Goal: Task Accomplishment & Management: Manage account settings

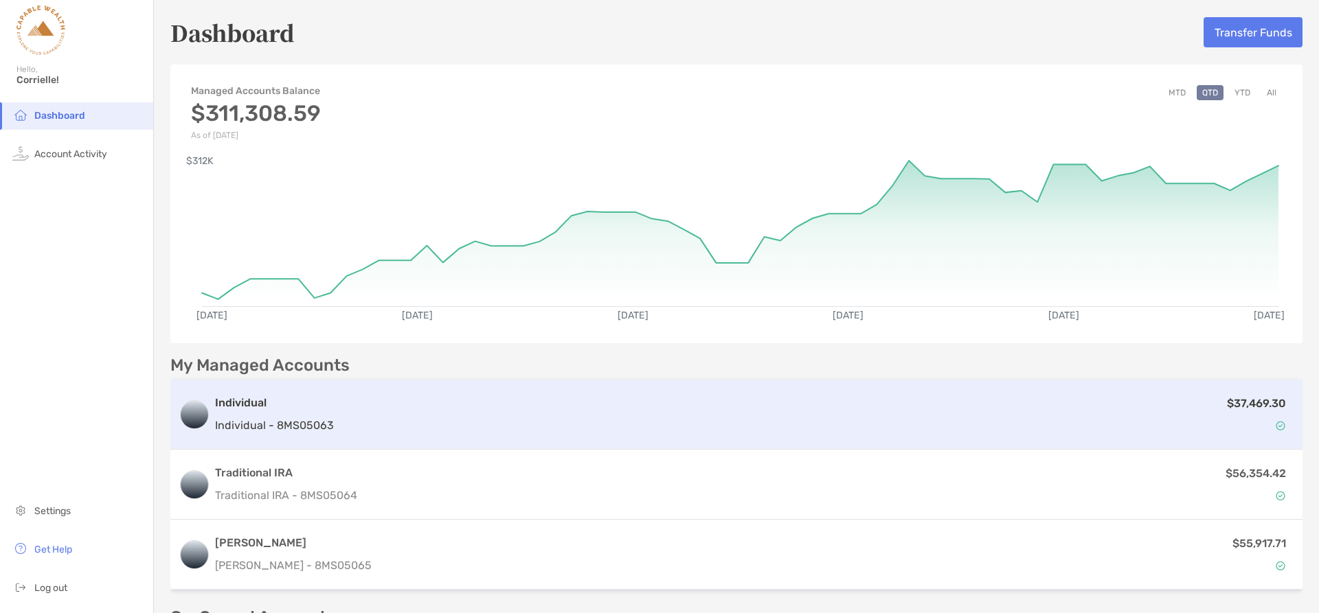
click at [424, 389] on div "Individual Individual - 8MS05063 $37,469.30" at bounding box center [736, 415] width 1132 height 70
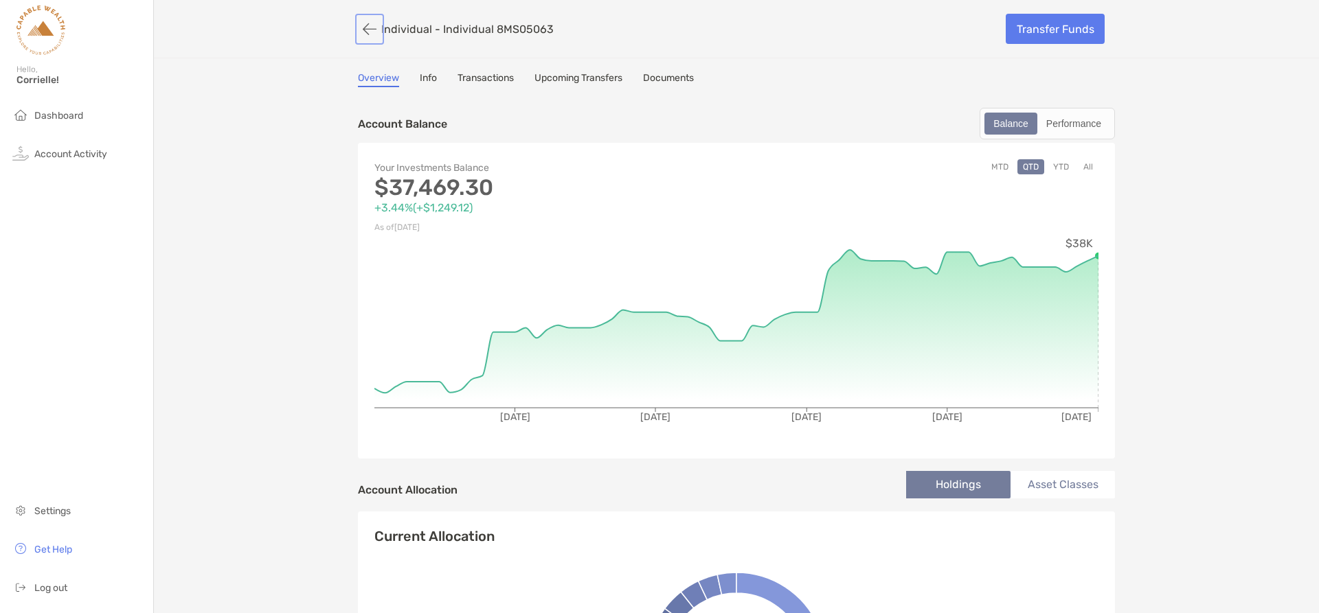
click at [363, 25] on button "button" at bounding box center [369, 28] width 23 height 25
click at [62, 109] on li "Dashboard" at bounding box center [76, 115] width 153 height 27
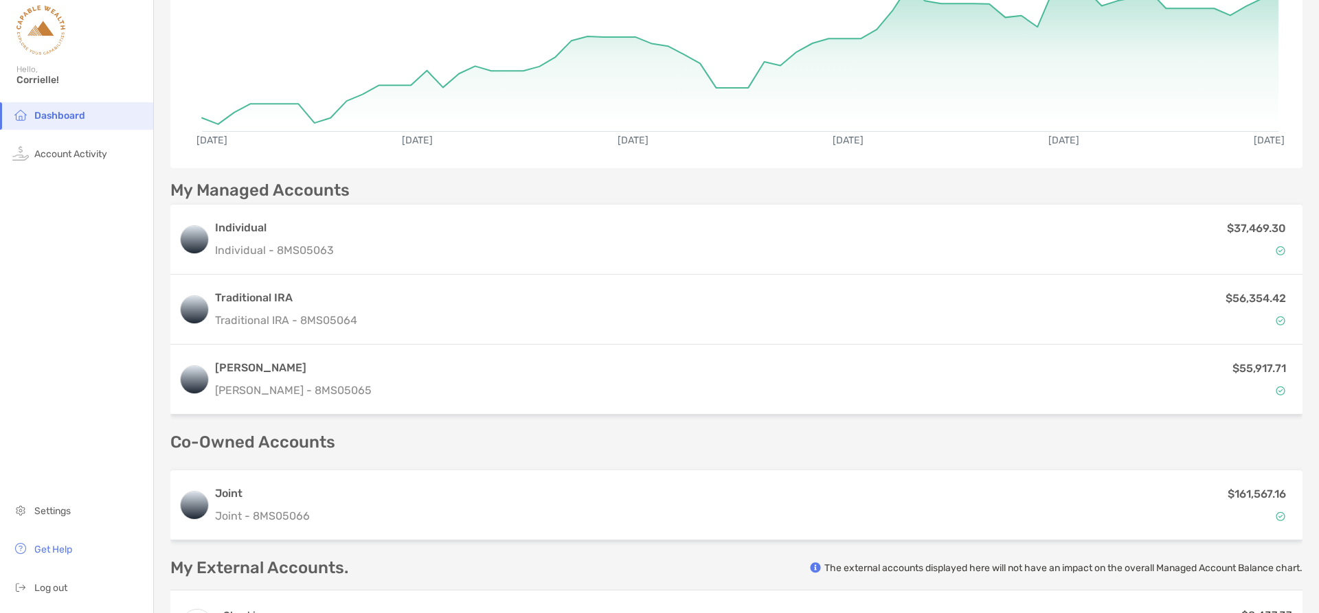
scroll to position [170, 0]
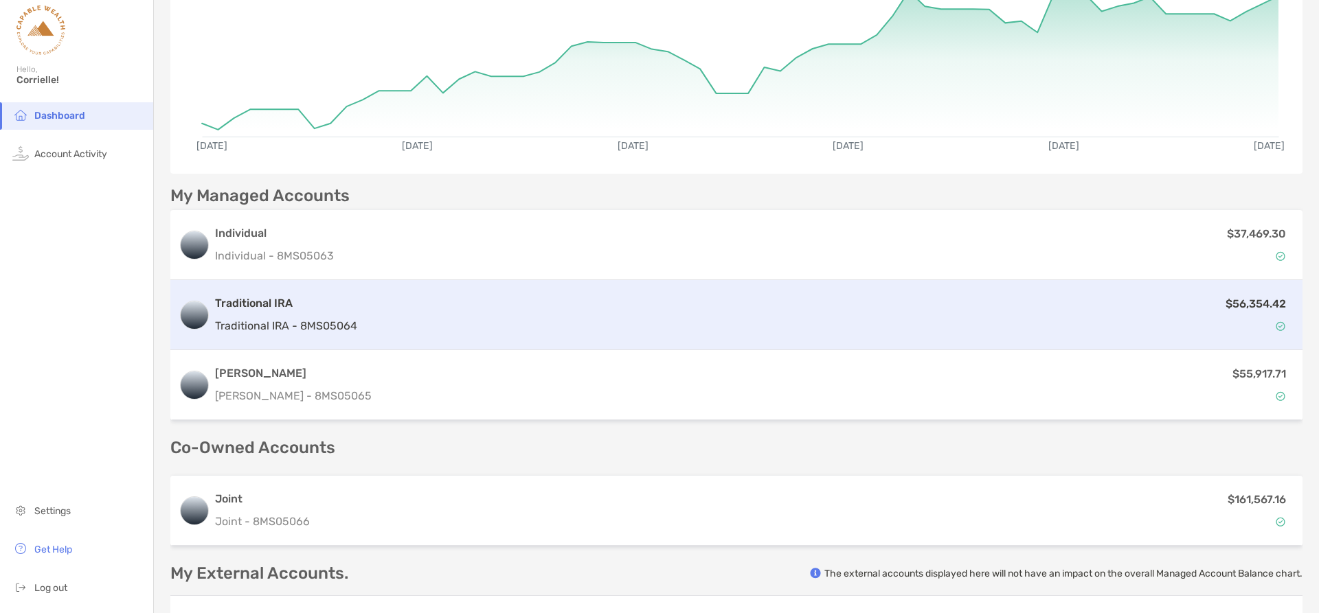
click at [384, 319] on div "$56,354.42" at bounding box center [828, 315] width 931 height 40
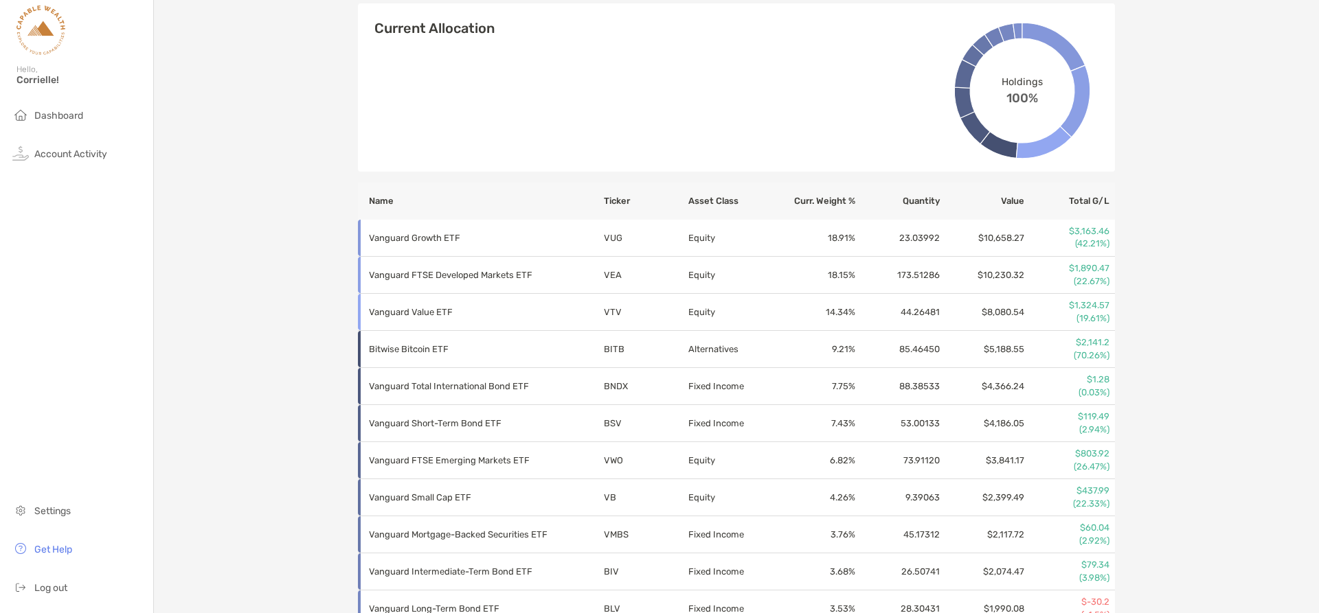
scroll to position [165, 0]
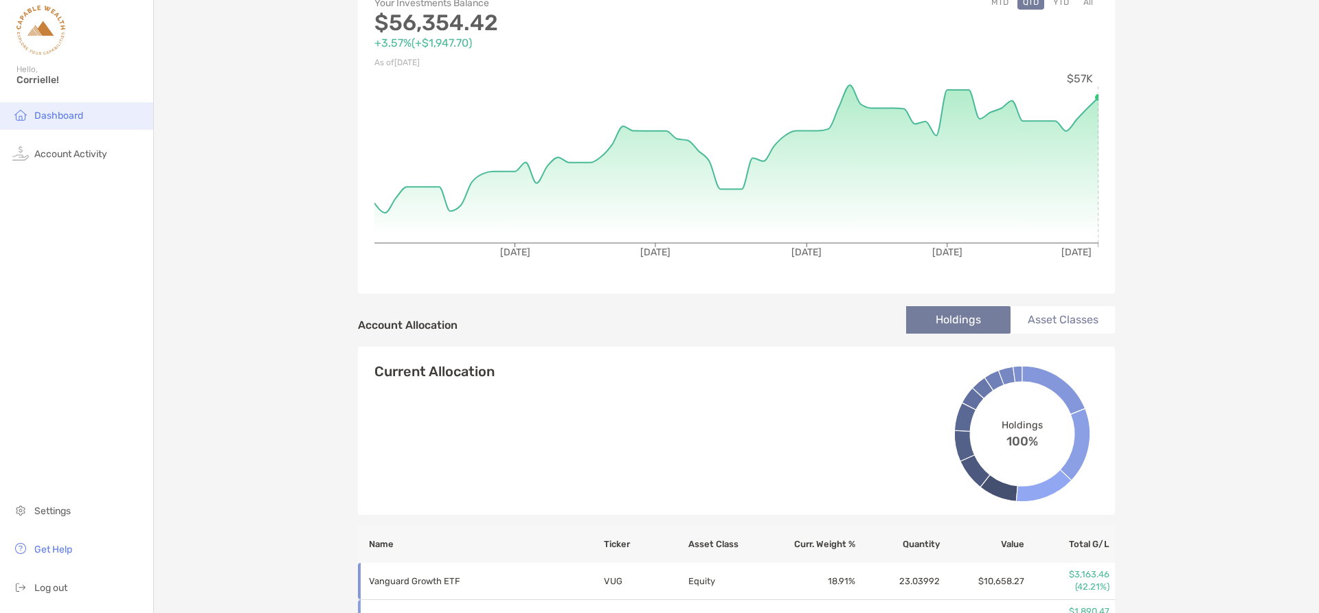
click at [38, 117] on span "Dashboard" at bounding box center [58, 116] width 49 height 12
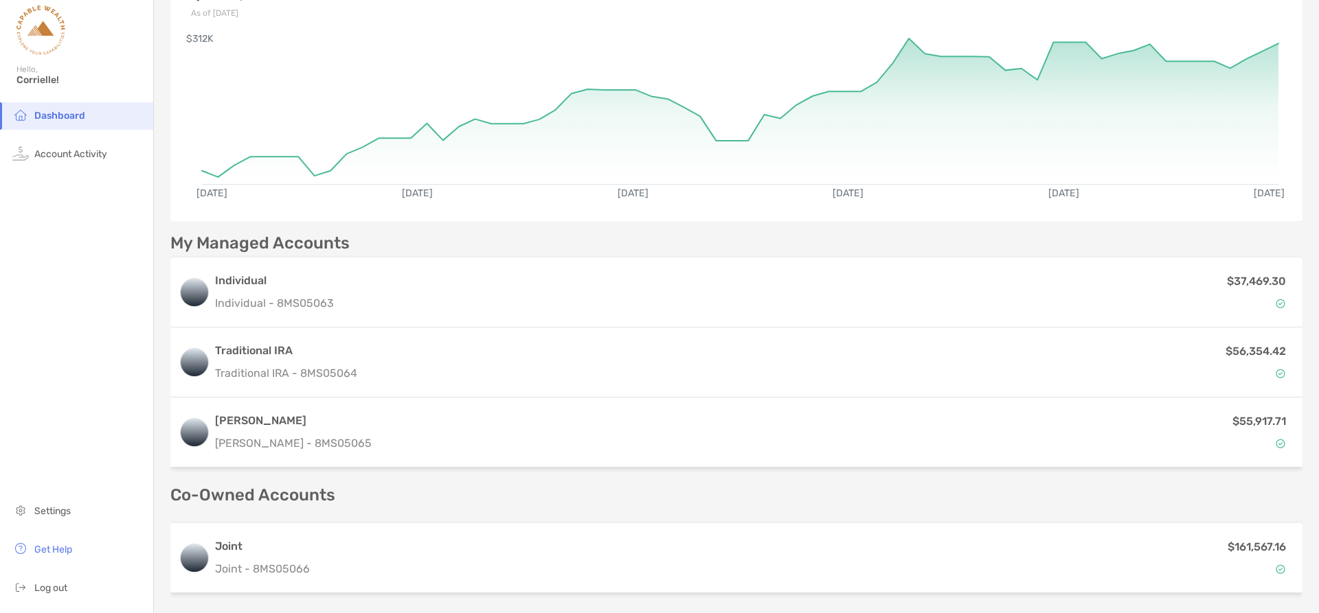
scroll to position [137, 0]
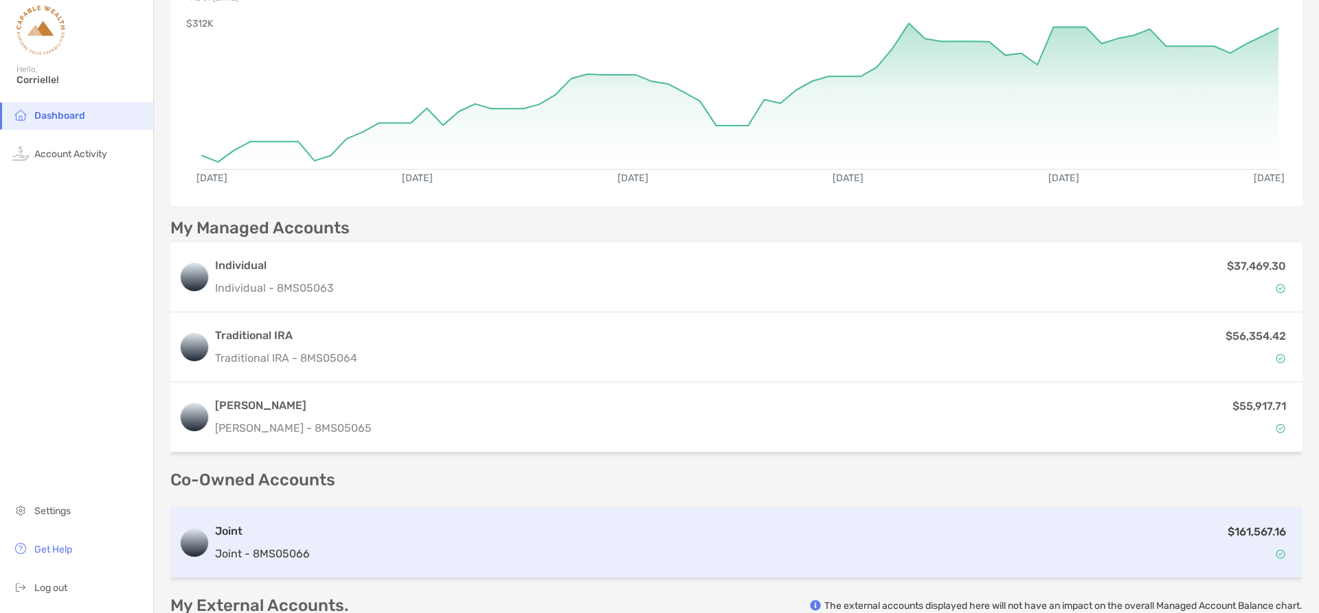
click at [274, 542] on div "Joint Joint - 8MS05066" at bounding box center [262, 542] width 95 height 39
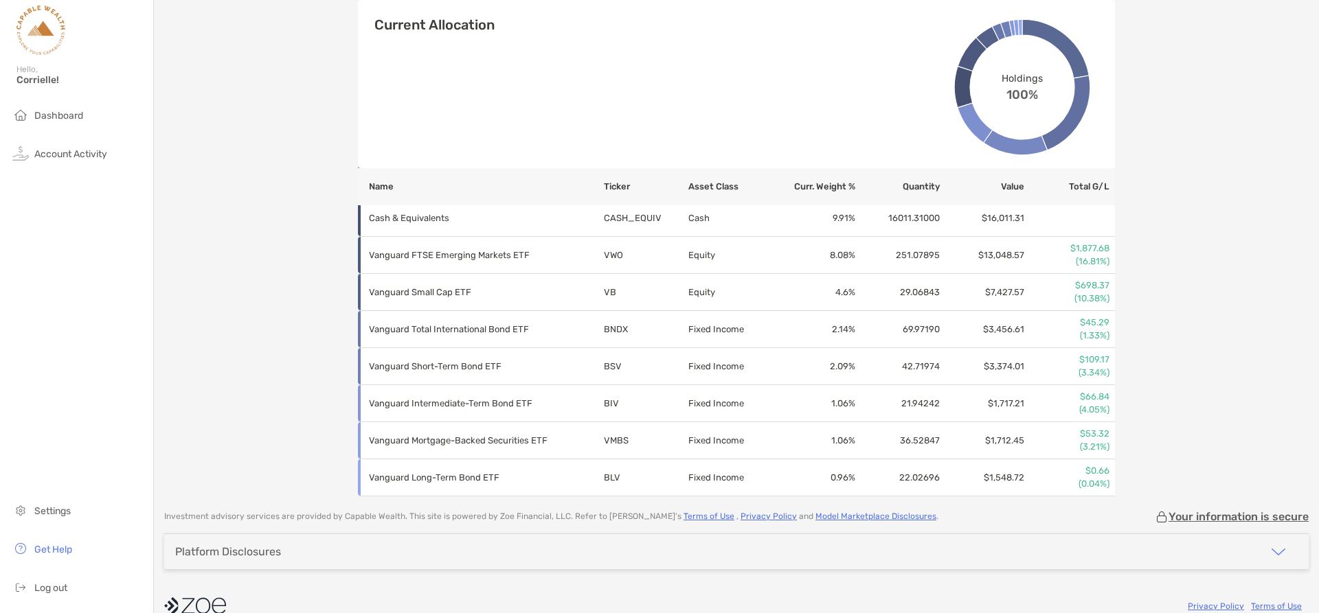
scroll to position [699, 0]
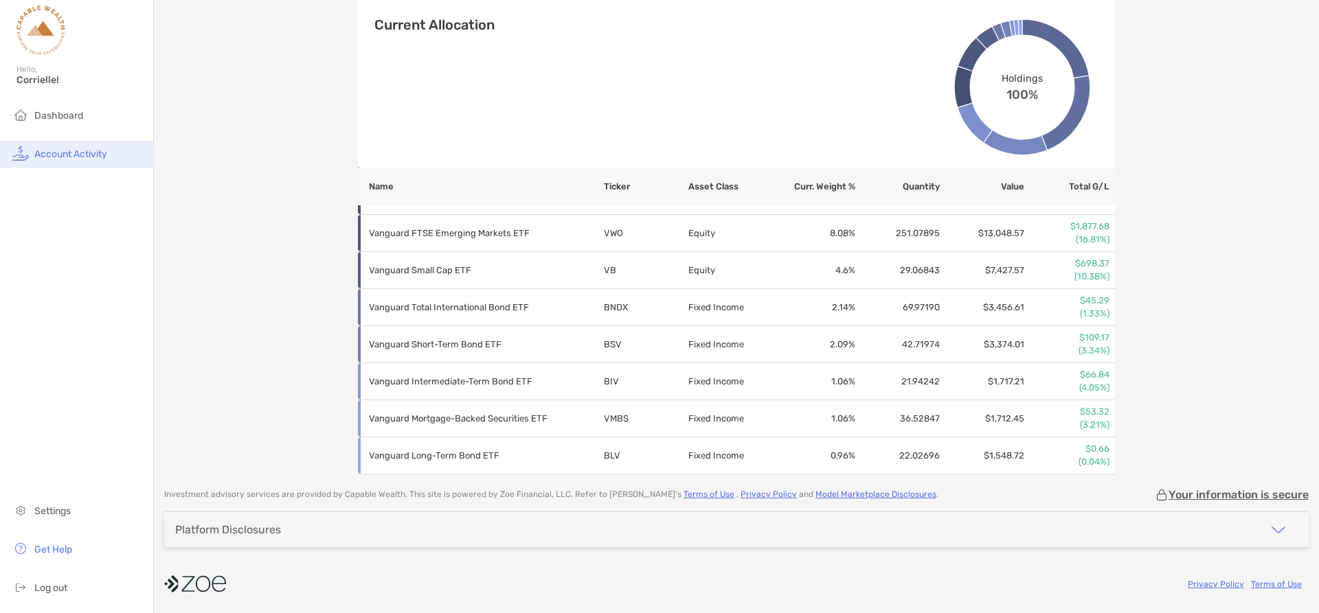
click at [97, 160] on li "Account Activity" at bounding box center [76, 154] width 153 height 27
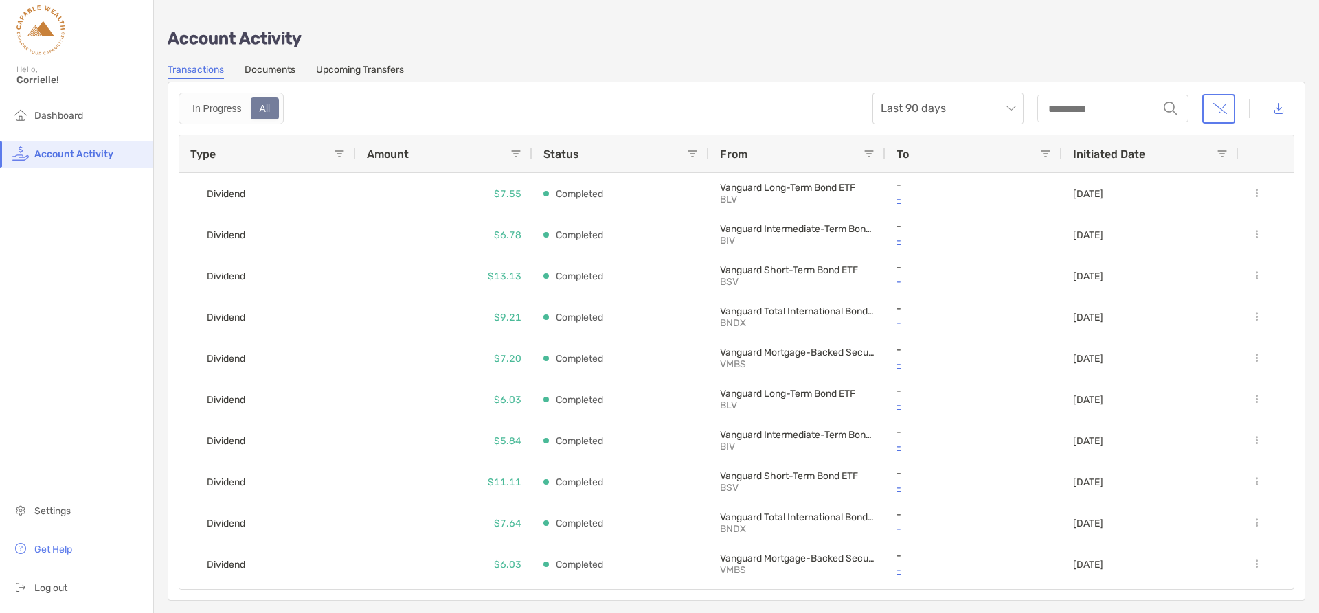
click at [330, 72] on link "Upcoming Transfers" at bounding box center [360, 71] width 88 height 15
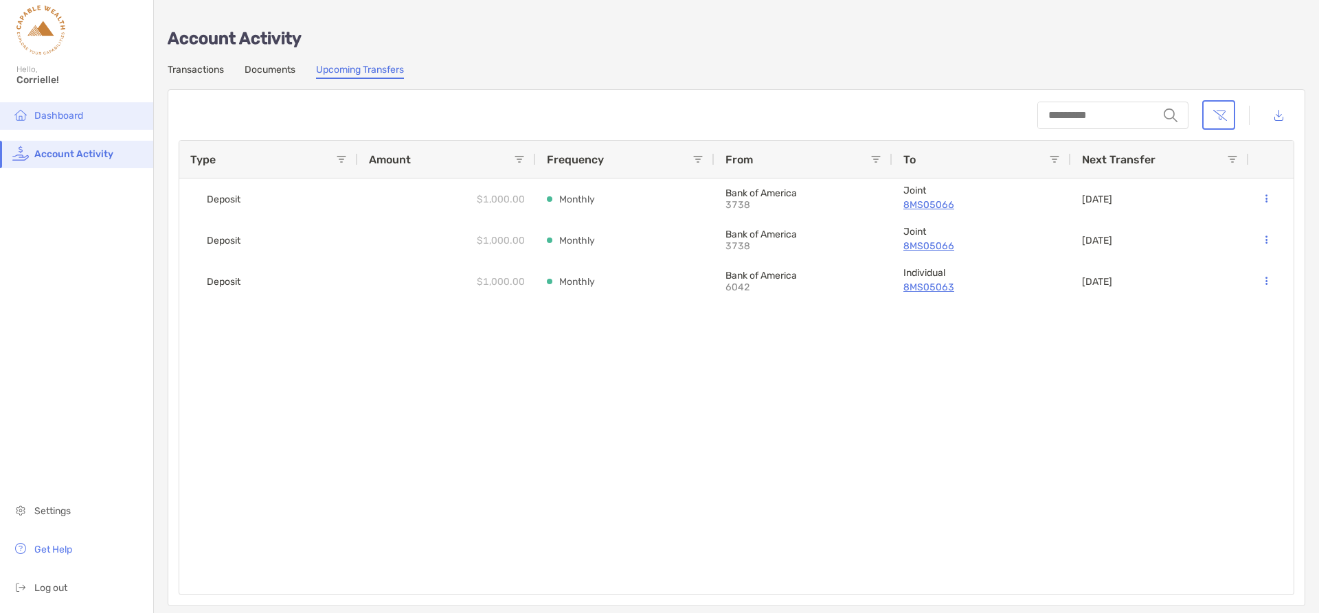
click at [52, 113] on span "Dashboard" at bounding box center [58, 116] width 49 height 12
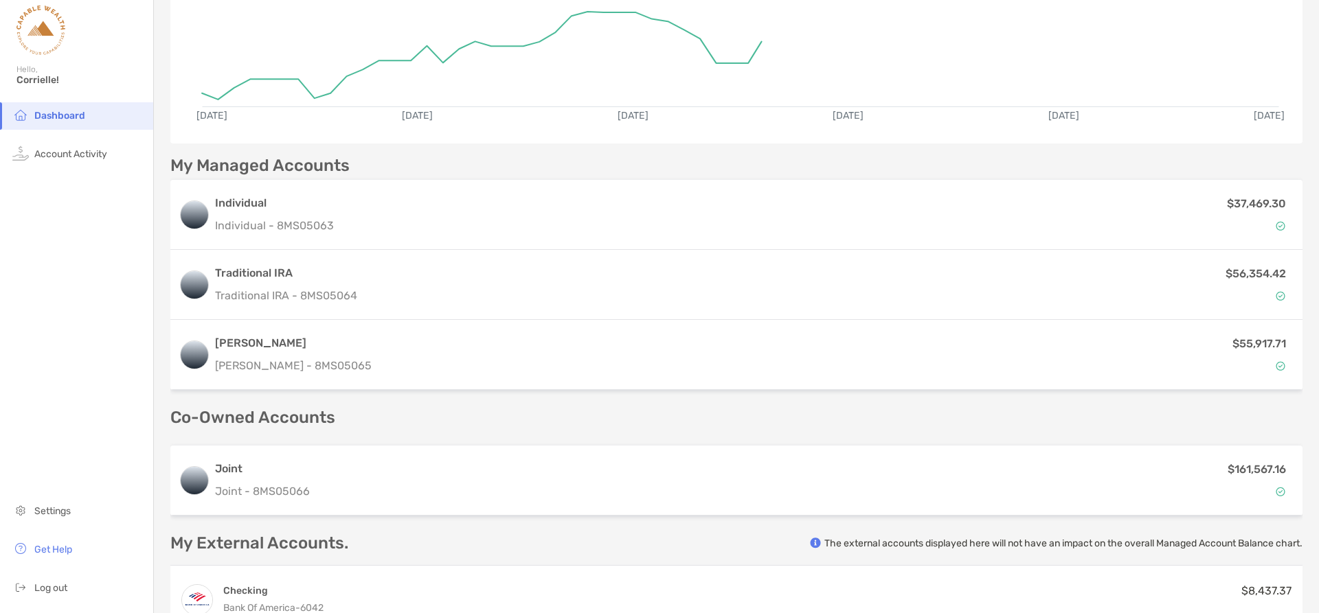
scroll to position [206, 0]
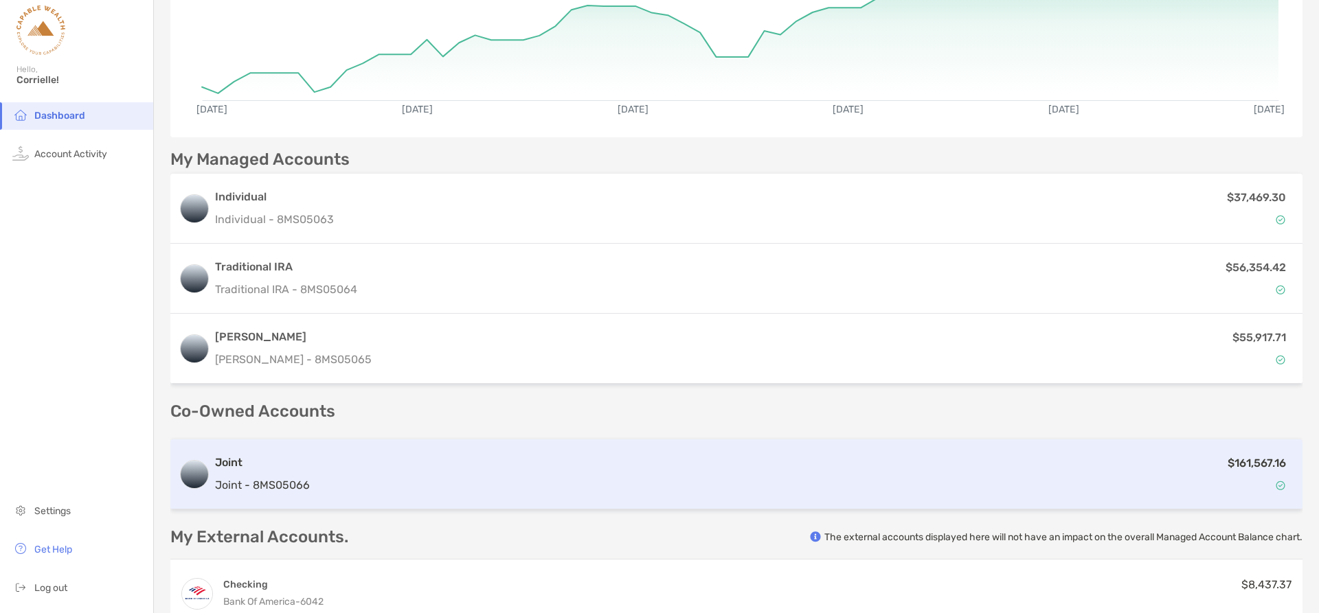
click at [270, 487] on p "Joint - 8MS05066" at bounding box center [262, 485] width 95 height 17
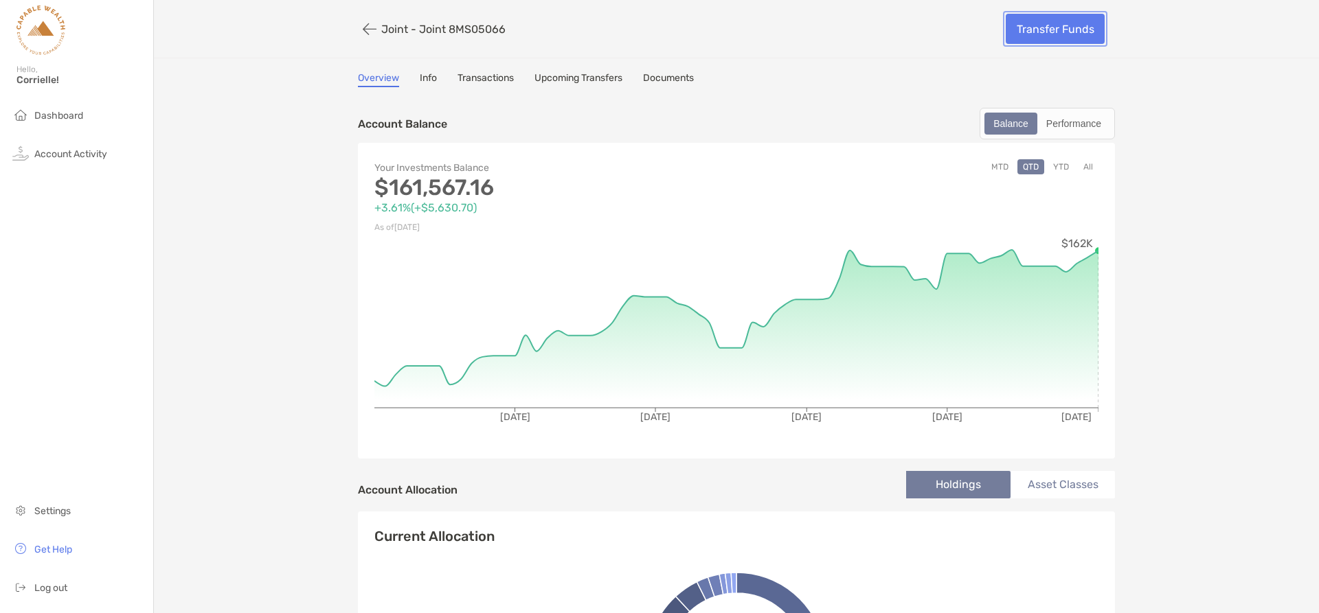
click at [1041, 23] on link "Transfer Funds" at bounding box center [1055, 29] width 99 height 30
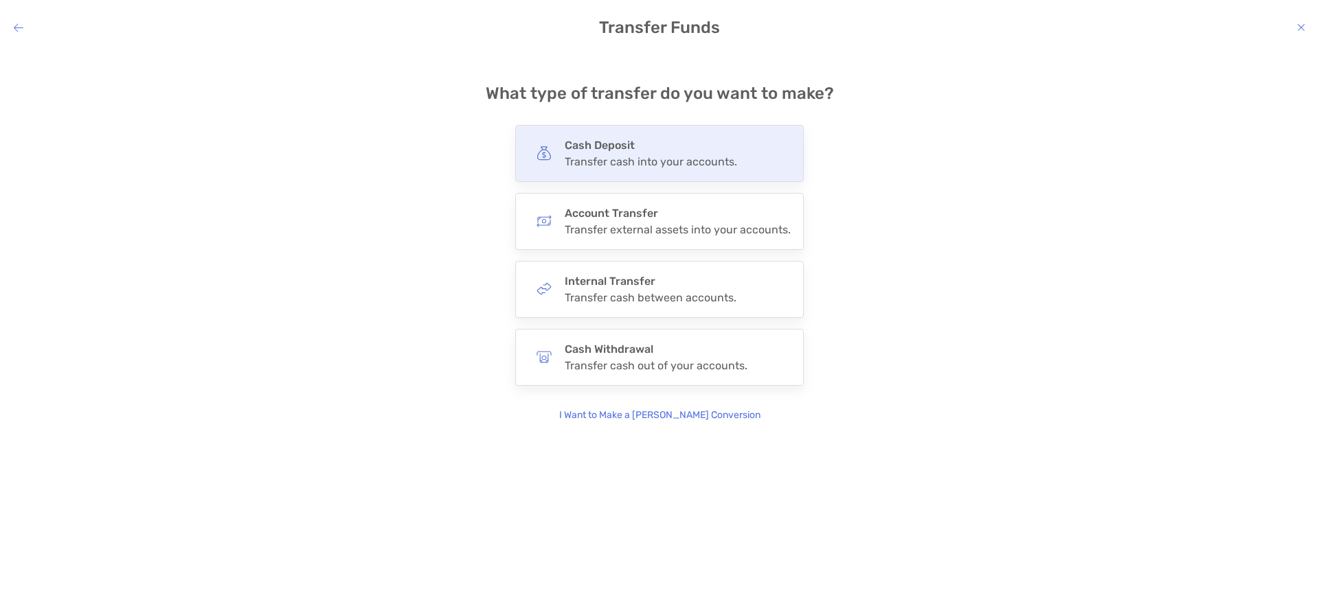
click at [636, 159] on div "Transfer cash into your accounts." at bounding box center [651, 161] width 172 height 13
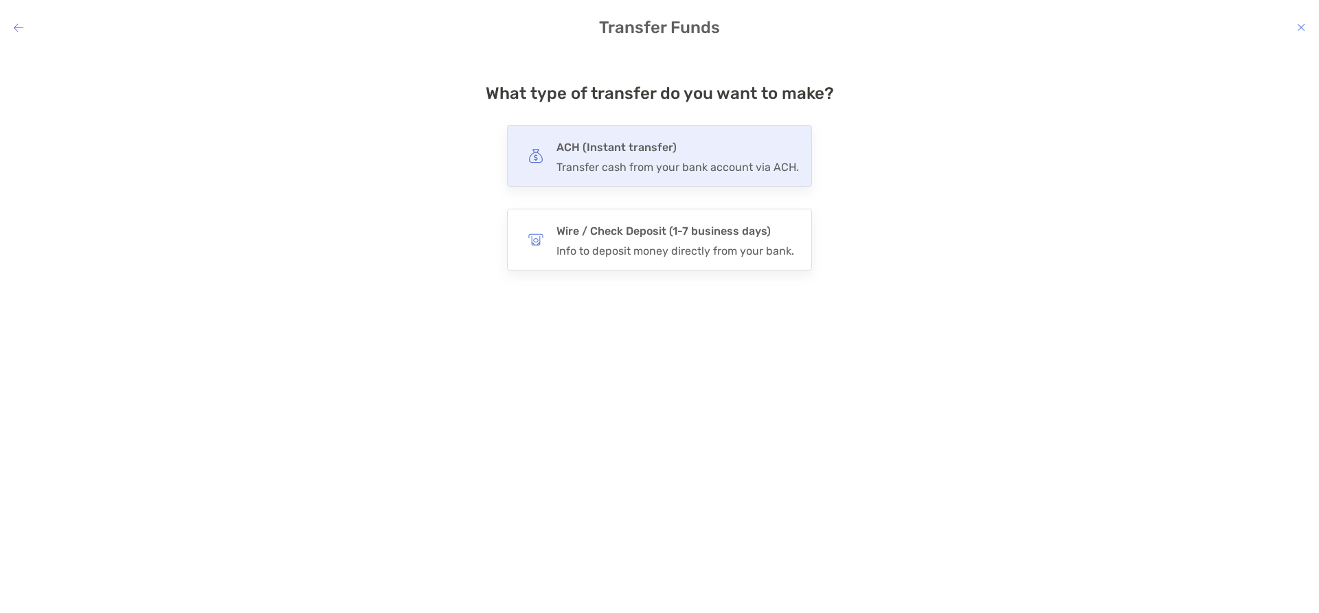
click at [671, 166] on div "Transfer cash from your bank account via ACH." at bounding box center [677, 167] width 242 height 13
click at [0, 0] on input "***" at bounding box center [0, 0] width 0 height 0
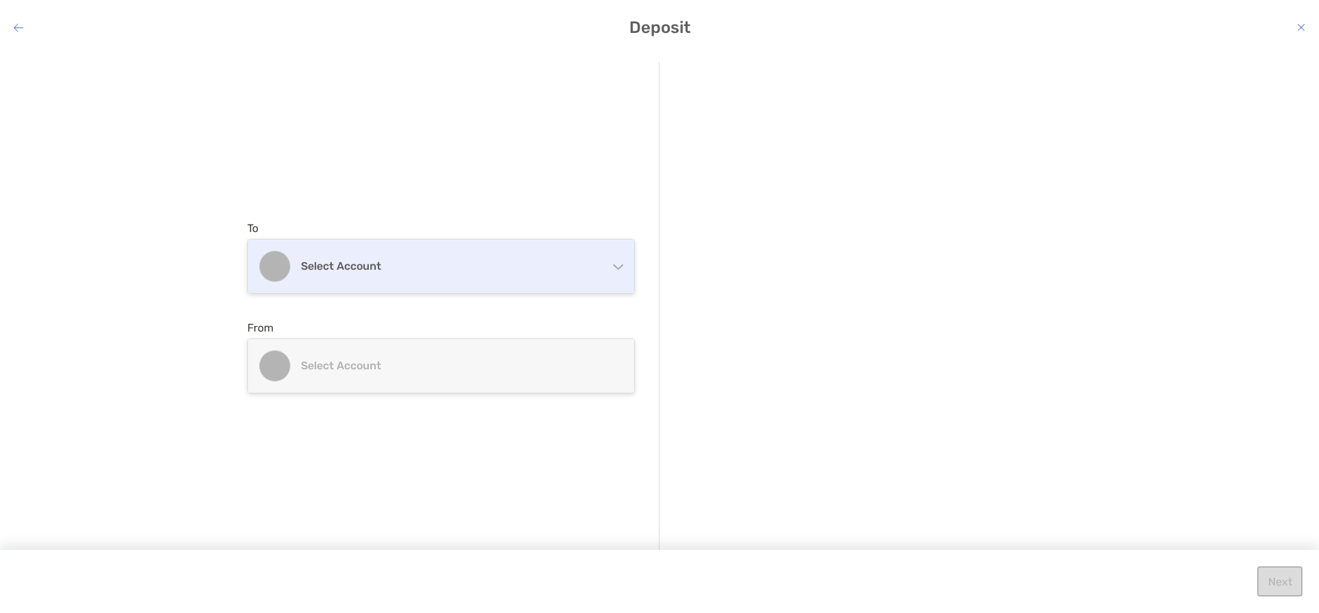
click at [506, 269] on h4 "Select account" at bounding box center [449, 266] width 297 height 13
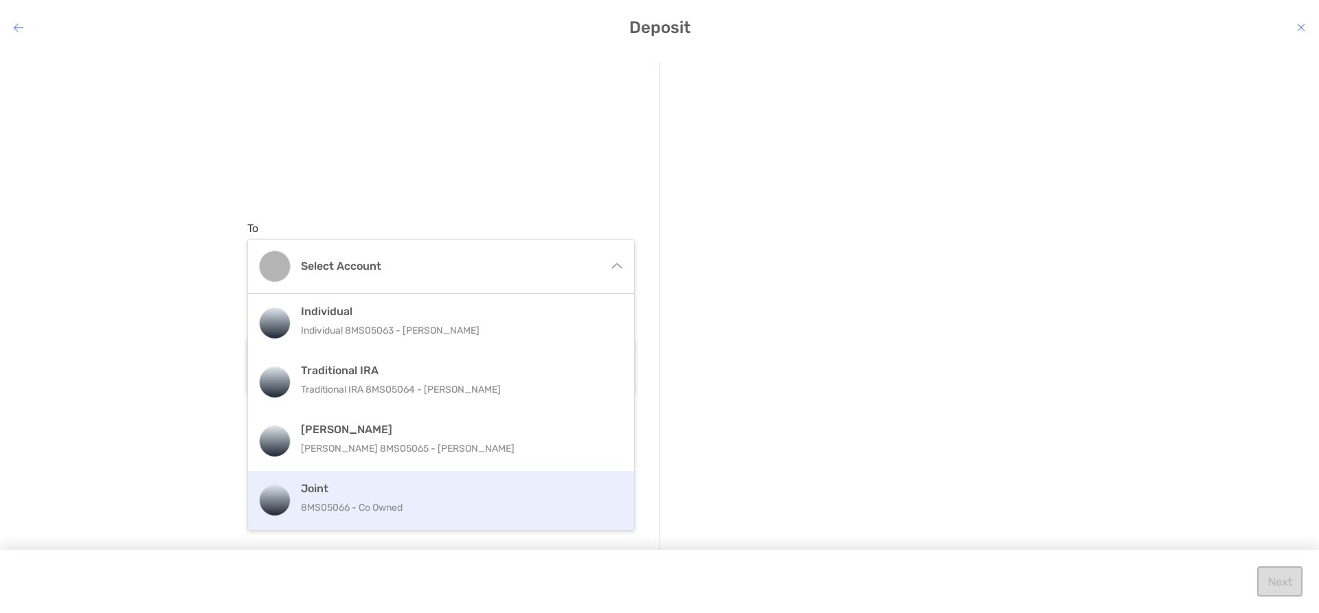
click at [381, 510] on p "8MS05066 - Co Owned" at bounding box center [456, 507] width 310 height 17
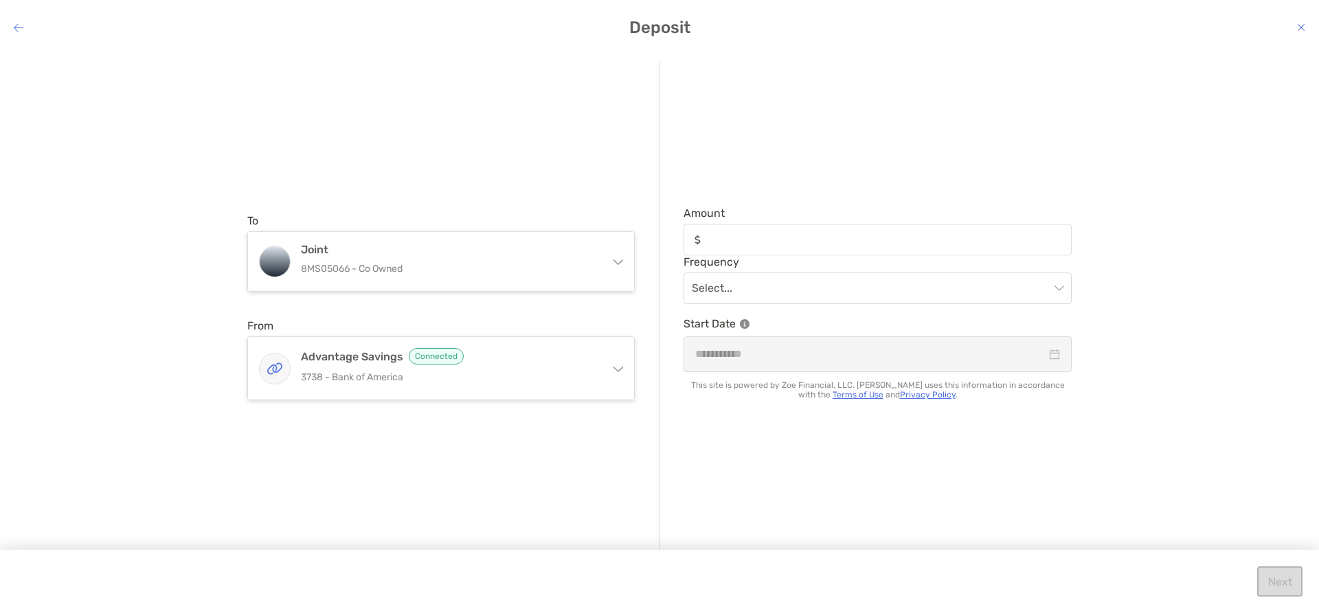
click at [771, 227] on div "modal" at bounding box center [877, 240] width 388 height 32
click at [771, 234] on input "Amount" at bounding box center [888, 240] width 363 height 12
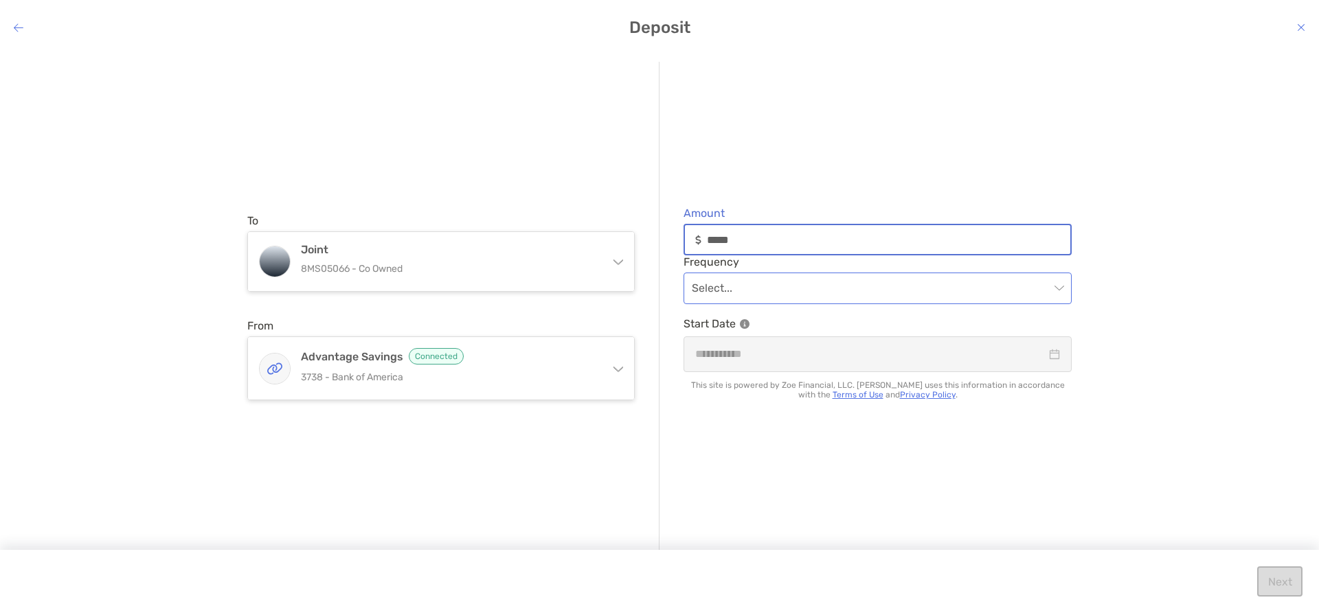
type input "*****"
click at [796, 285] on input "modal" at bounding box center [871, 288] width 358 height 30
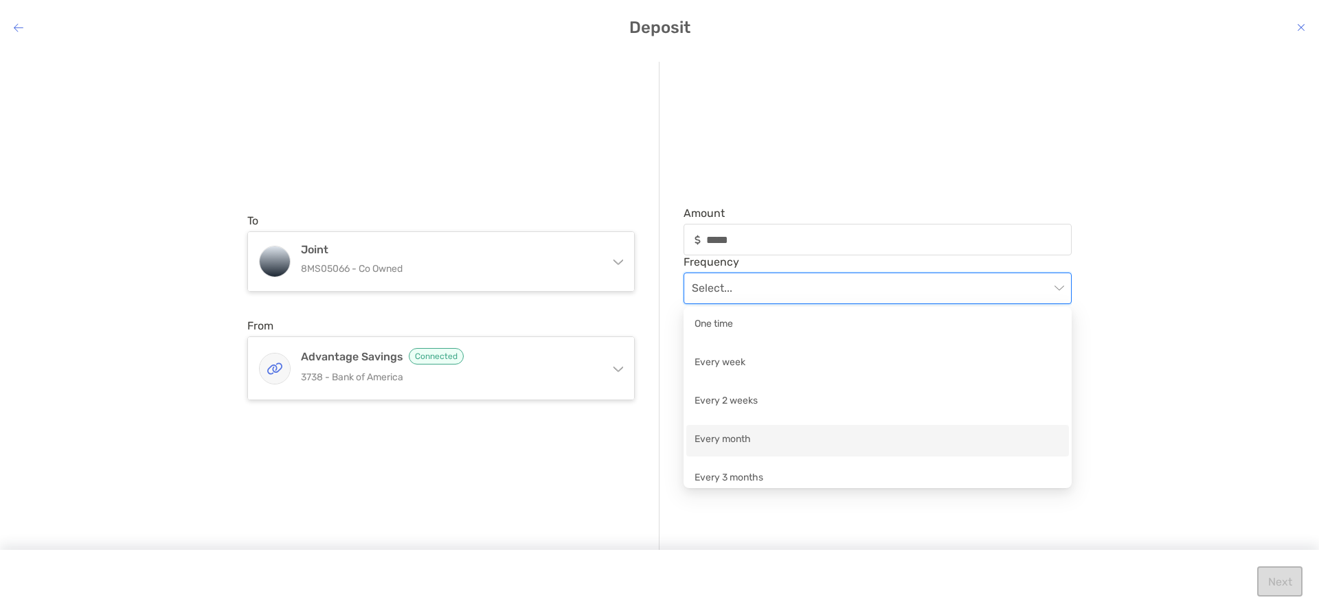
click at [823, 433] on div "Every month" at bounding box center [877, 440] width 366 height 17
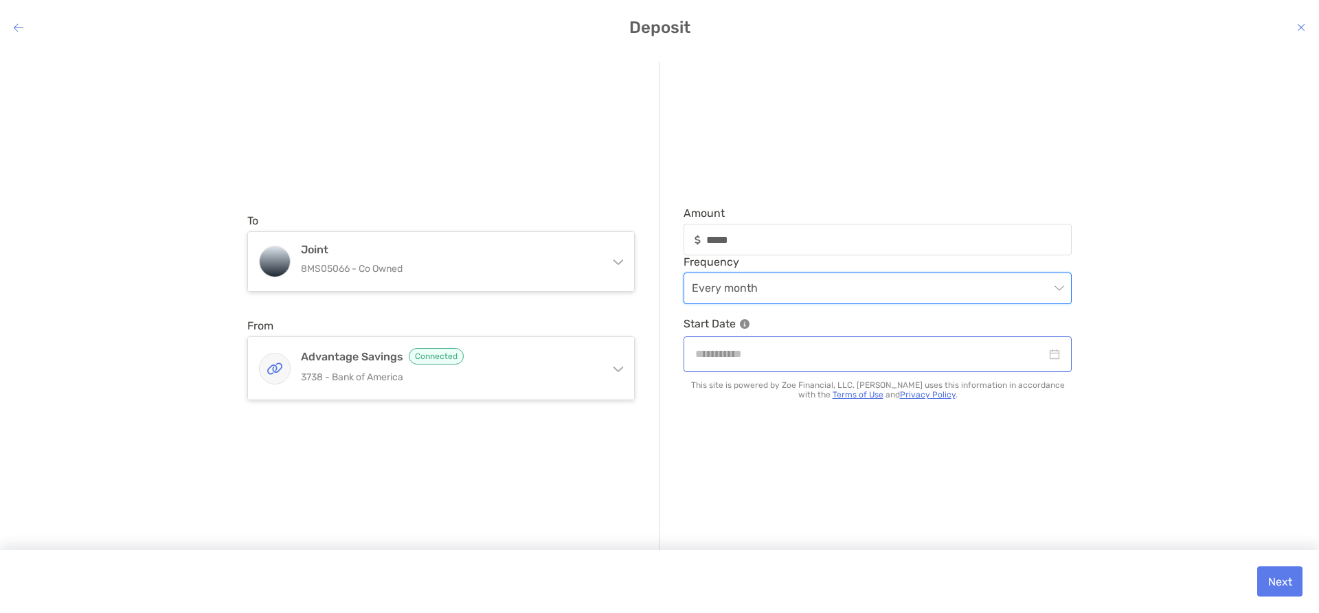
click at [1056, 354] on div "modal" at bounding box center [877, 353] width 365 height 17
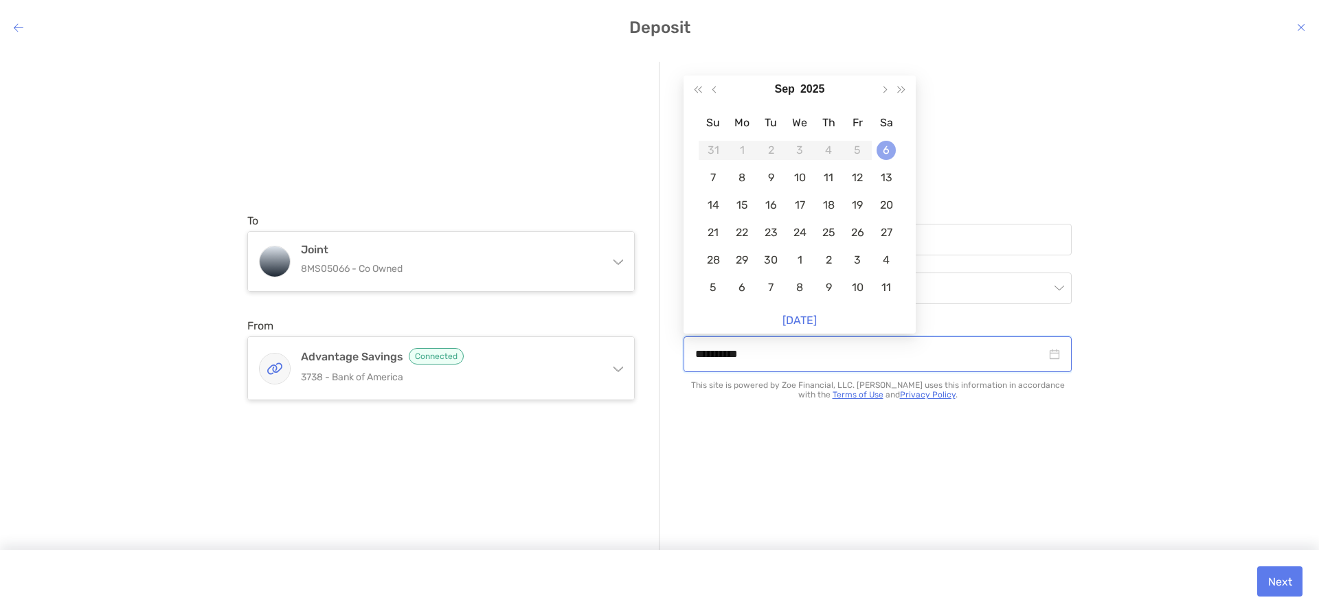
type input "**********"
click at [885, 146] on div "6" at bounding box center [885, 150] width 19 height 19
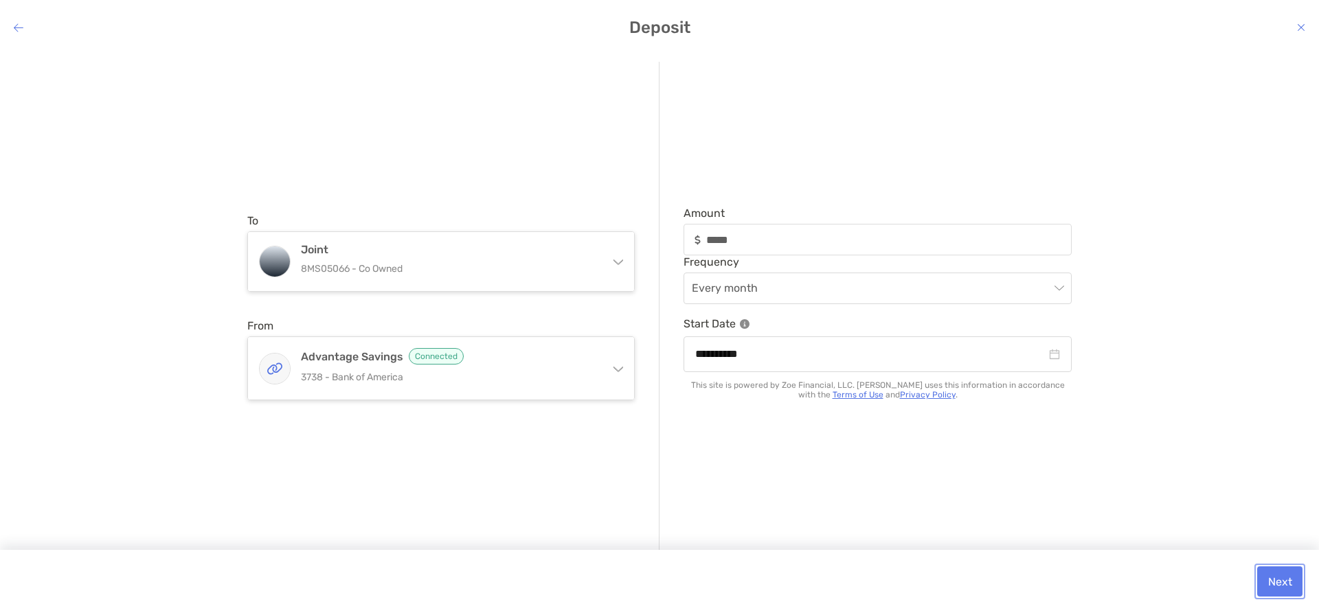
click at [1280, 578] on button "Next" at bounding box center [1279, 582] width 45 height 30
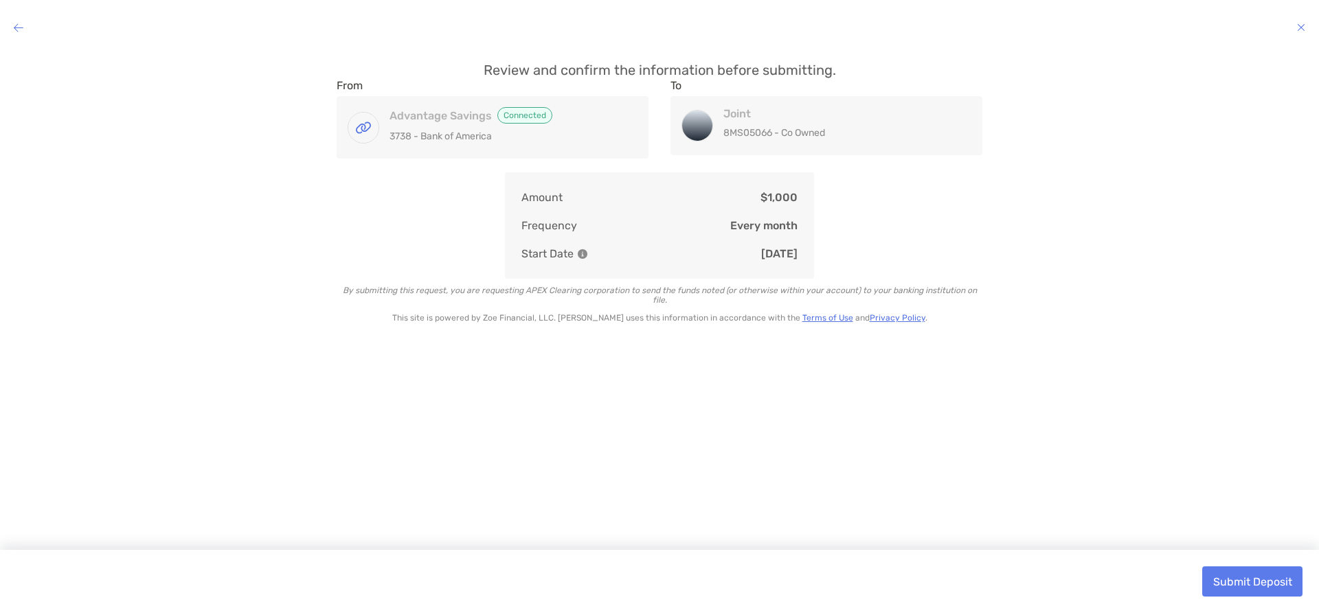
click at [16, 23] on icon "modal" at bounding box center [19, 27] width 10 height 11
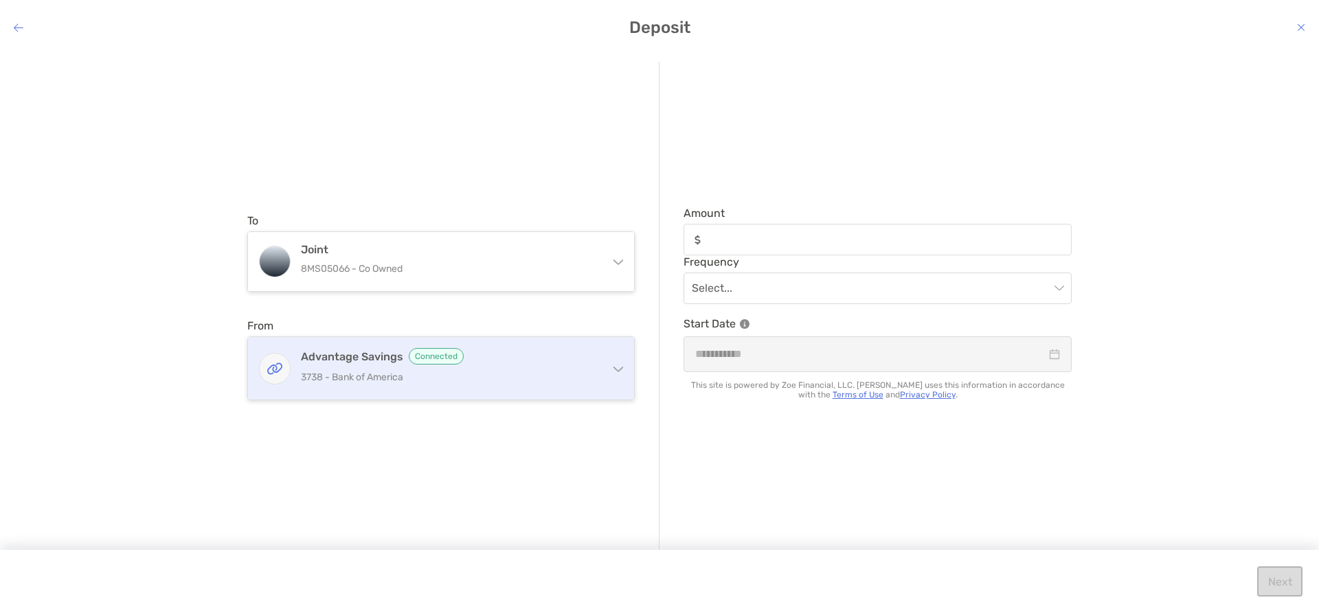
click at [452, 387] on div "Advantage Savings Connected 3738 - Bank of America" at bounding box center [449, 368] width 297 height 41
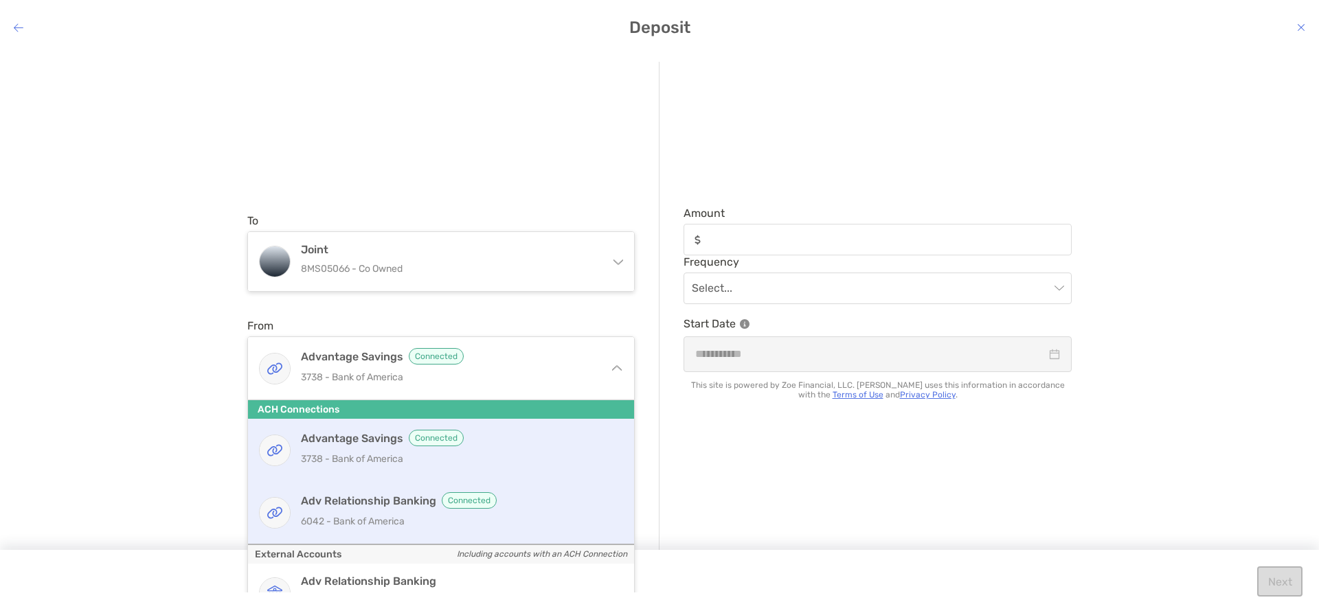
click at [411, 527] on p "6042 - Bank of America" at bounding box center [456, 521] width 310 height 17
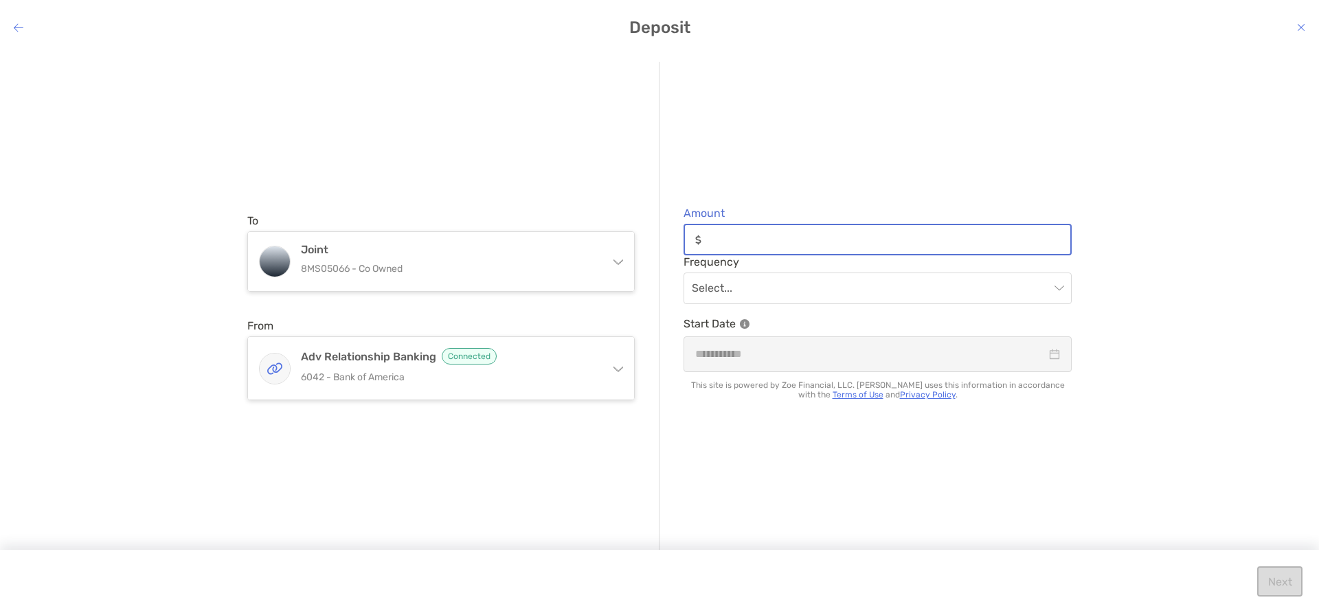
click at [749, 236] on input "Amount" at bounding box center [888, 240] width 363 height 12
type input "*****"
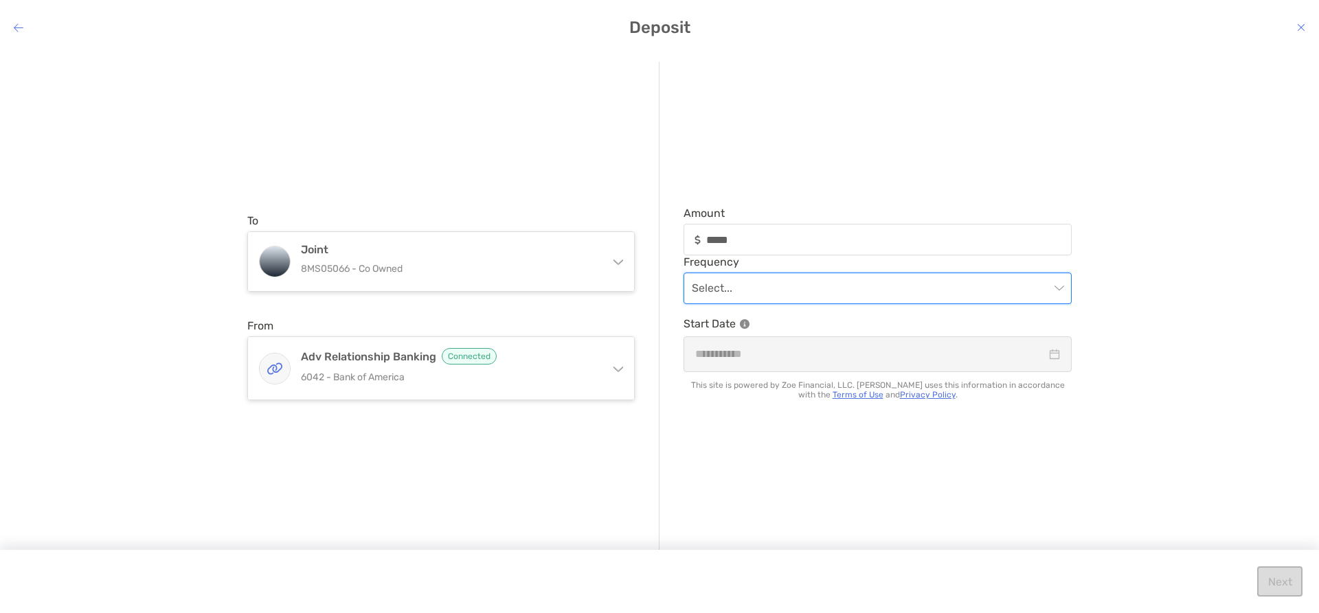
click at [773, 278] on input "modal" at bounding box center [871, 288] width 358 height 30
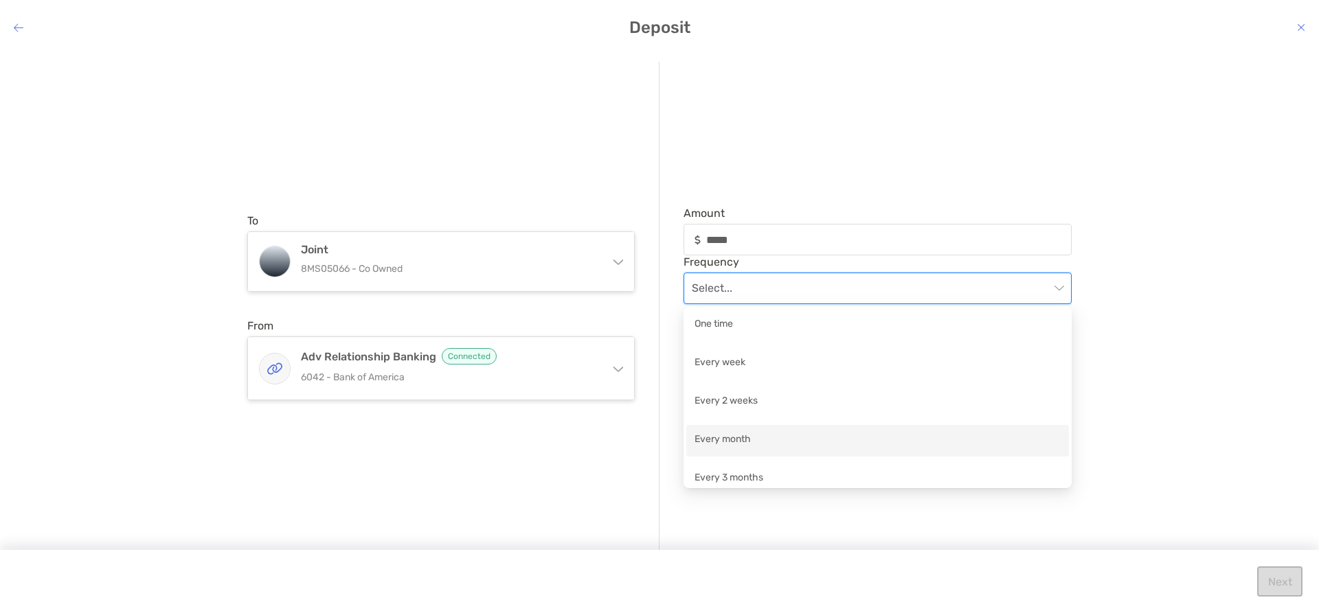
click at [761, 440] on div "Every month" at bounding box center [877, 440] width 366 height 17
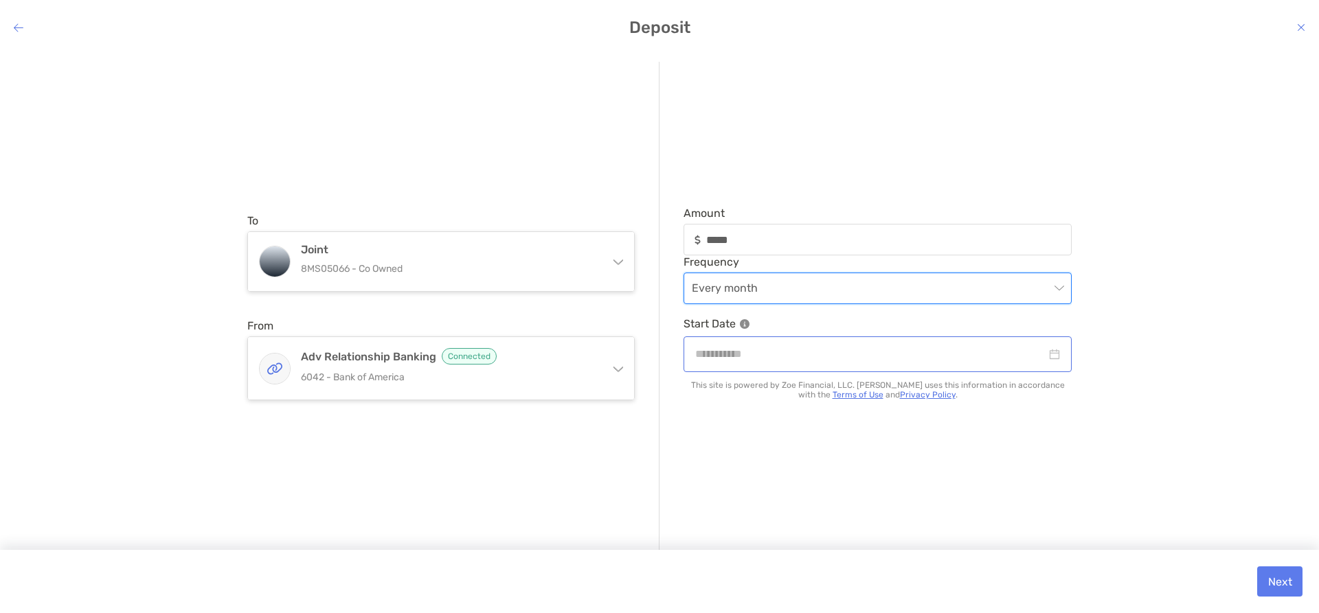
click at [731, 337] on div "modal" at bounding box center [877, 354] width 388 height 35
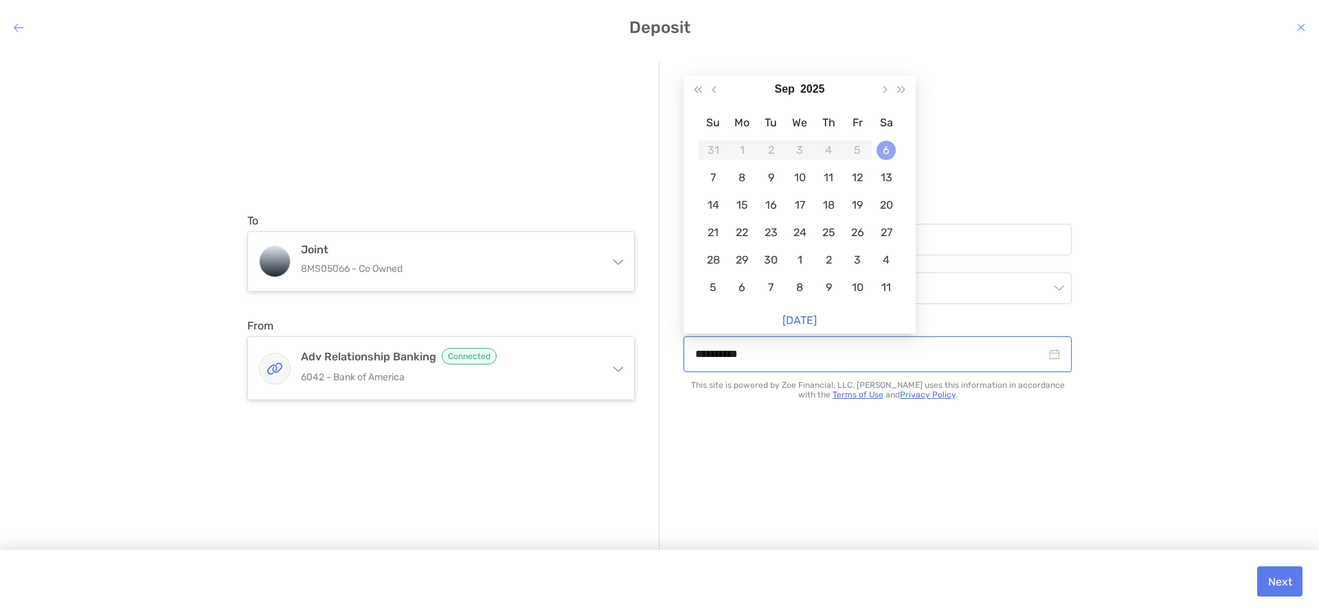
type input "**********"
click at [892, 148] on div "6" at bounding box center [885, 150] width 19 height 19
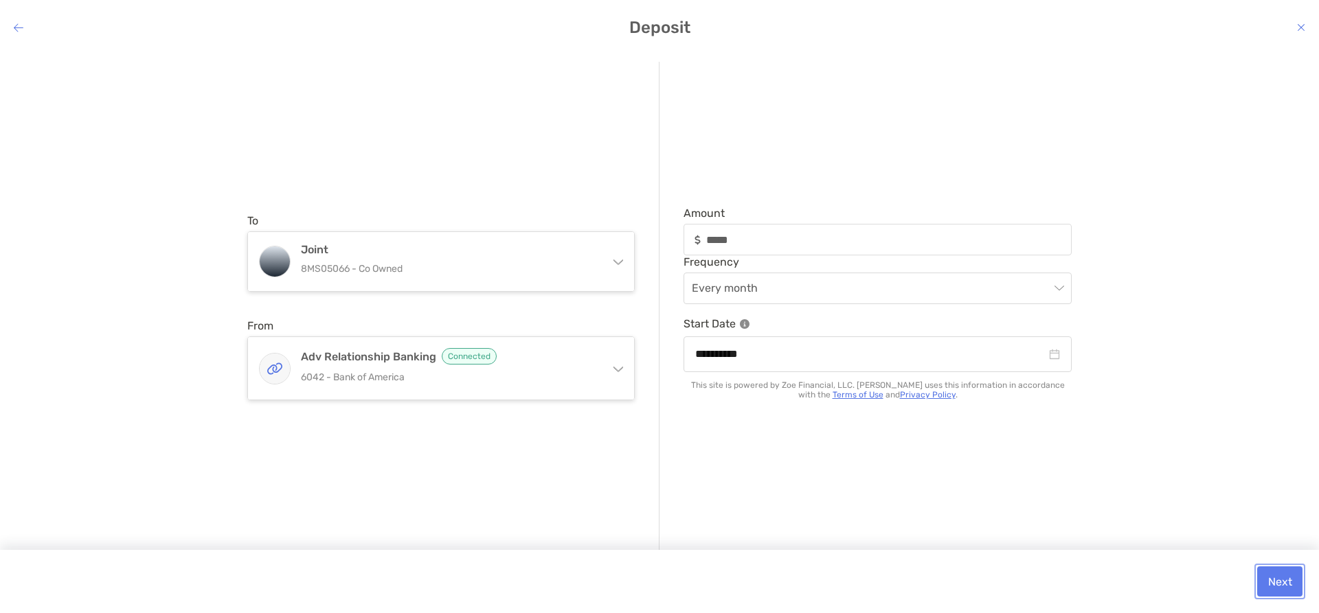
click at [1271, 577] on button "Next" at bounding box center [1279, 582] width 45 height 30
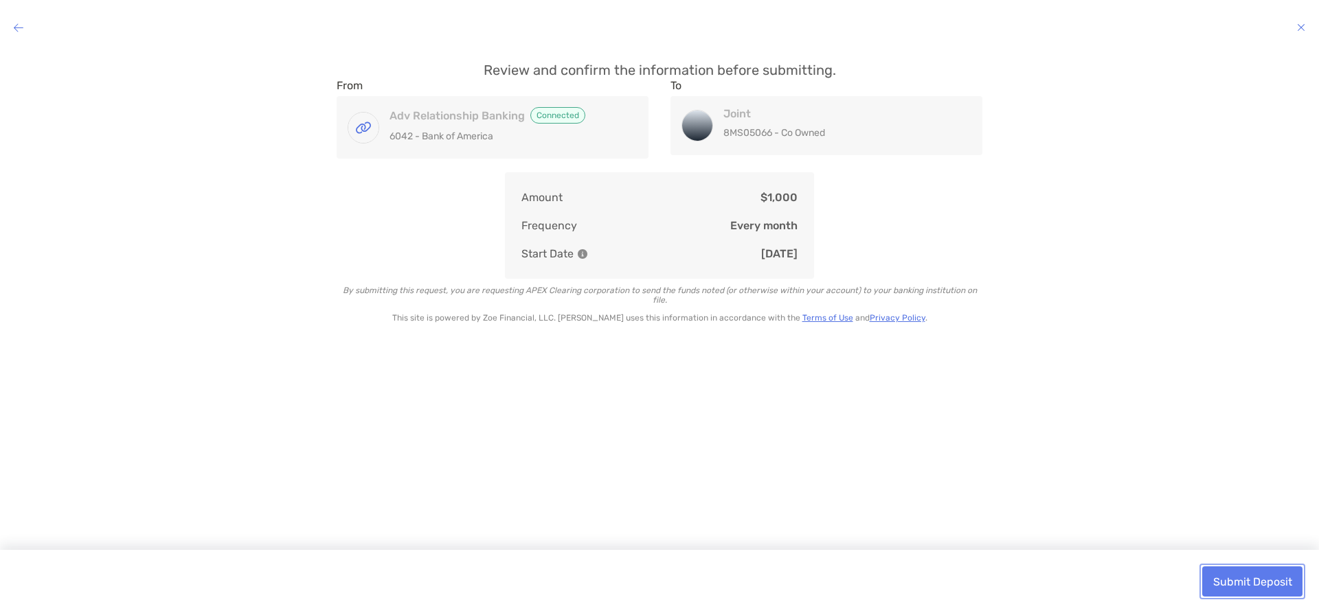
click at [1279, 582] on button "Submit Deposit" at bounding box center [1252, 582] width 100 height 30
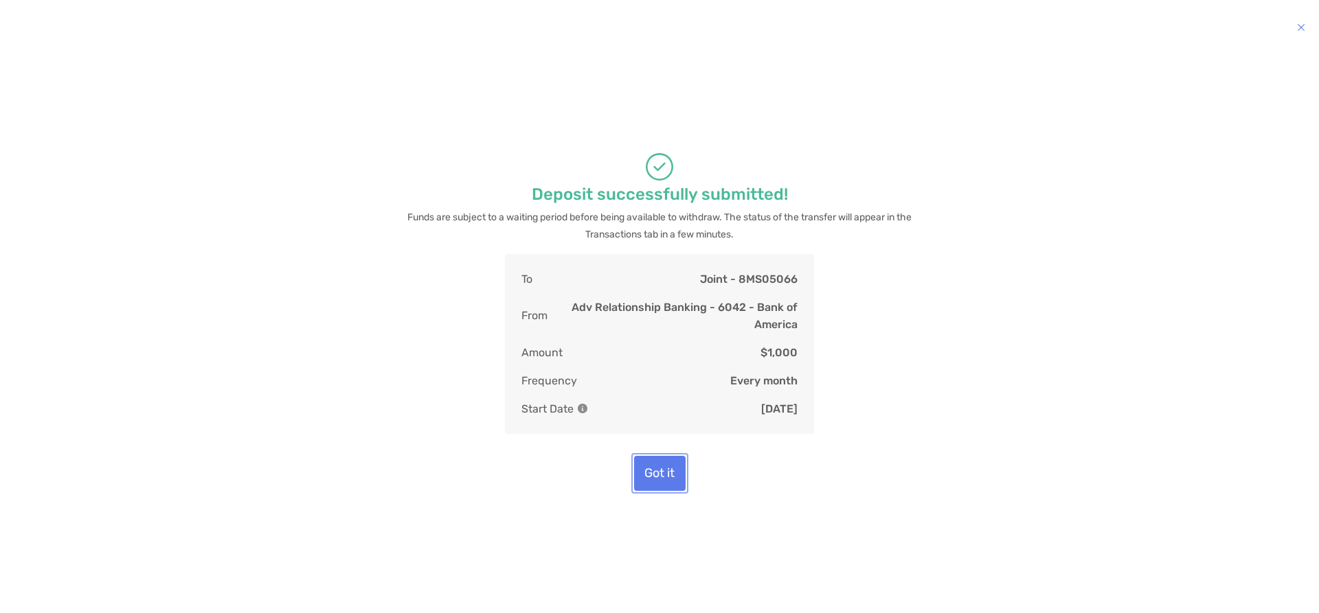
click at [657, 474] on button "Got it" at bounding box center [660, 473] width 52 height 35
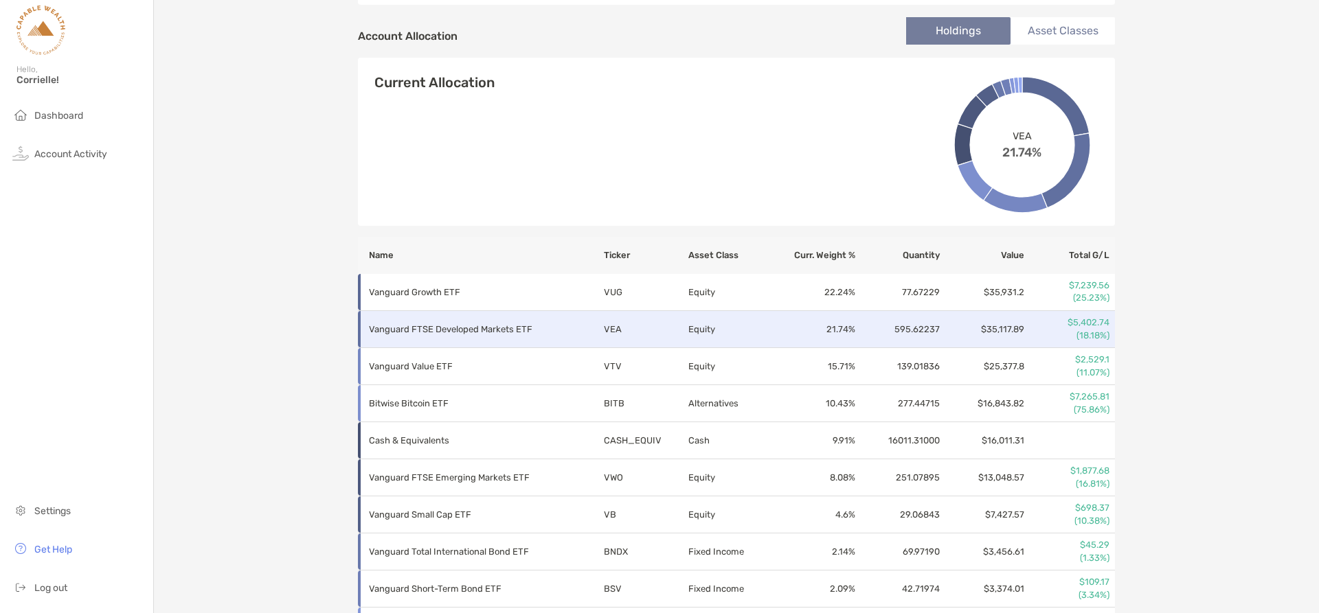
scroll to position [481, 0]
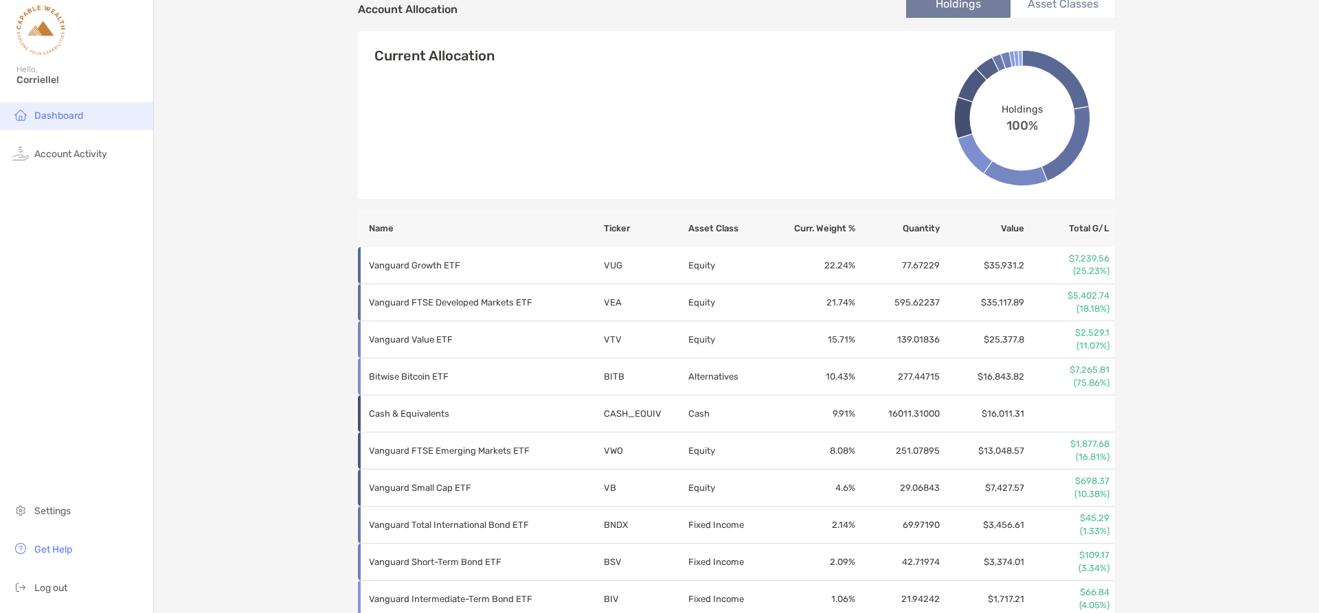
click at [52, 110] on span "Dashboard" at bounding box center [58, 116] width 49 height 12
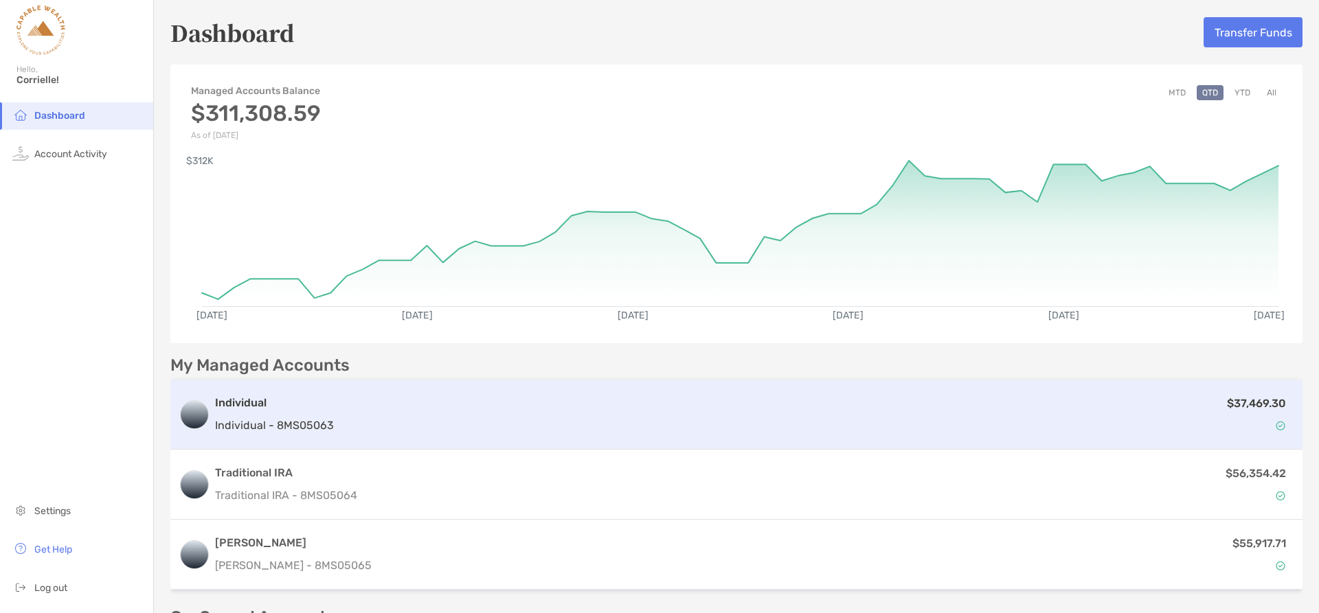
click at [348, 435] on div "Individual Individual - 8MS05063 $37,469.30" at bounding box center [736, 415] width 1132 height 70
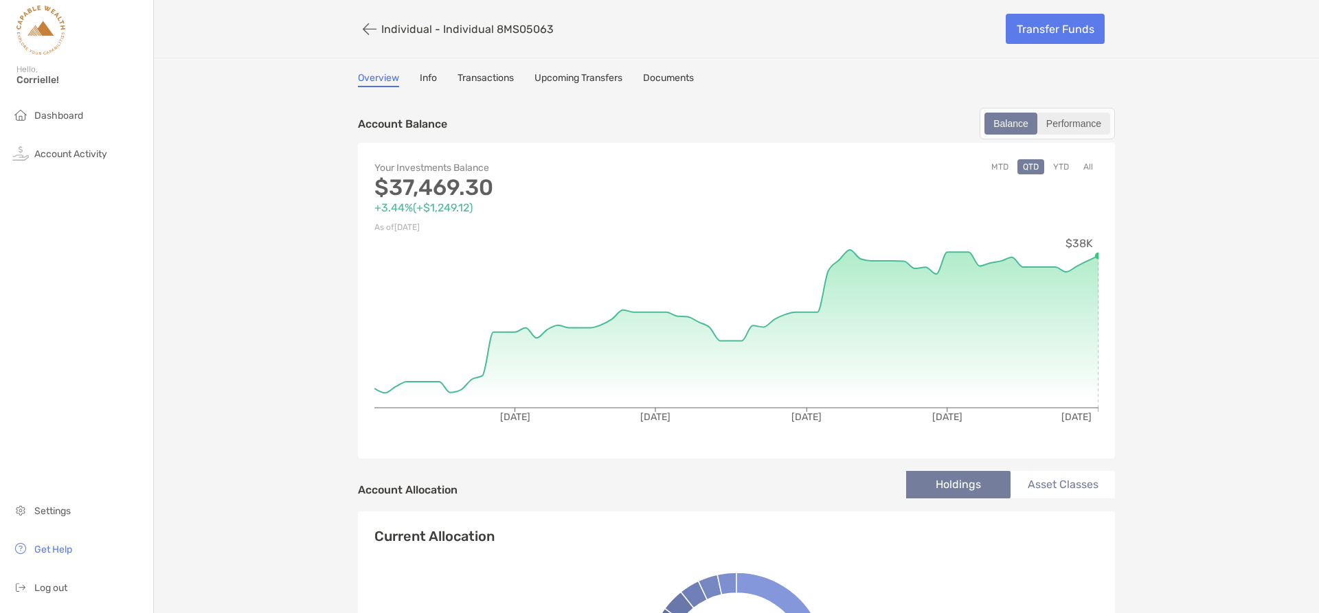
click at [1089, 126] on div "Performance" at bounding box center [1074, 123] width 70 height 19
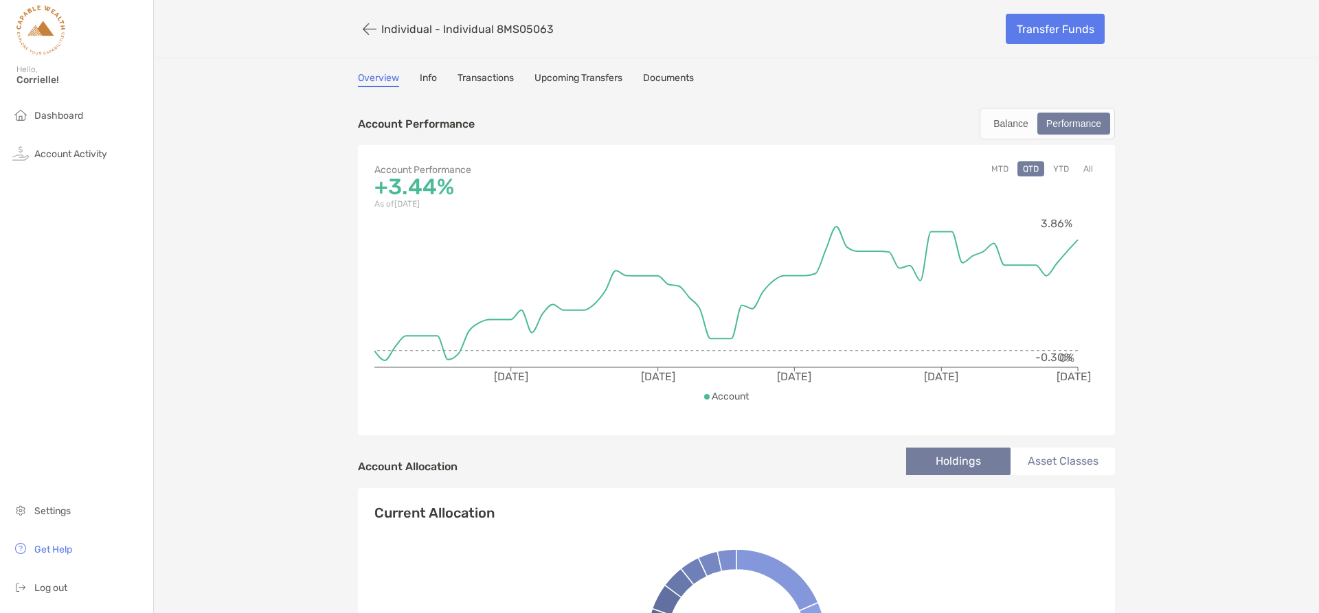
click at [1059, 167] on button "YTD" at bounding box center [1060, 168] width 27 height 15
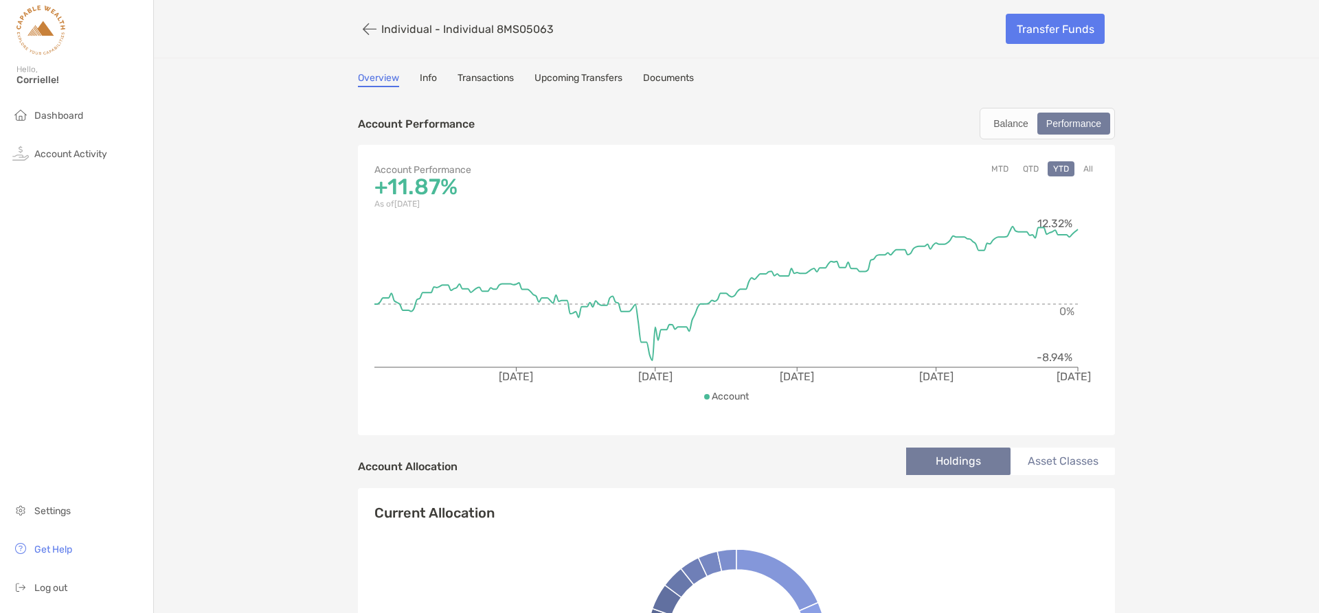
click at [654, 75] on link "Documents" at bounding box center [668, 79] width 51 height 15
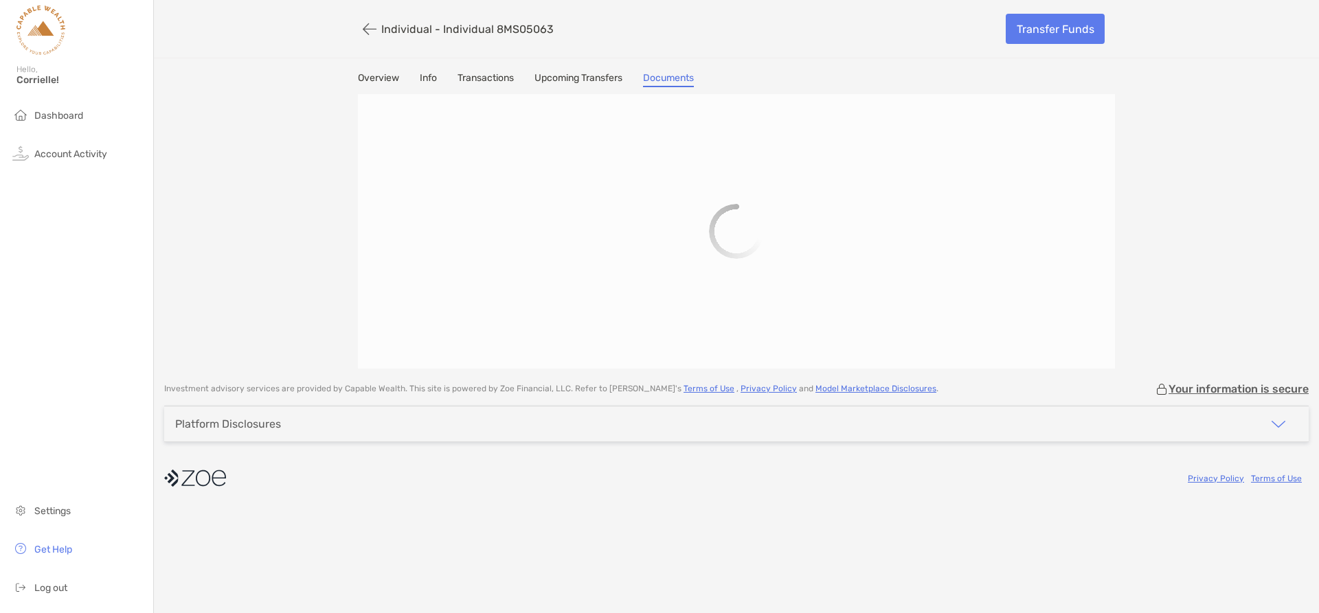
click at [620, 78] on link "Upcoming Transfers" at bounding box center [578, 79] width 88 height 15
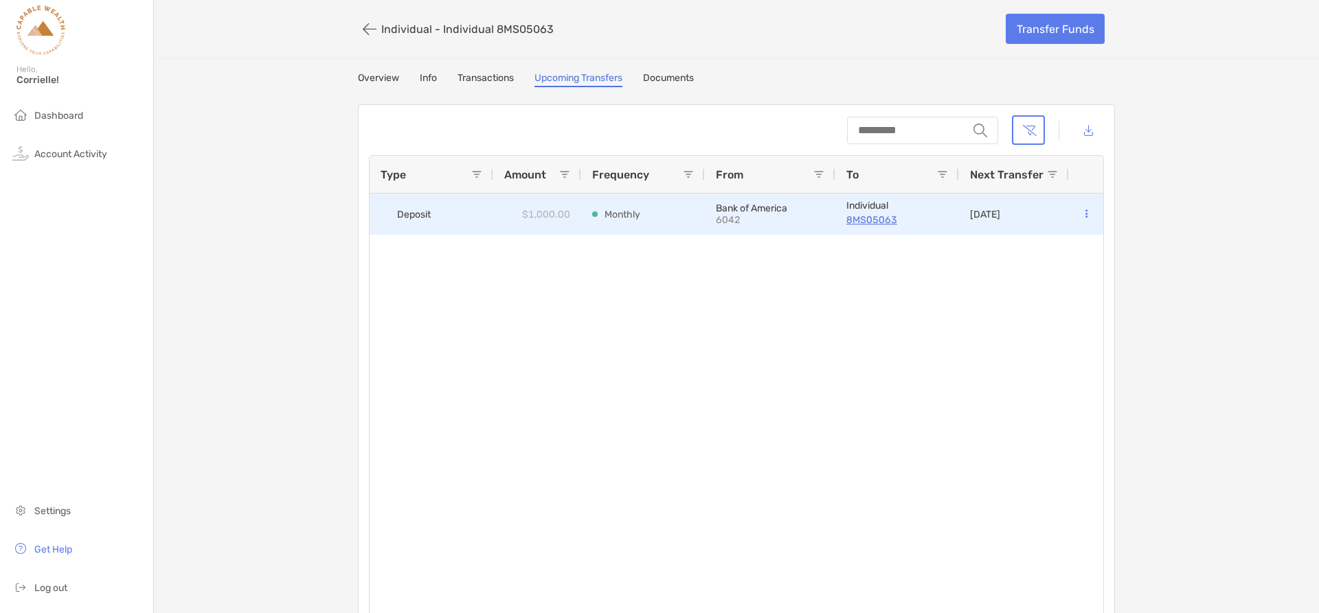
click at [1082, 213] on button at bounding box center [1086, 214] width 12 height 14
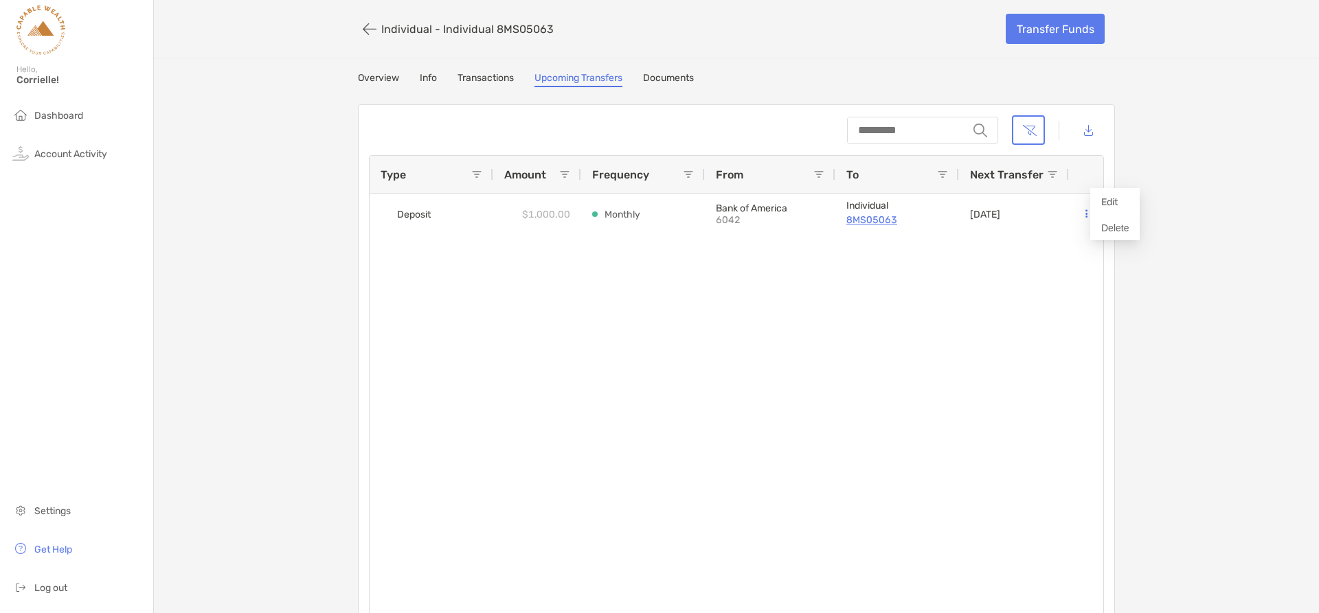
click at [1212, 162] on div "Individual - Individual 8MS05063 Transfer Funds Overview Info Transactions Upco…" at bounding box center [736, 321] width 1165 height 642
click at [76, 120] on span "Dashboard" at bounding box center [58, 116] width 49 height 12
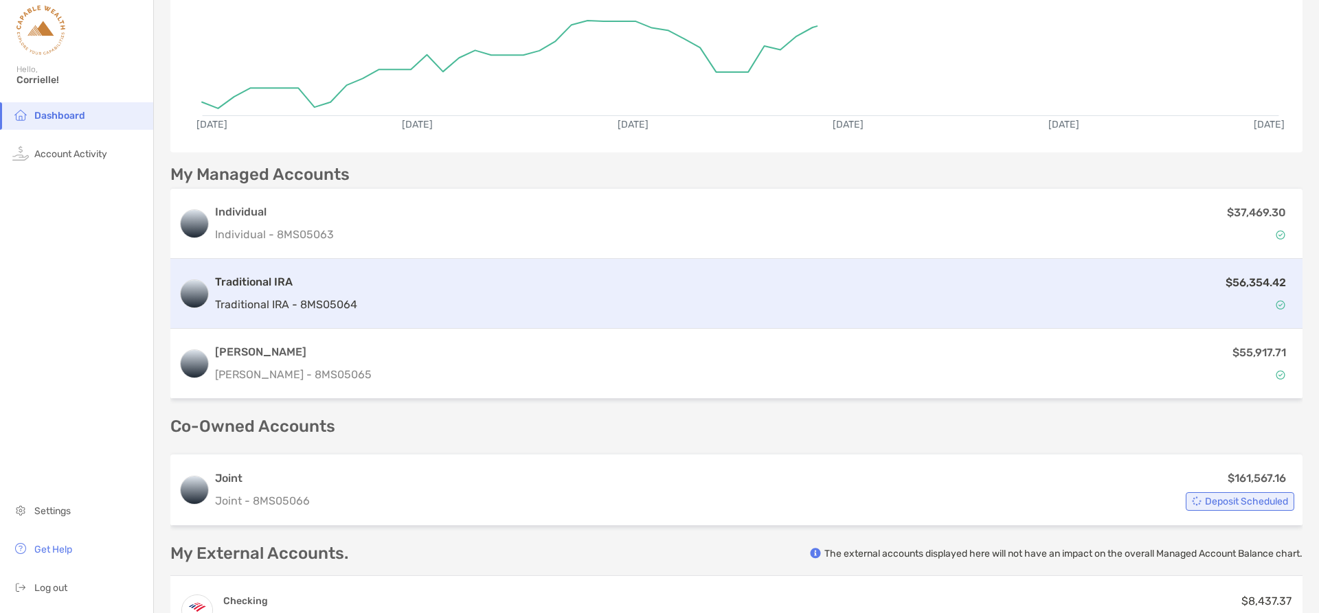
scroll to position [206, 0]
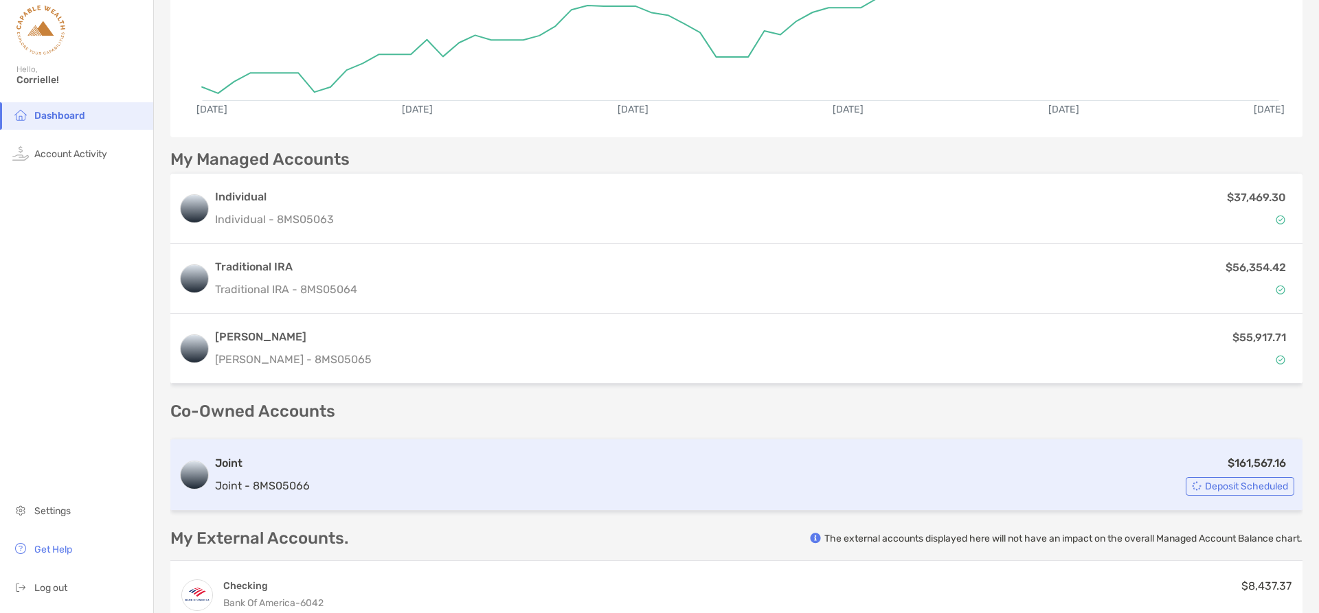
click at [267, 486] on p "Joint - 8MS05066" at bounding box center [262, 485] width 95 height 17
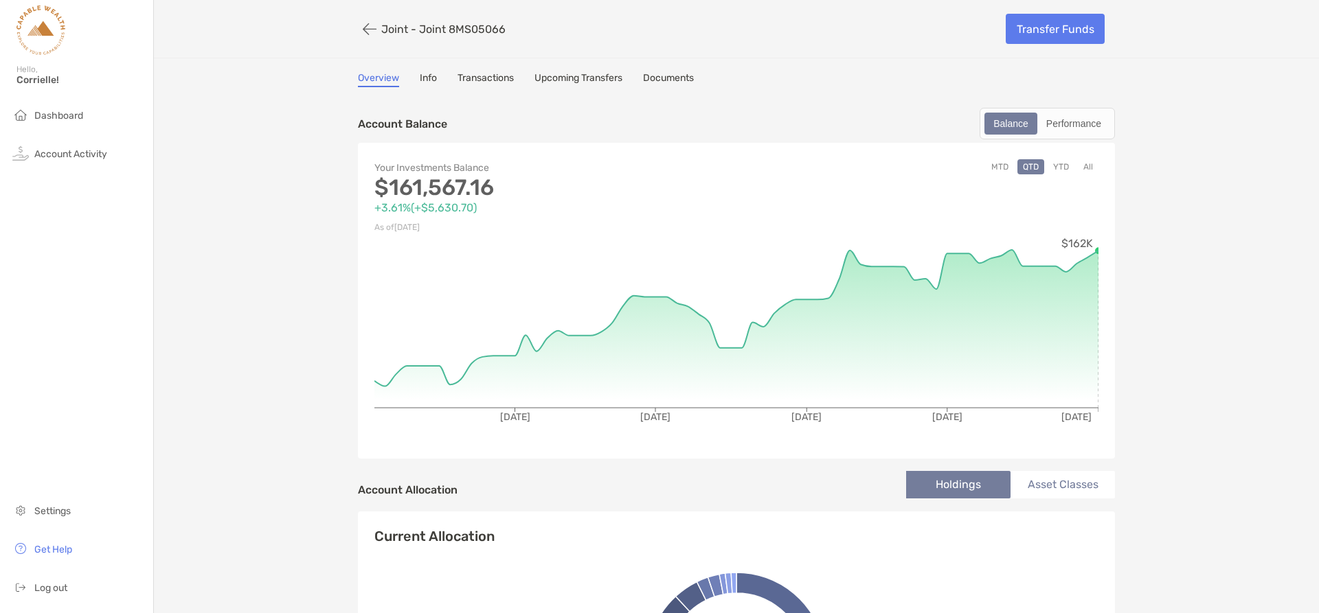
click at [602, 78] on link "Upcoming Transfers" at bounding box center [578, 79] width 88 height 15
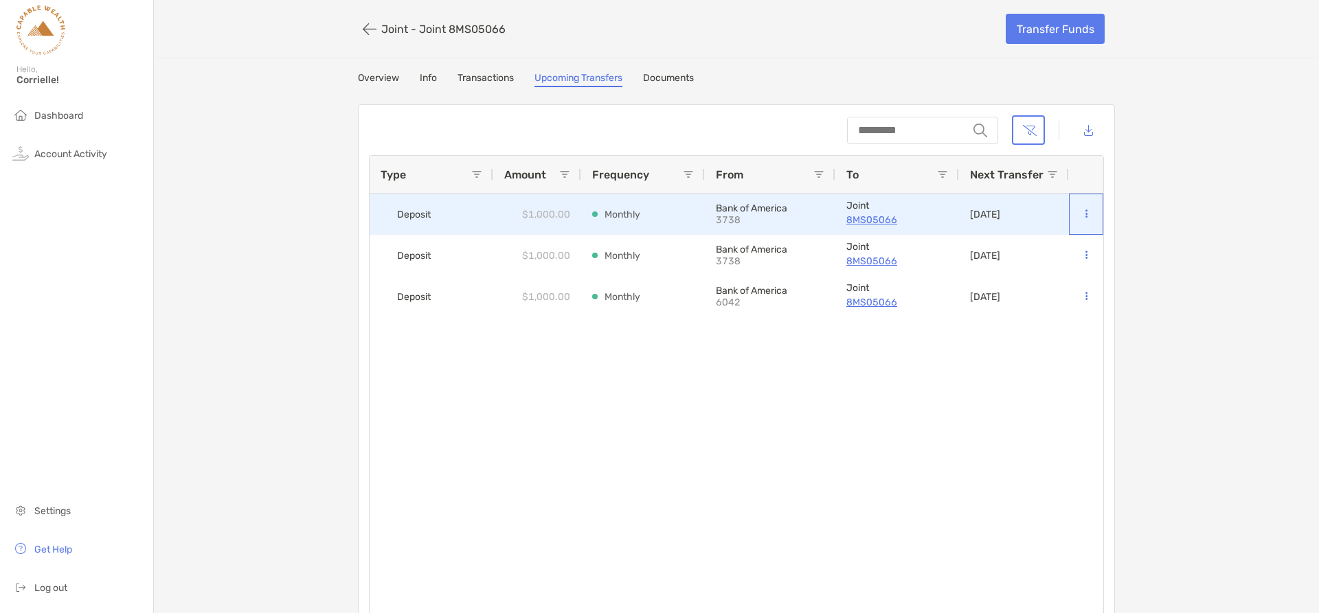
click at [1085, 213] on icon at bounding box center [1086, 213] width 2 height 9
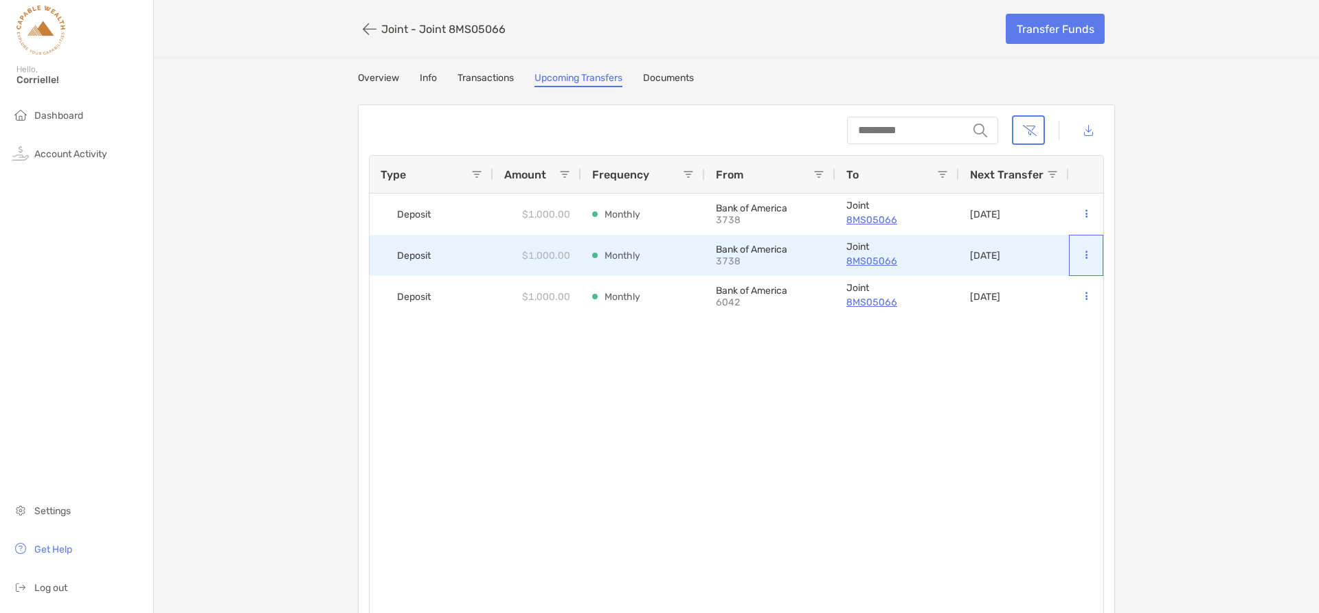
click at [1085, 252] on icon at bounding box center [1086, 255] width 2 height 9
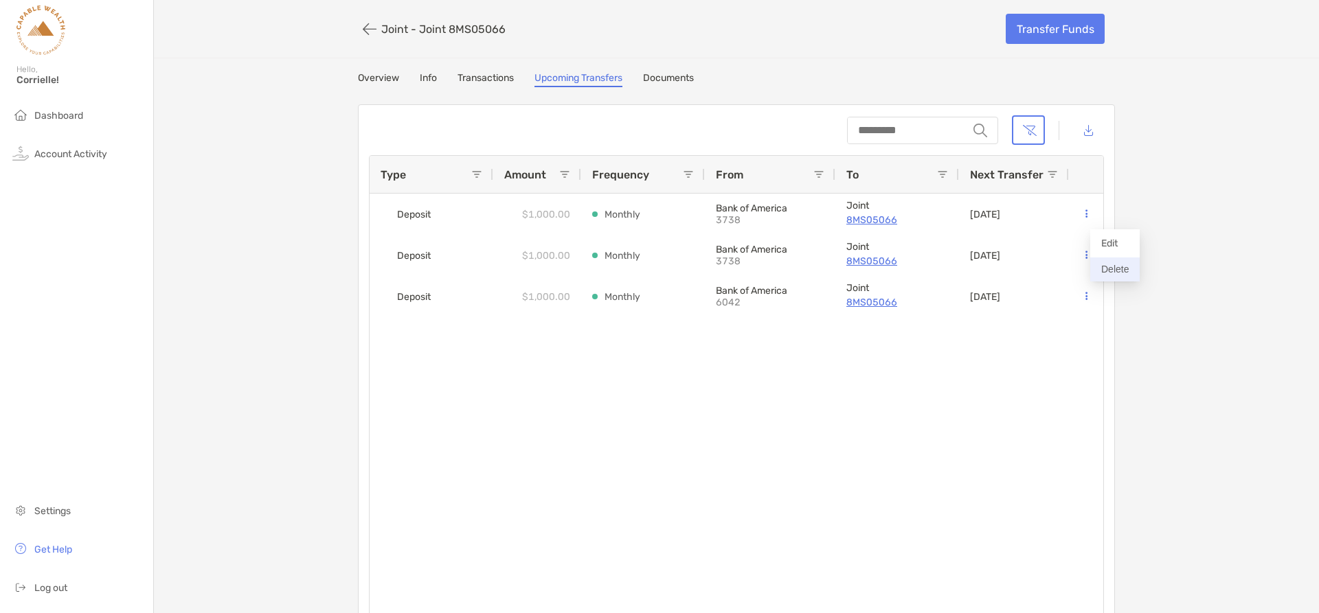
click at [1115, 268] on button "Delete" at bounding box center [1114, 270] width 49 height 24
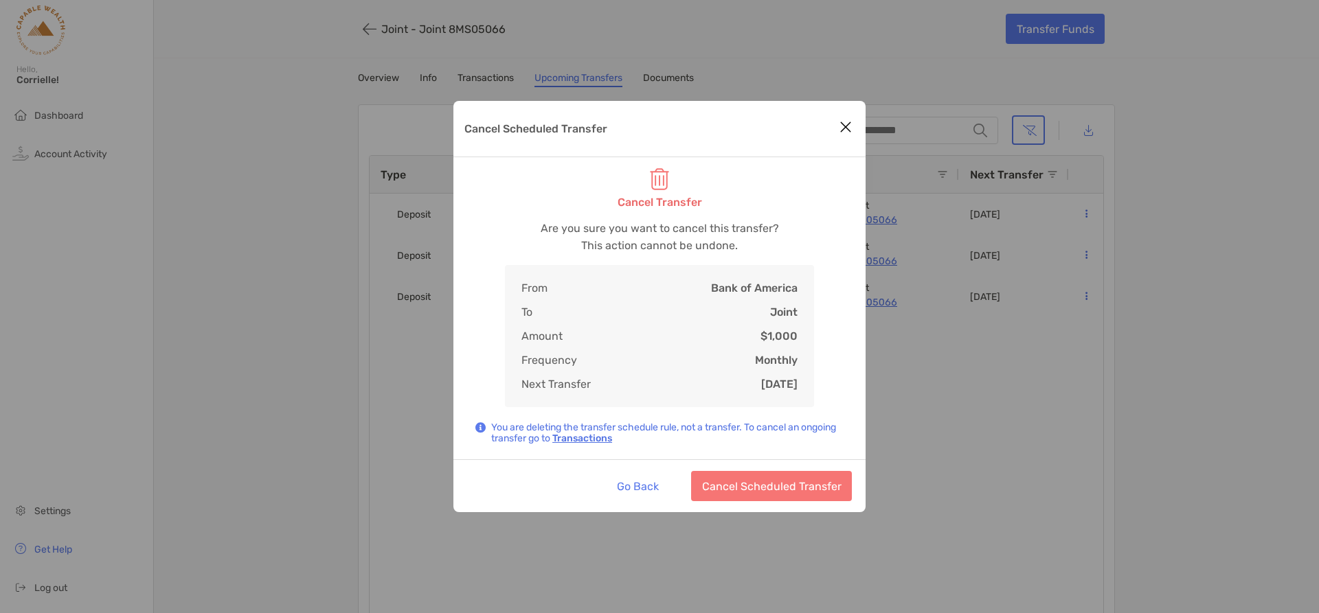
click at [848, 123] on icon "Close modal" at bounding box center [845, 127] width 12 height 16
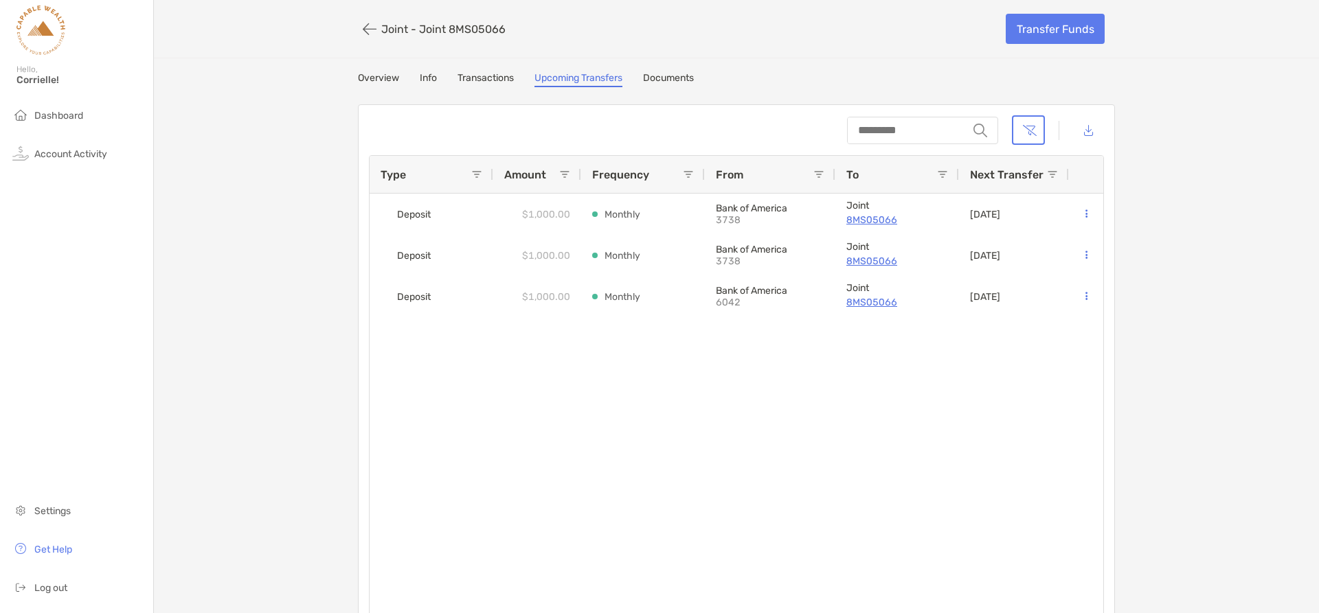
click at [370, 75] on link "Overview" at bounding box center [378, 79] width 41 height 15
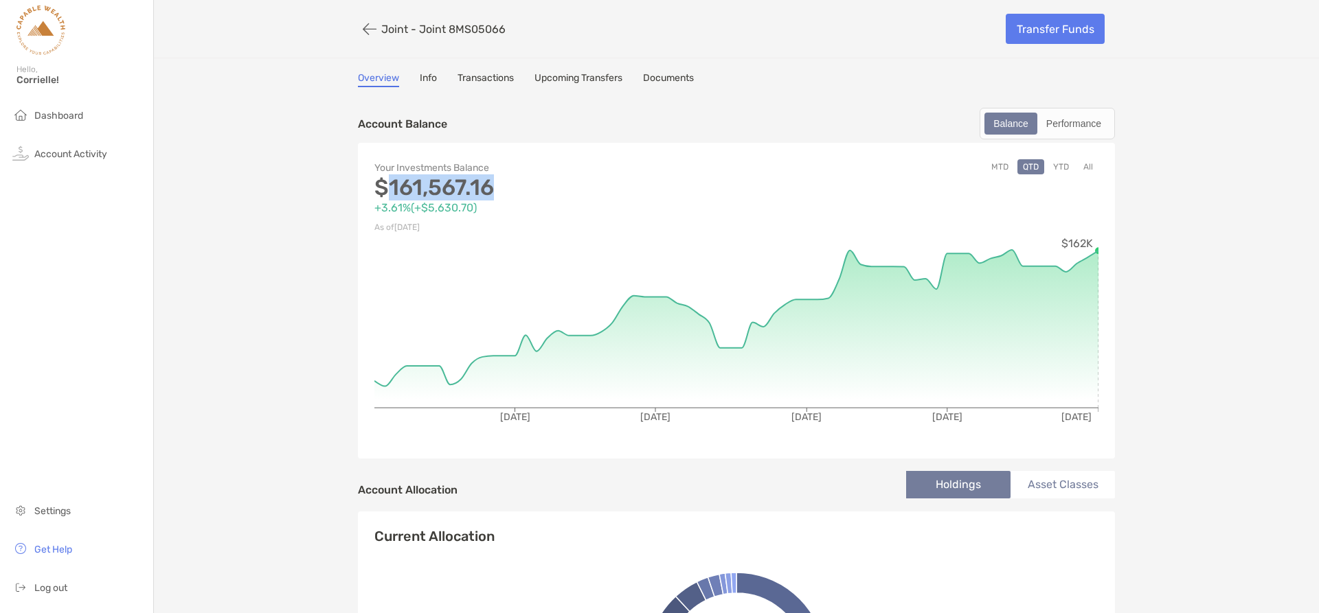
drag, startPoint x: 393, startPoint y: 191, endPoint x: 513, endPoint y: 191, distance: 120.2
click at [513, 191] on p "$161,567.16" at bounding box center [555, 187] width 362 height 17
click at [501, 82] on link "Transactions" at bounding box center [485, 79] width 56 height 15
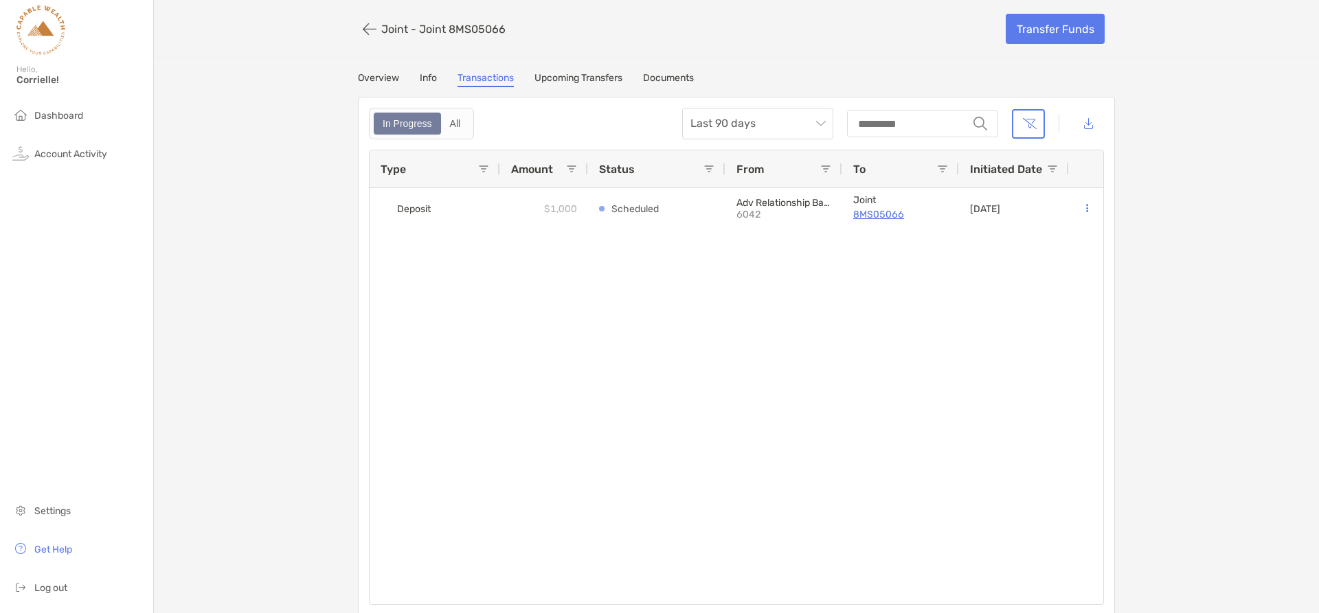
drag, startPoint x: 453, startPoint y: 126, endPoint x: 490, endPoint y: 118, distance: 38.0
click at [453, 126] on div "All" at bounding box center [455, 123] width 26 height 19
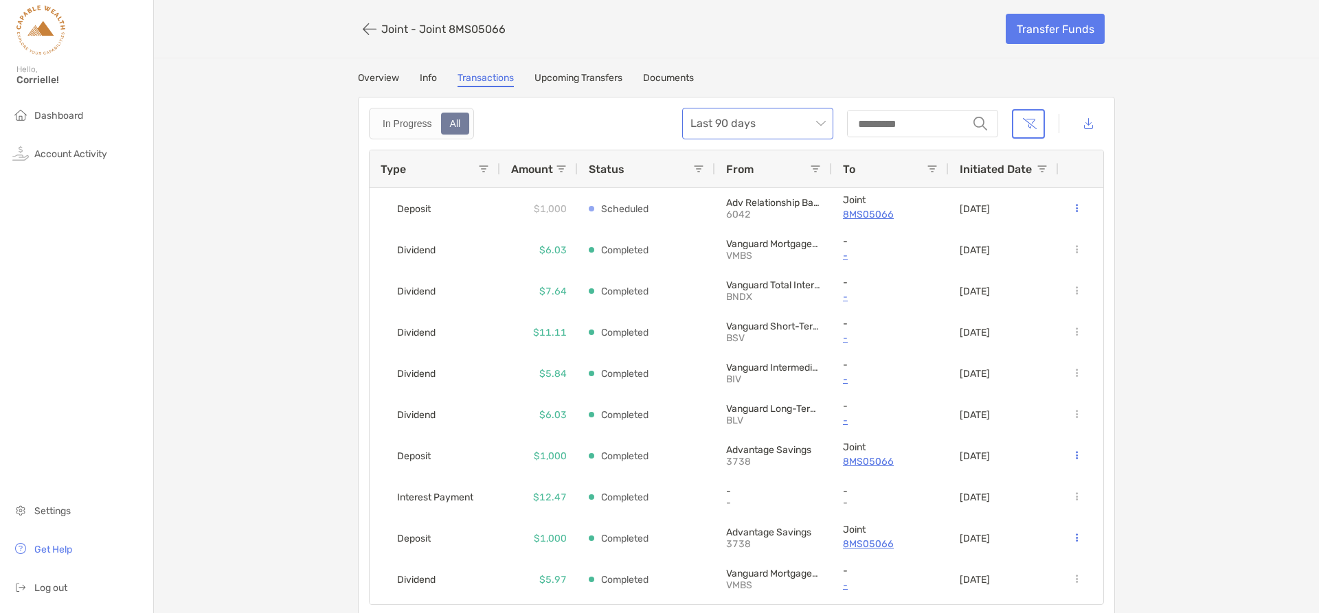
click at [813, 120] on span "Last 90 days" at bounding box center [757, 124] width 135 height 30
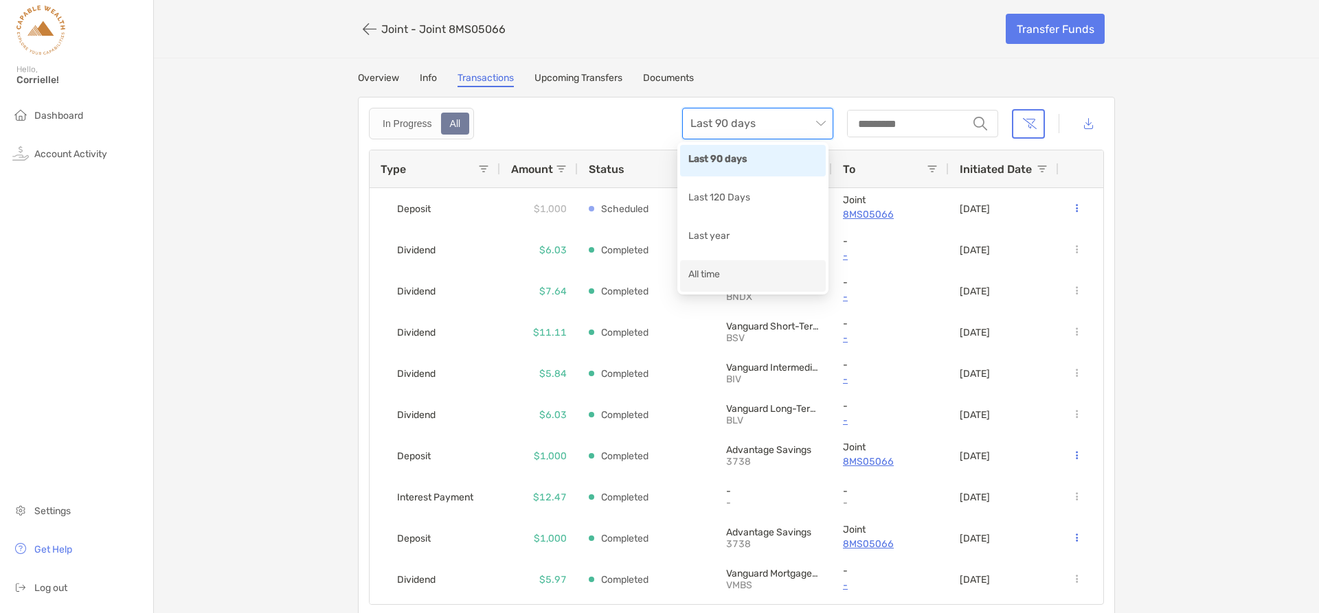
click at [780, 271] on div "All time" at bounding box center [752, 275] width 129 height 17
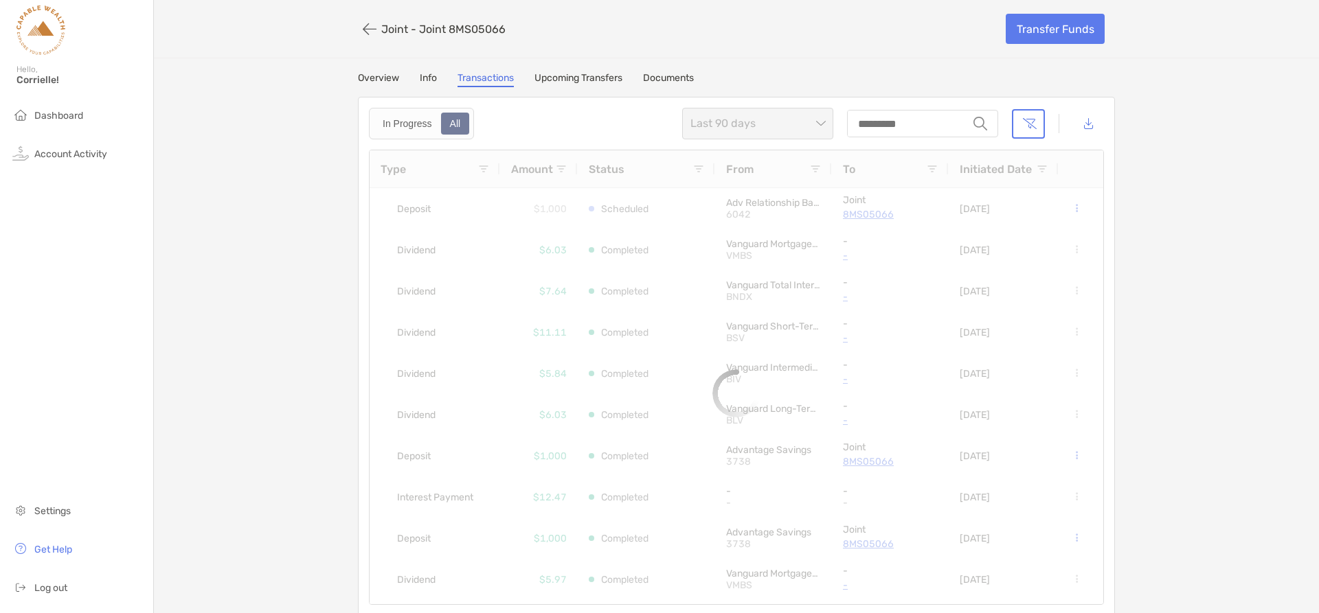
click at [981, 126] on img at bounding box center [980, 124] width 14 height 14
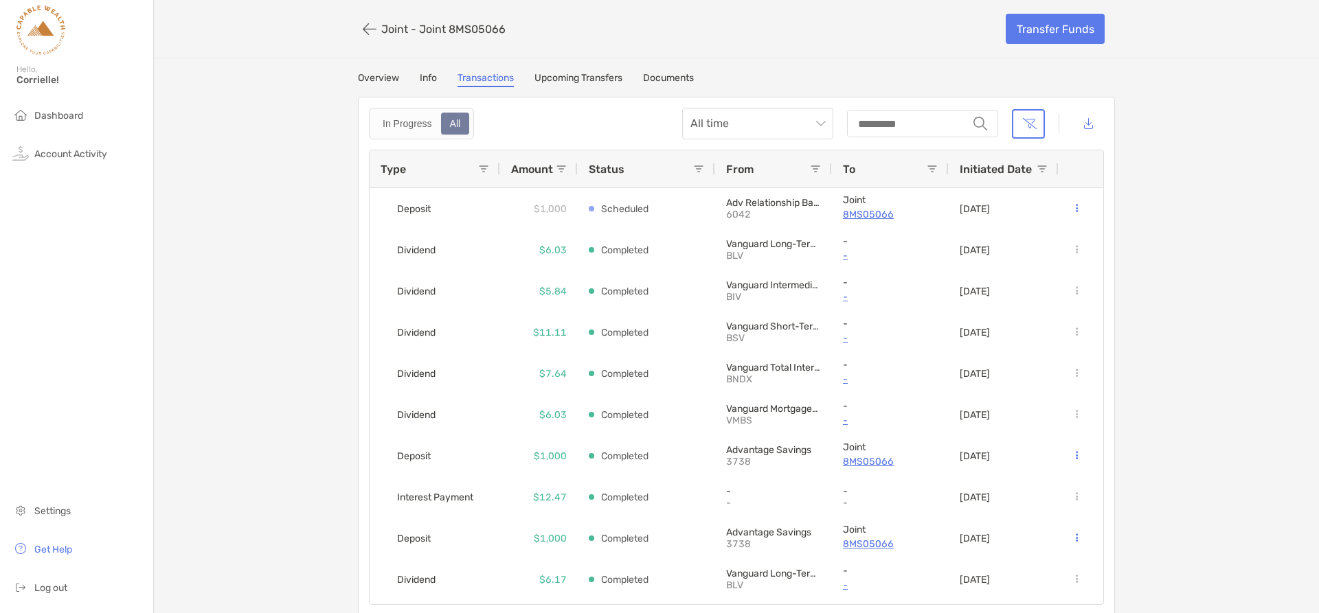
click at [973, 120] on img at bounding box center [980, 124] width 14 height 14
click at [973, 119] on img at bounding box center [980, 124] width 14 height 14
click at [893, 120] on input "string" at bounding box center [907, 123] width 119 height 25
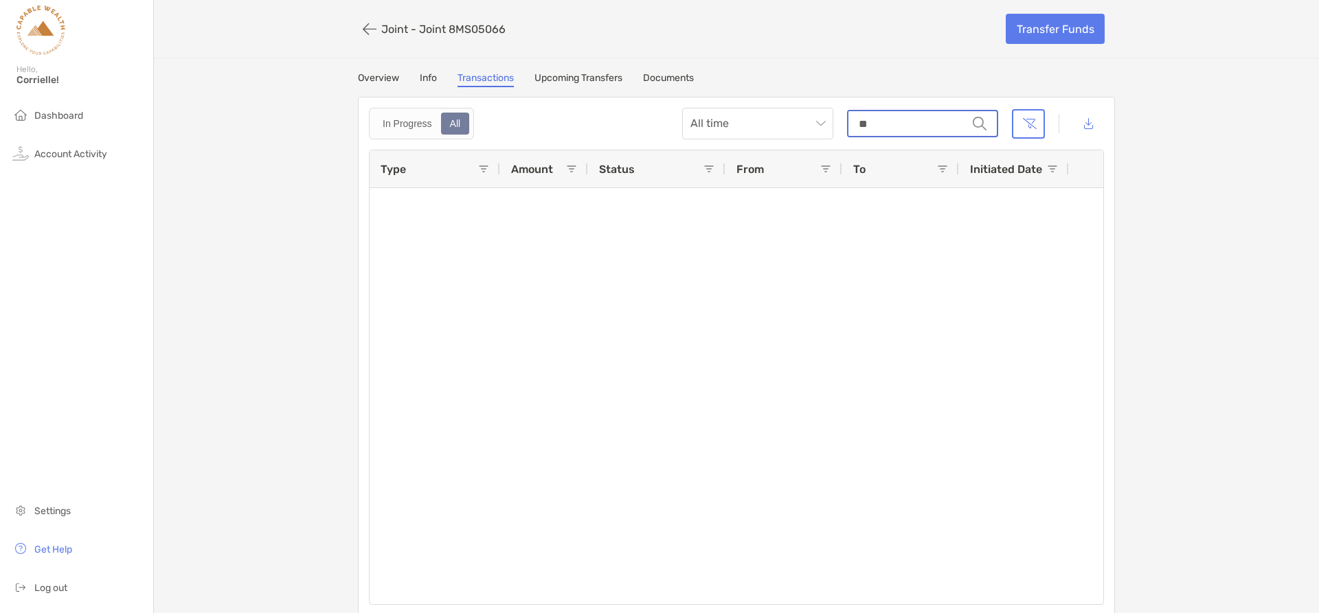
type input "*"
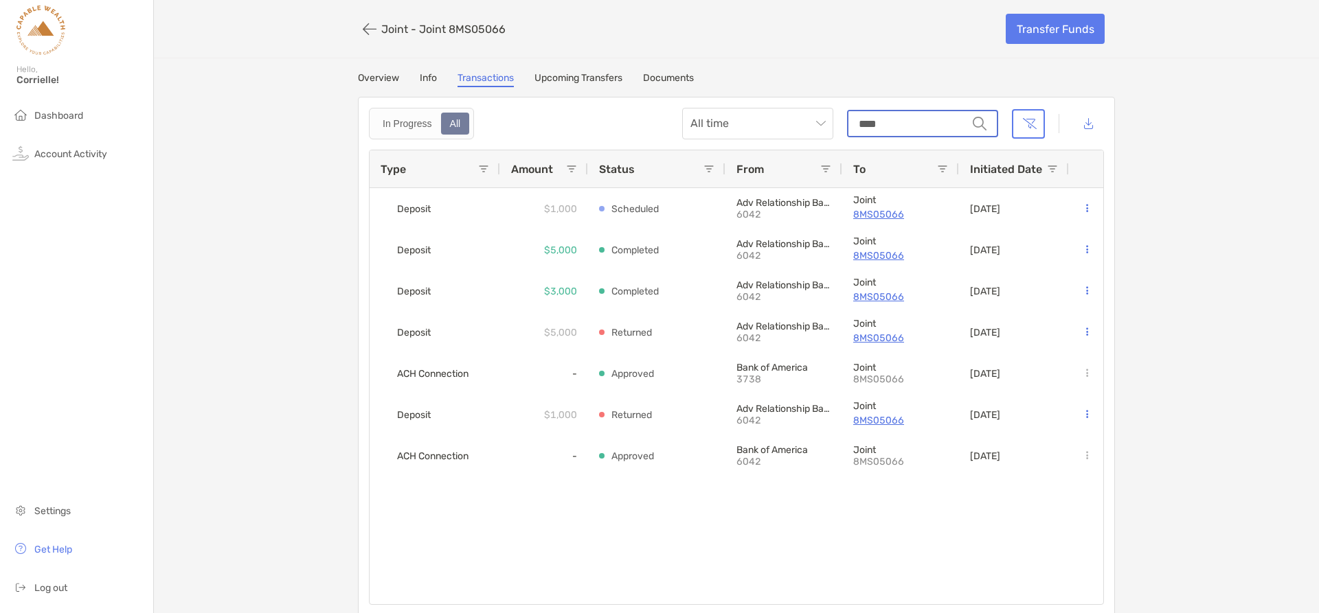
drag, startPoint x: 900, startPoint y: 127, endPoint x: 846, endPoint y: 128, distance: 54.3
click at [848, 128] on input "****" at bounding box center [907, 123] width 119 height 25
type input "****"
click at [556, 76] on link "Upcoming Transfers" at bounding box center [578, 79] width 88 height 15
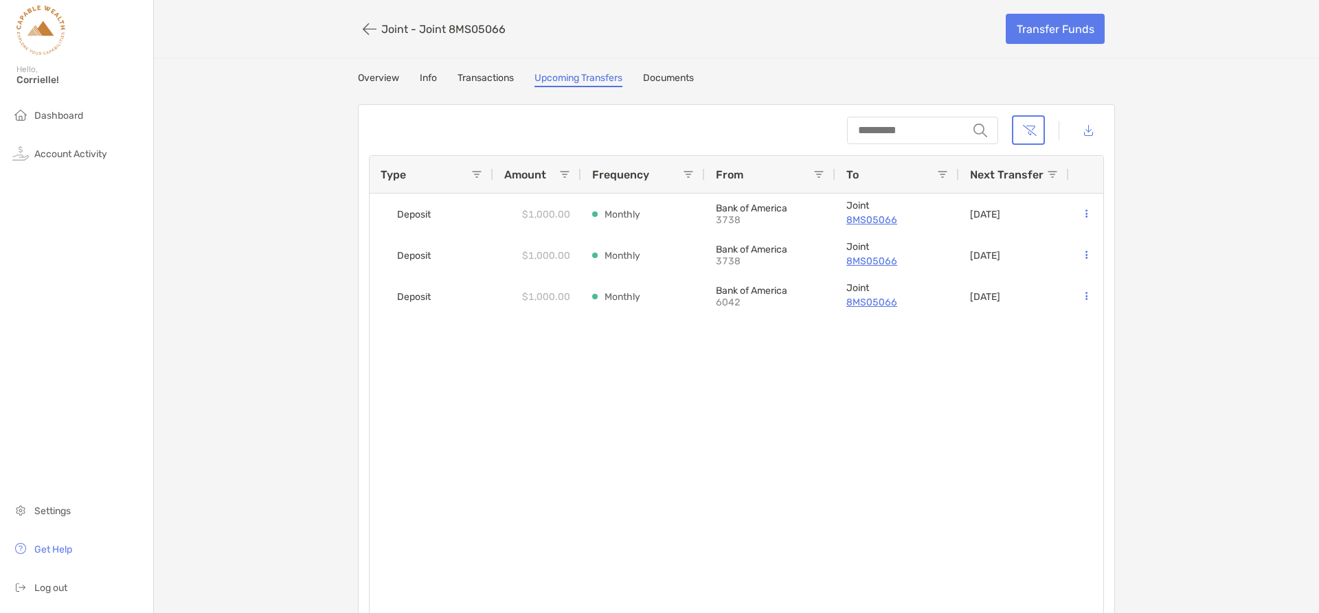
click at [475, 77] on link "Transactions" at bounding box center [485, 79] width 56 height 15
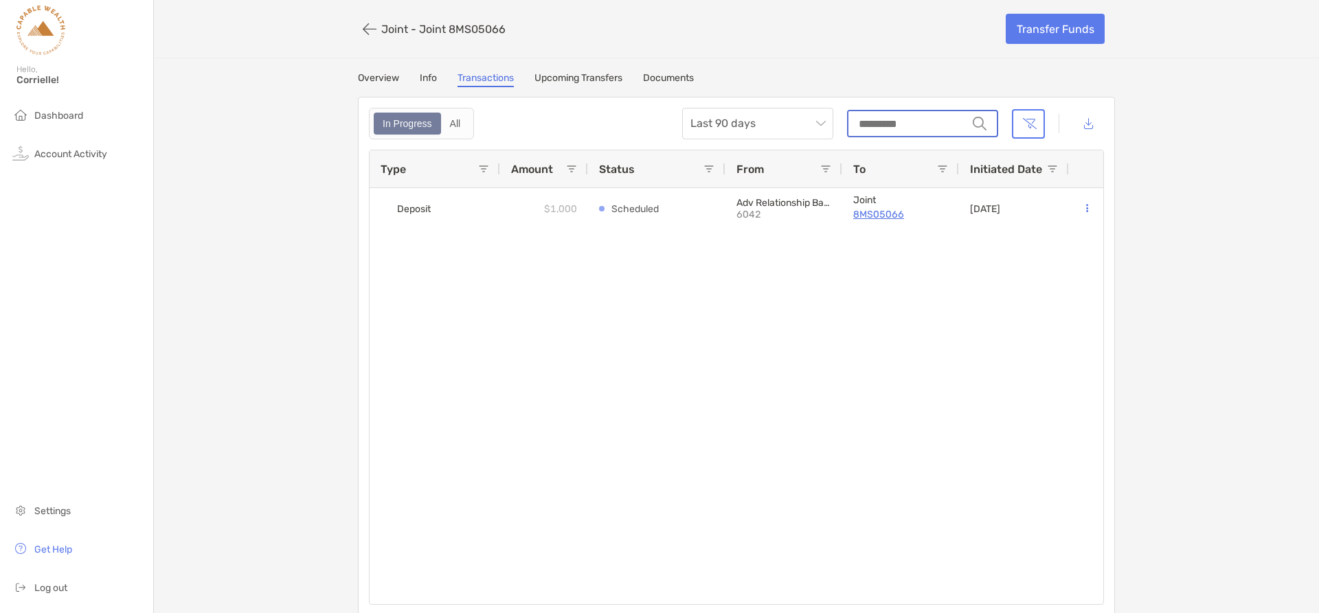
click at [921, 125] on input "string" at bounding box center [907, 123] width 119 height 25
click at [819, 130] on span "Last 90 days" at bounding box center [757, 124] width 135 height 30
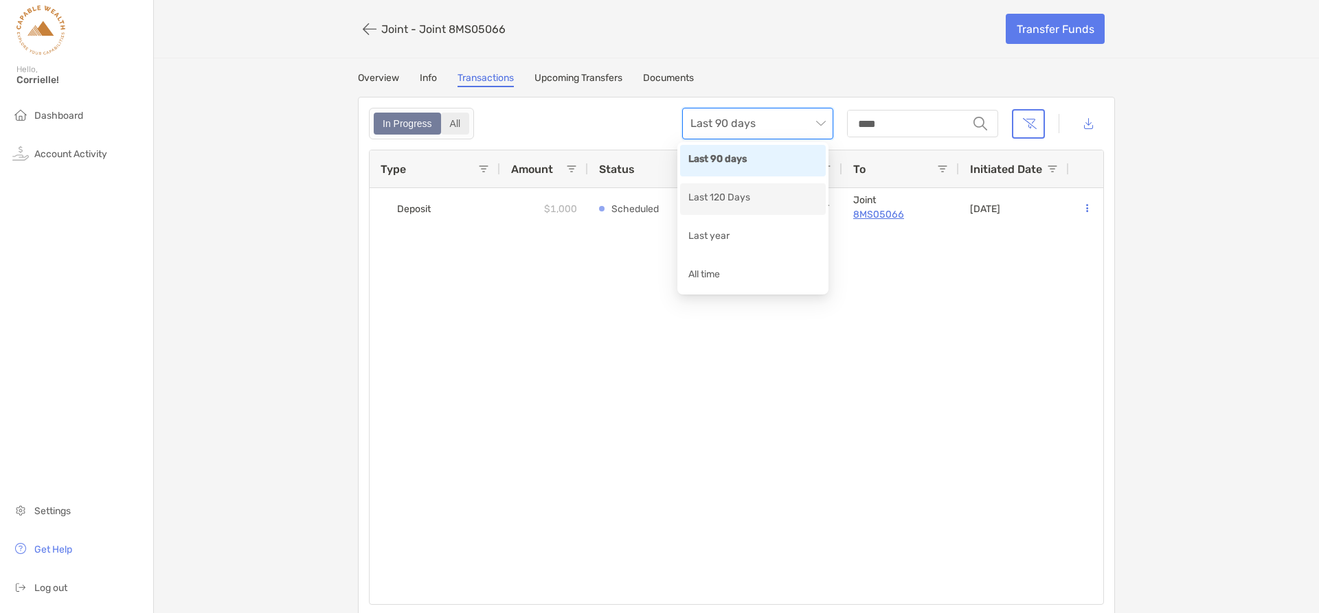
click at [449, 121] on div "All" at bounding box center [455, 123] width 26 height 19
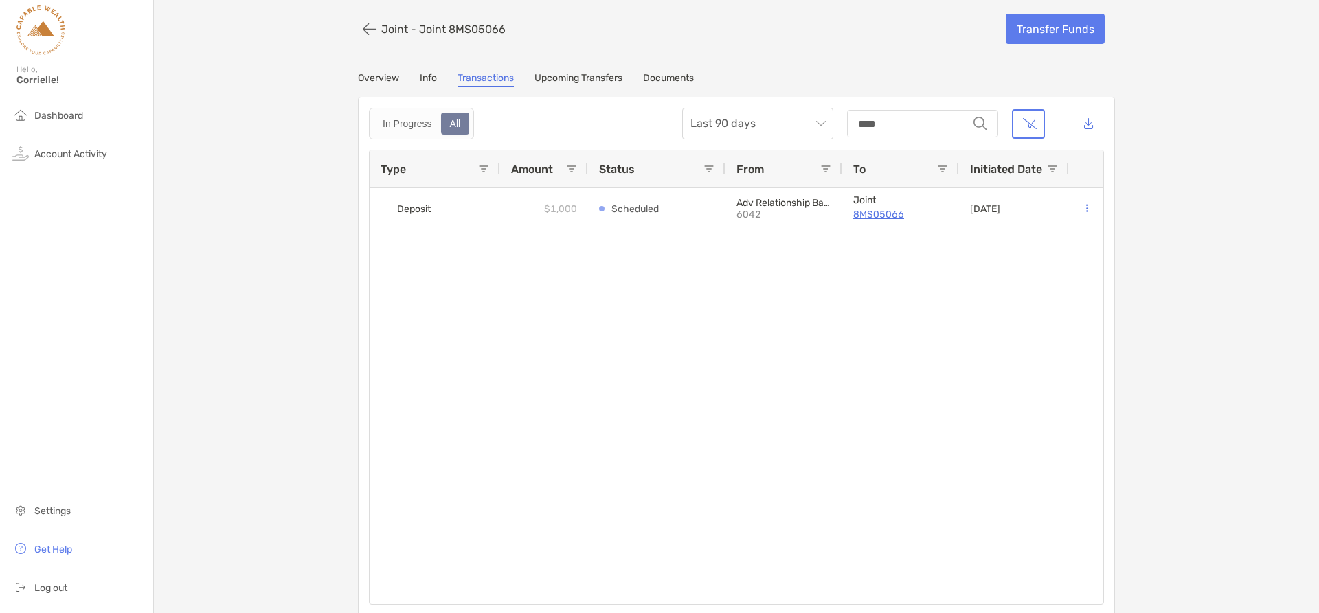
click at [973, 126] on img at bounding box center [980, 124] width 14 height 14
click at [804, 123] on span "Last 90 days" at bounding box center [757, 124] width 135 height 30
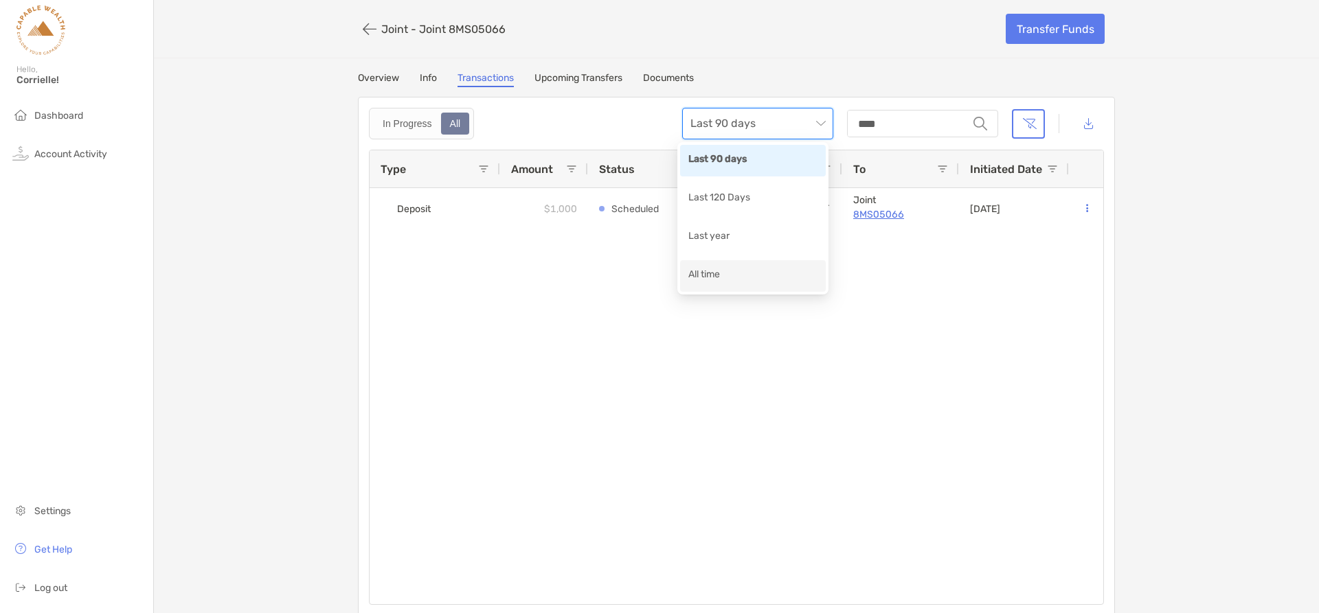
click at [769, 275] on div "All time" at bounding box center [752, 275] width 129 height 17
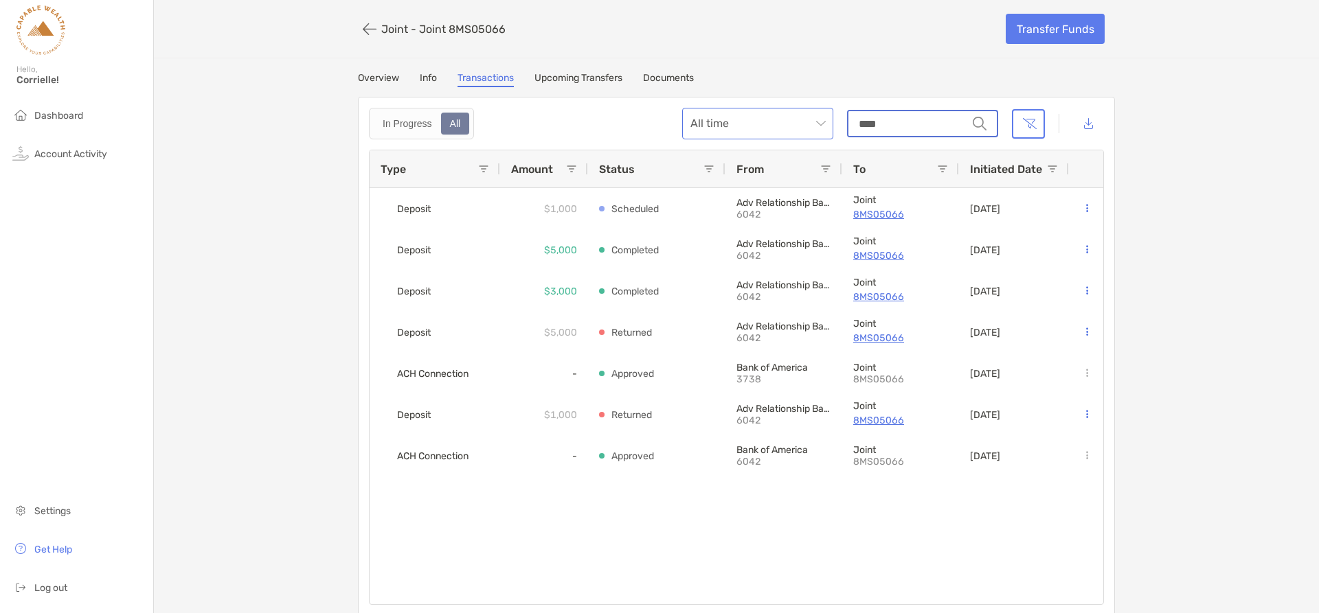
drag, startPoint x: 884, startPoint y: 123, endPoint x: 795, endPoint y: 123, distance: 89.3
click at [795, 123] on div "All time string ****" at bounding box center [893, 124] width 422 height 32
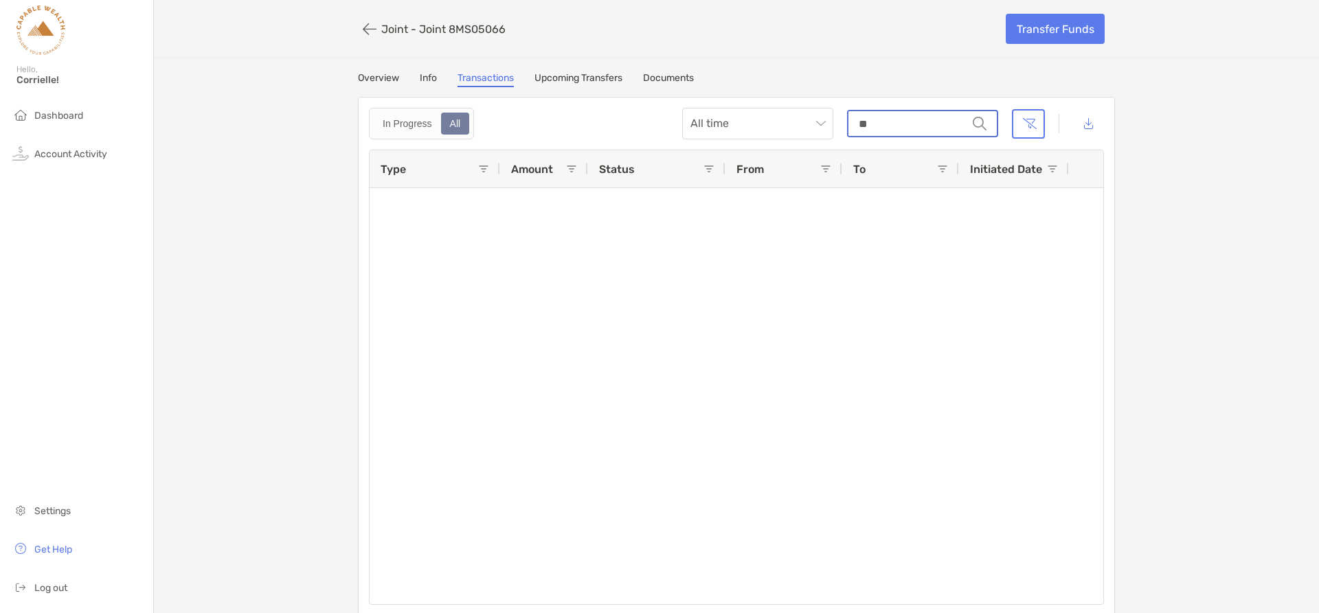
type input "*"
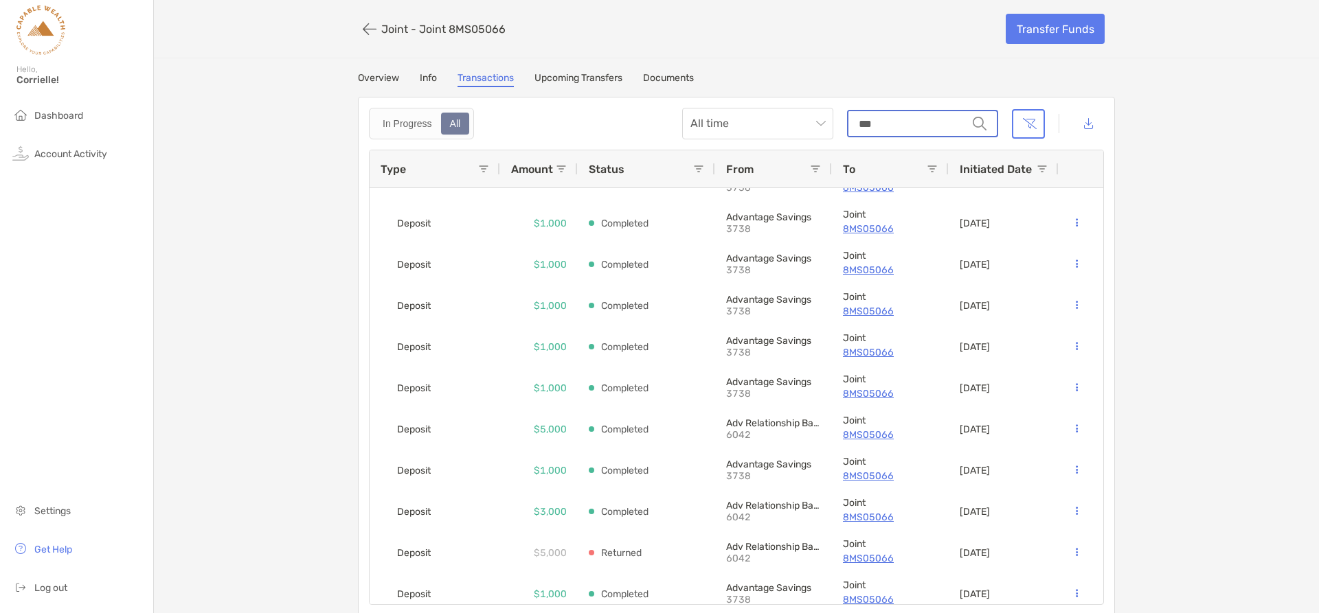
scroll to position [411, 0]
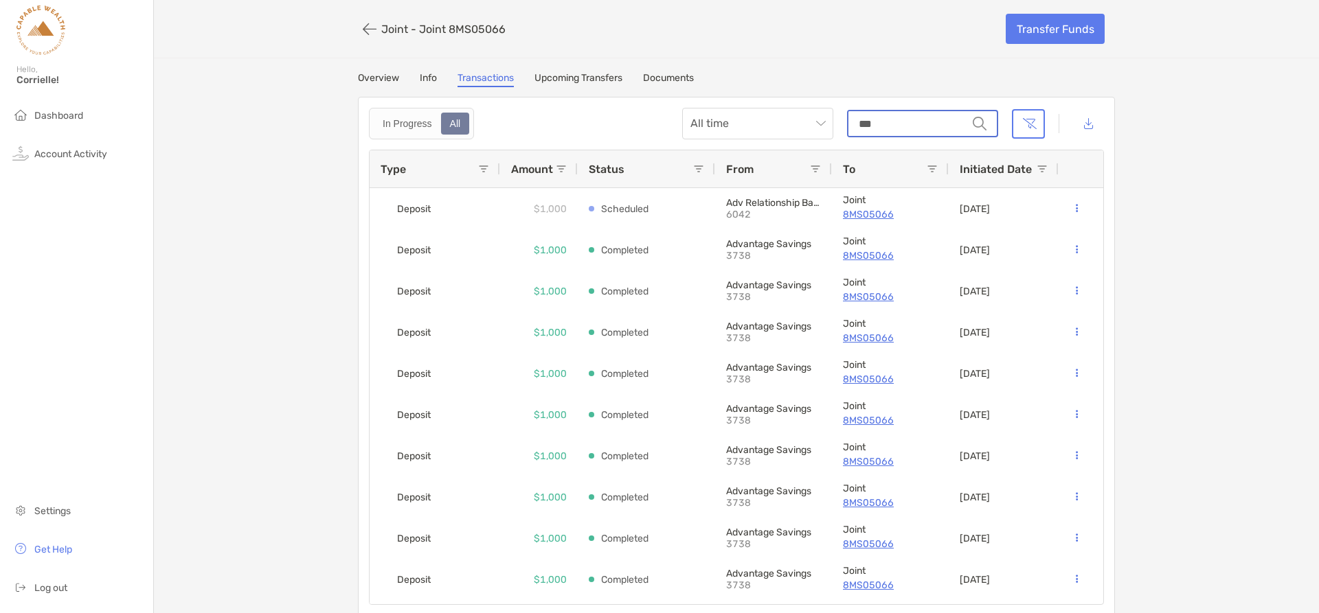
type input "***"
click at [374, 74] on link "Overview" at bounding box center [378, 79] width 41 height 15
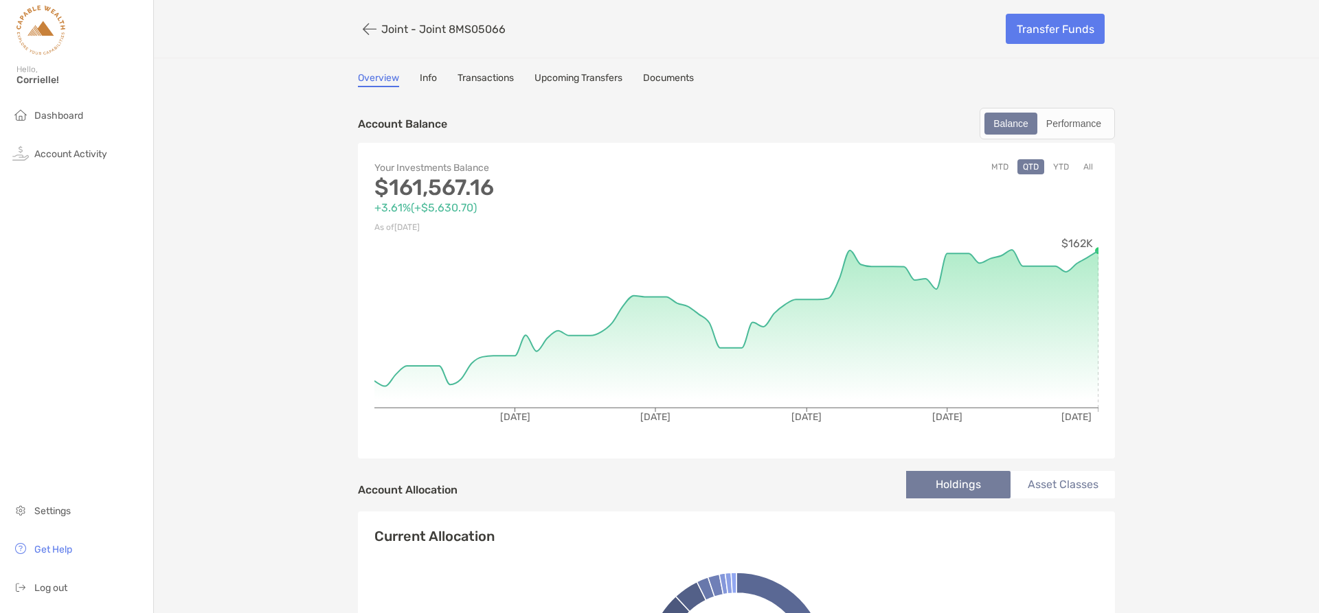
click at [494, 82] on link "Transactions" at bounding box center [485, 79] width 56 height 15
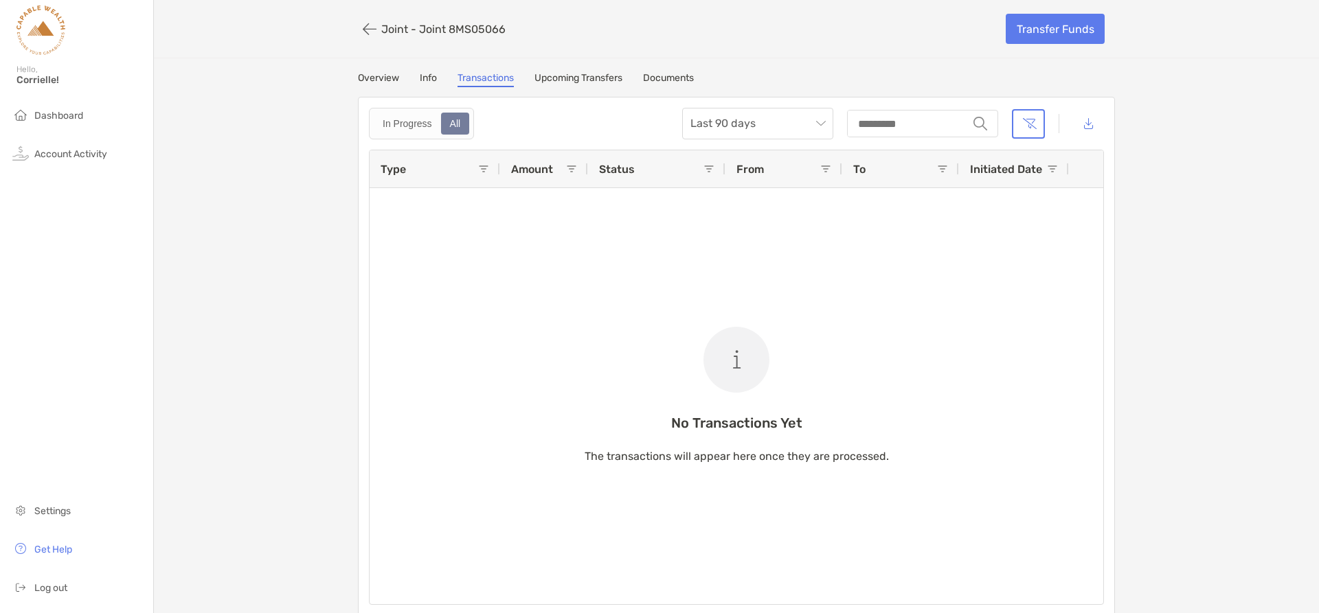
click at [449, 127] on div "All" at bounding box center [455, 123] width 26 height 19
click at [506, 80] on link "Transactions" at bounding box center [485, 79] width 56 height 15
click at [889, 134] on input "string" at bounding box center [907, 123] width 119 height 25
click at [810, 126] on span "Last 90 days" at bounding box center [757, 124] width 135 height 30
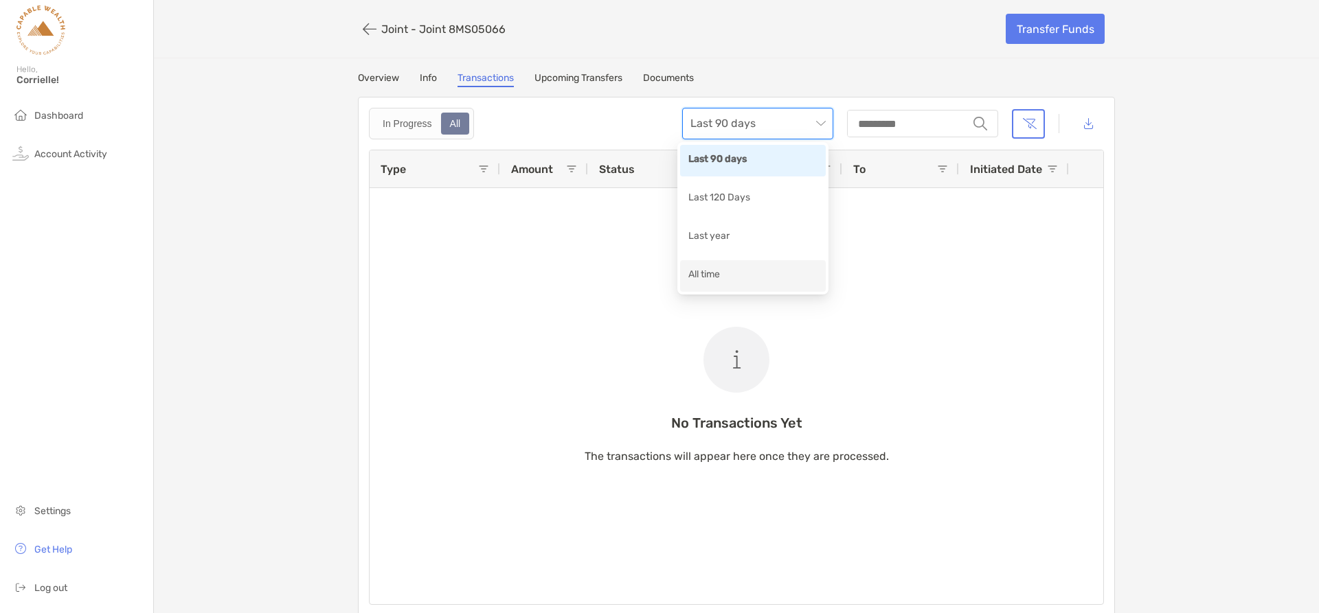
click at [735, 277] on div "All time" at bounding box center [752, 275] width 129 height 17
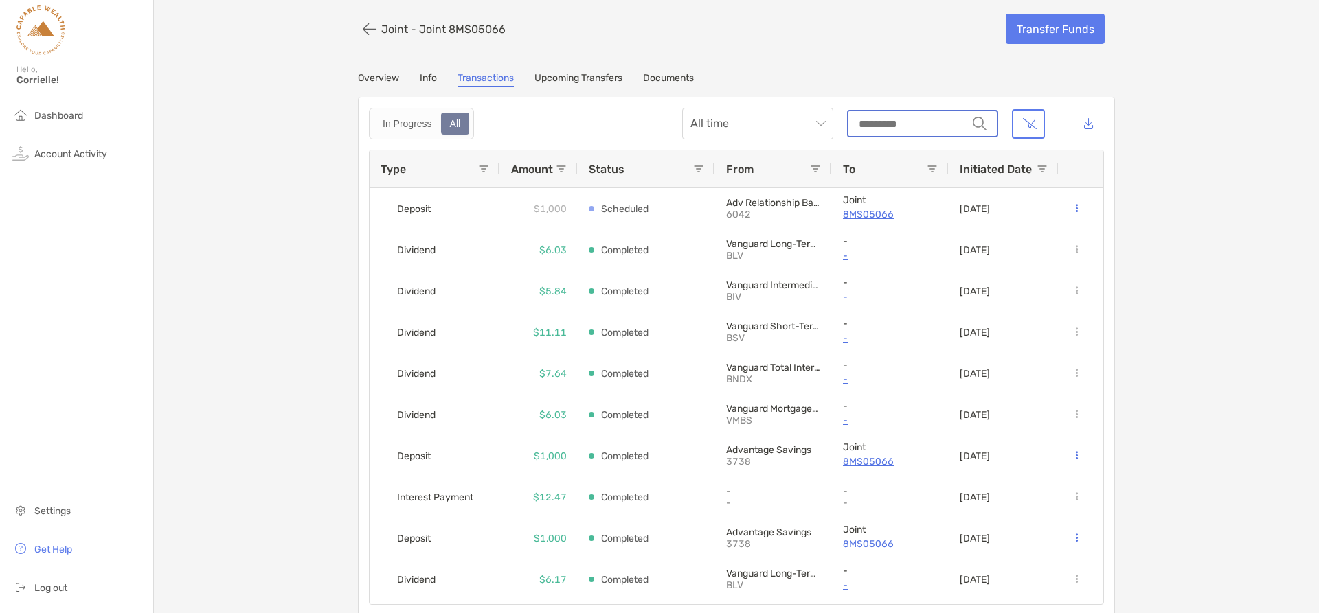
click at [919, 123] on input "string" at bounding box center [907, 123] width 119 height 25
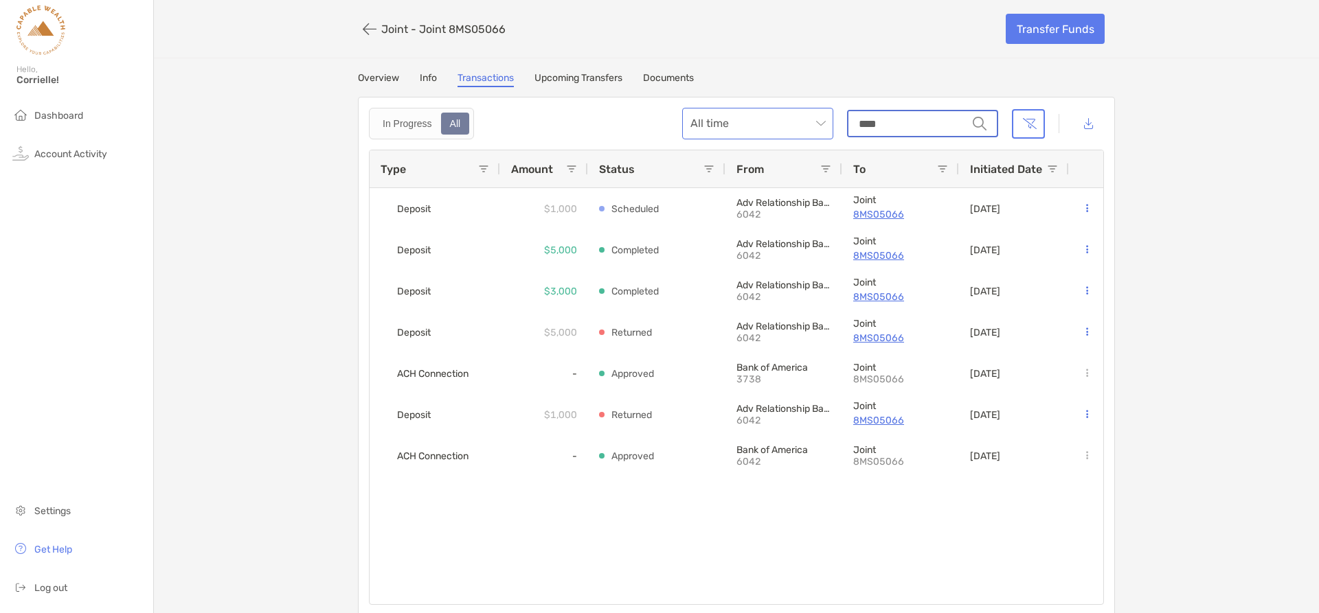
drag, startPoint x: 922, startPoint y: 120, endPoint x: 743, endPoint y: 120, distance: 179.3
click at [743, 120] on div "All time string ****" at bounding box center [893, 124] width 422 height 32
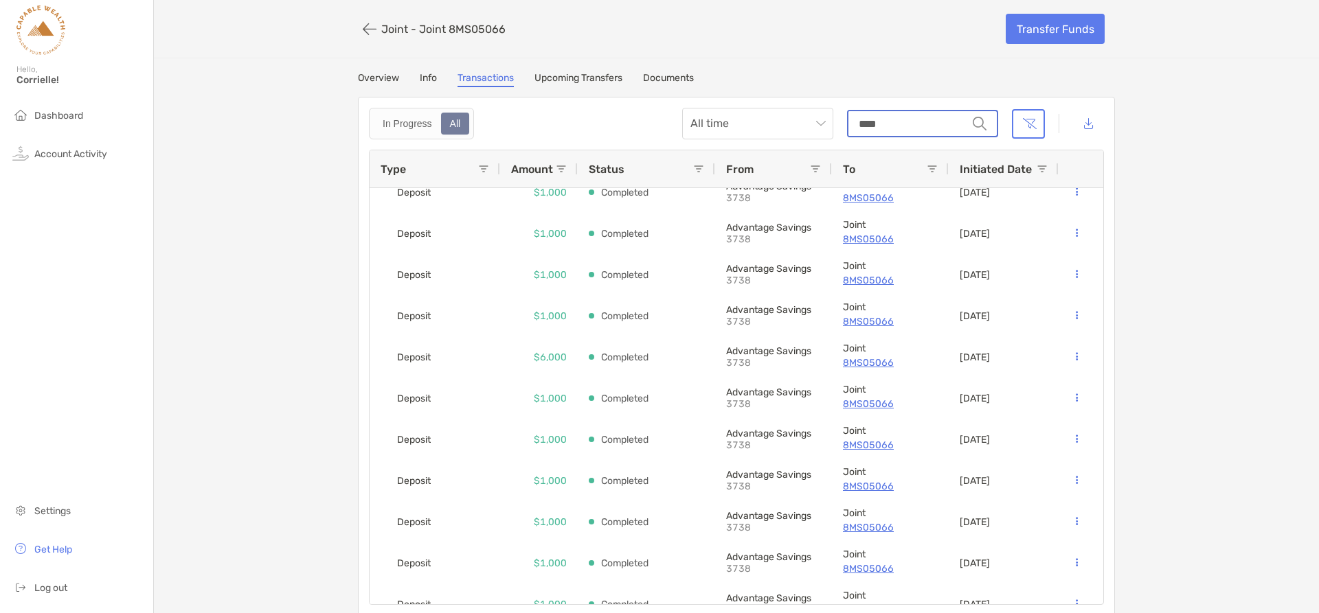
scroll to position [723, 0]
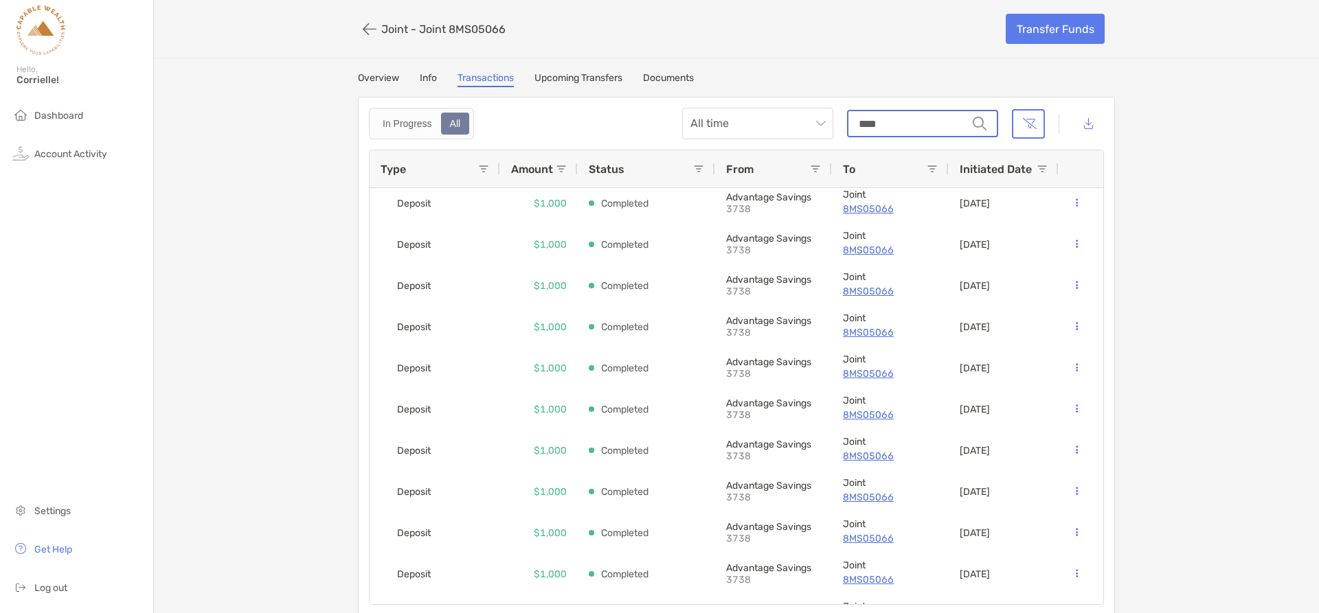
type input "****"
click at [566, 70] on div "Joint - Joint 8MS05066 Transfer Funds Overview Info Transactions Upcoming Trans…" at bounding box center [736, 308] width 1165 height 616
click at [568, 82] on link "Upcoming Transfers" at bounding box center [578, 79] width 88 height 15
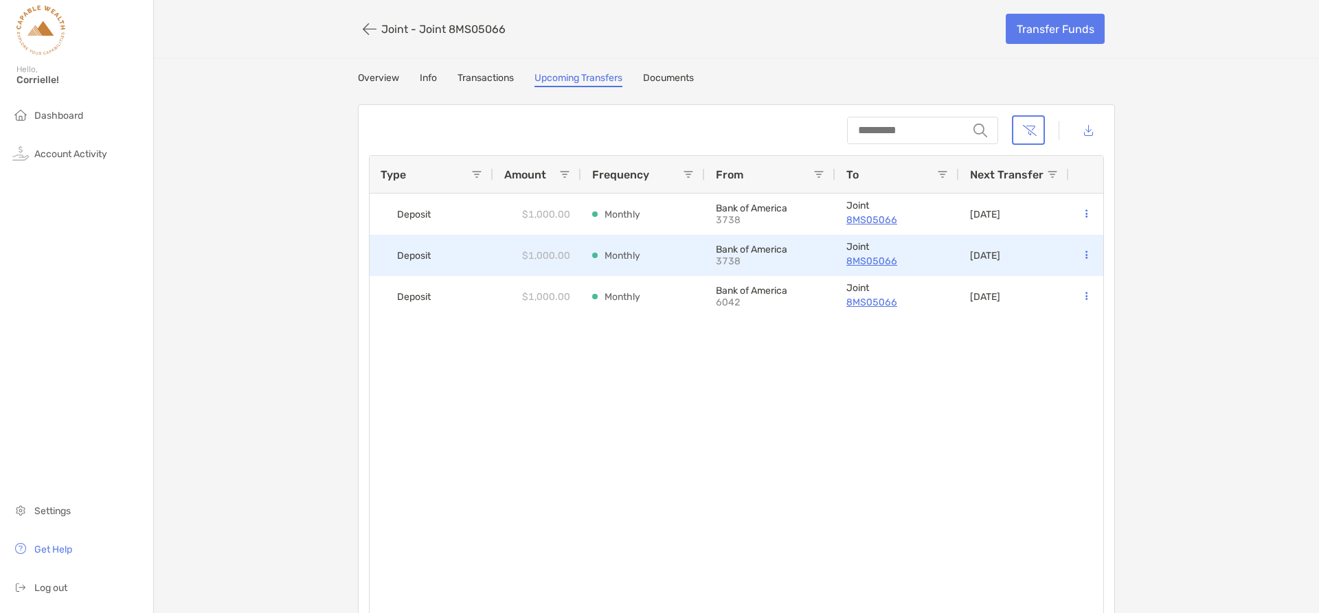
click at [1085, 251] on icon at bounding box center [1086, 255] width 2 height 9
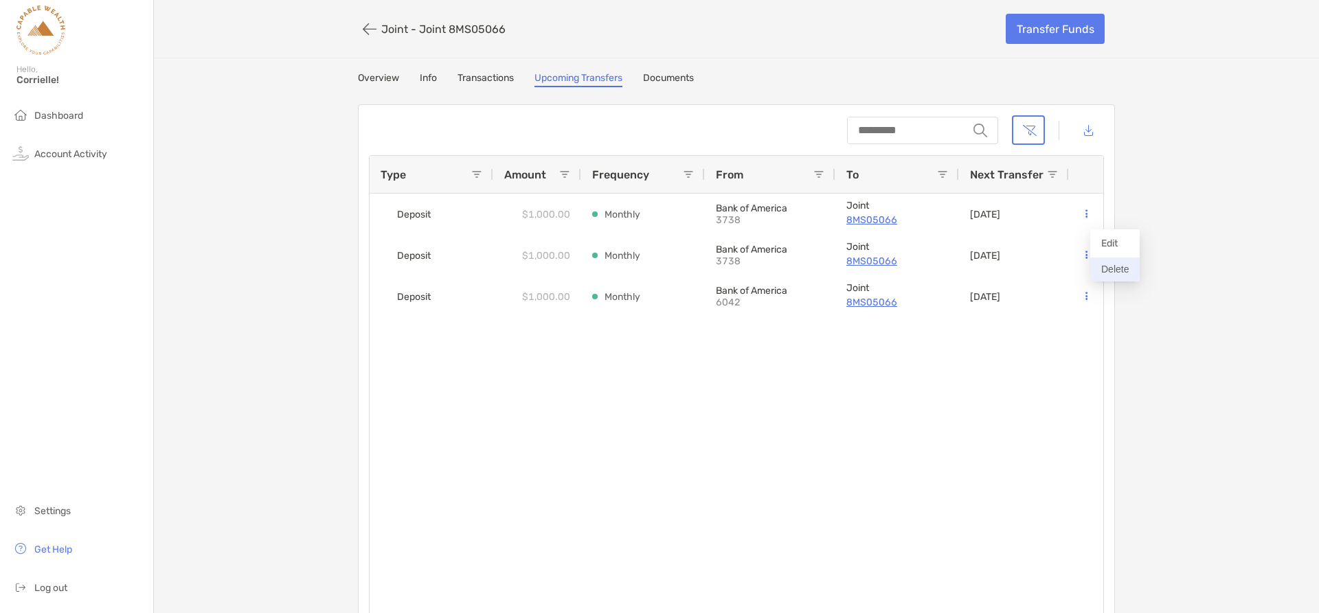
click at [1107, 262] on button "Delete" at bounding box center [1114, 270] width 49 height 24
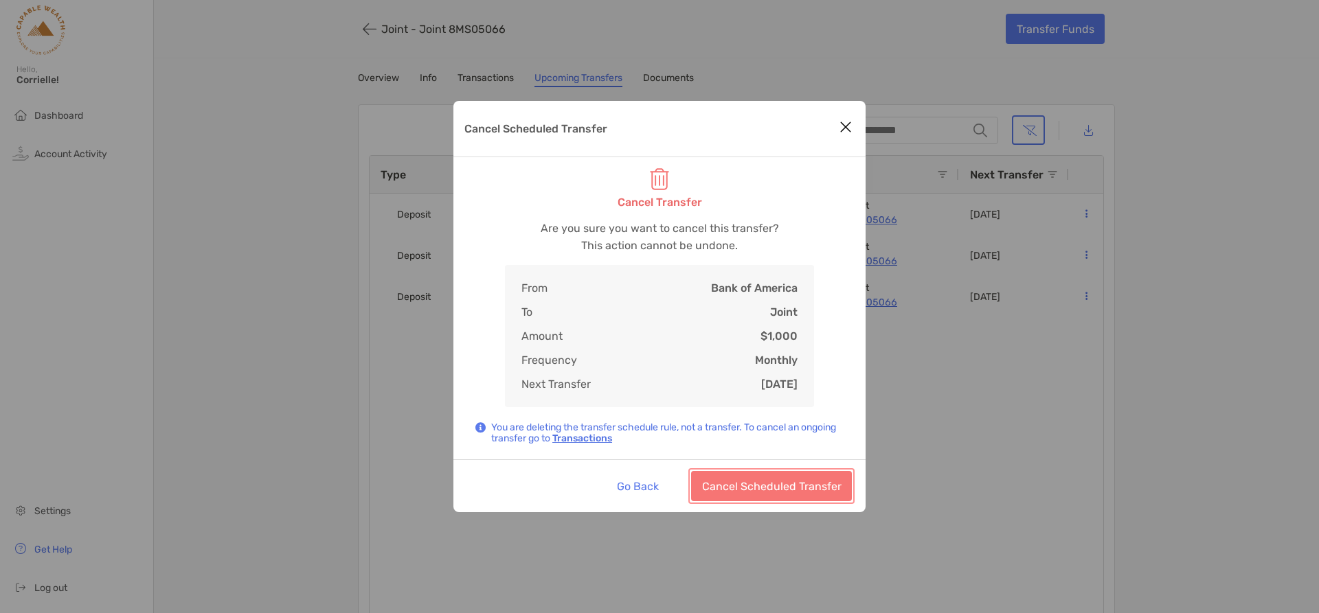
click at [765, 480] on button "Cancel Scheduled Transfer" at bounding box center [771, 486] width 161 height 30
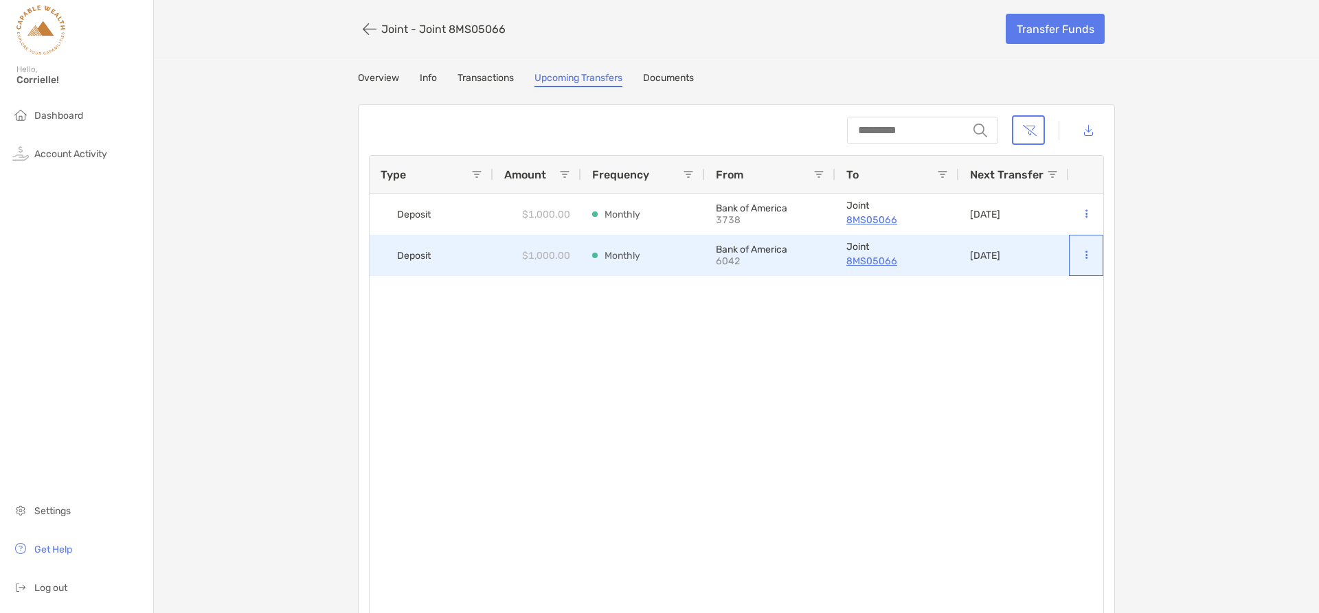
click at [1083, 251] on button at bounding box center [1086, 256] width 12 height 14
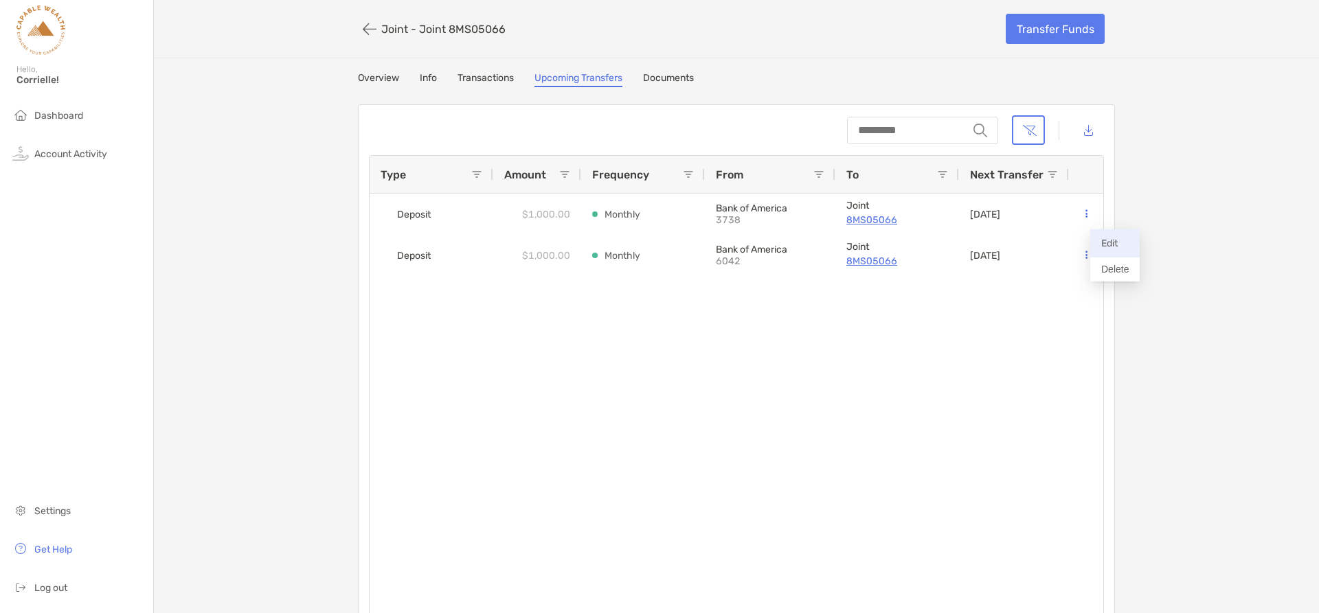
click at [1105, 243] on p "Edit" at bounding box center [1114, 243] width 27 height 17
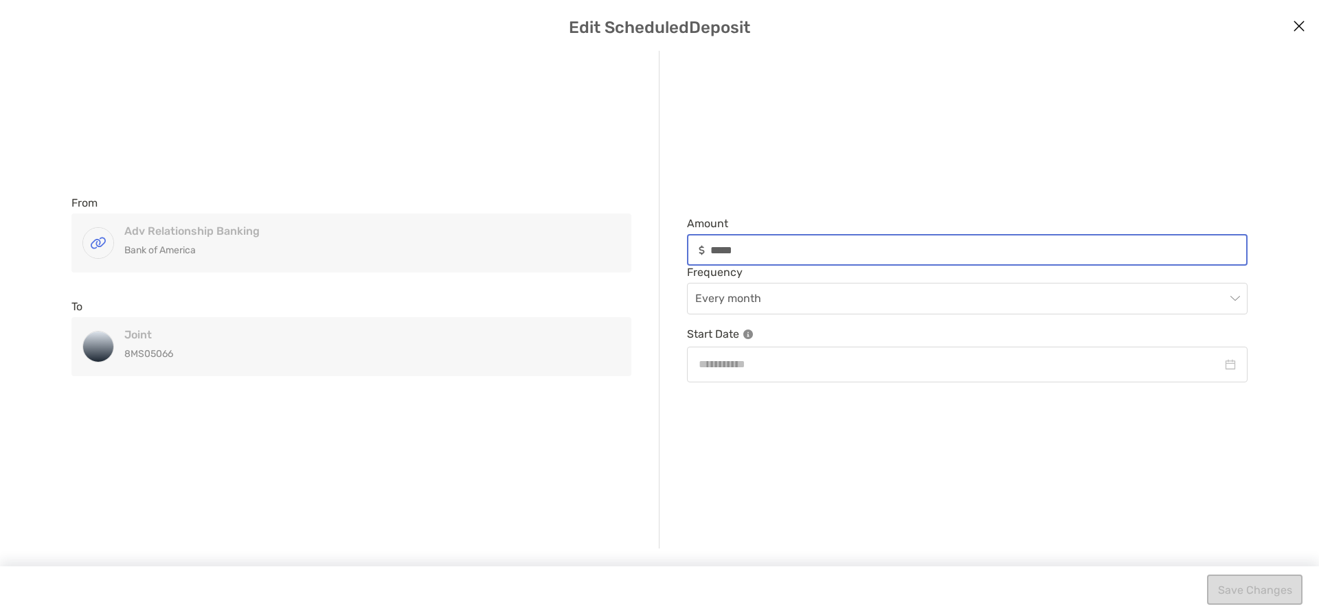
click at [712, 251] on input "*****" at bounding box center [978, 251] width 536 height 12
type input "*****"
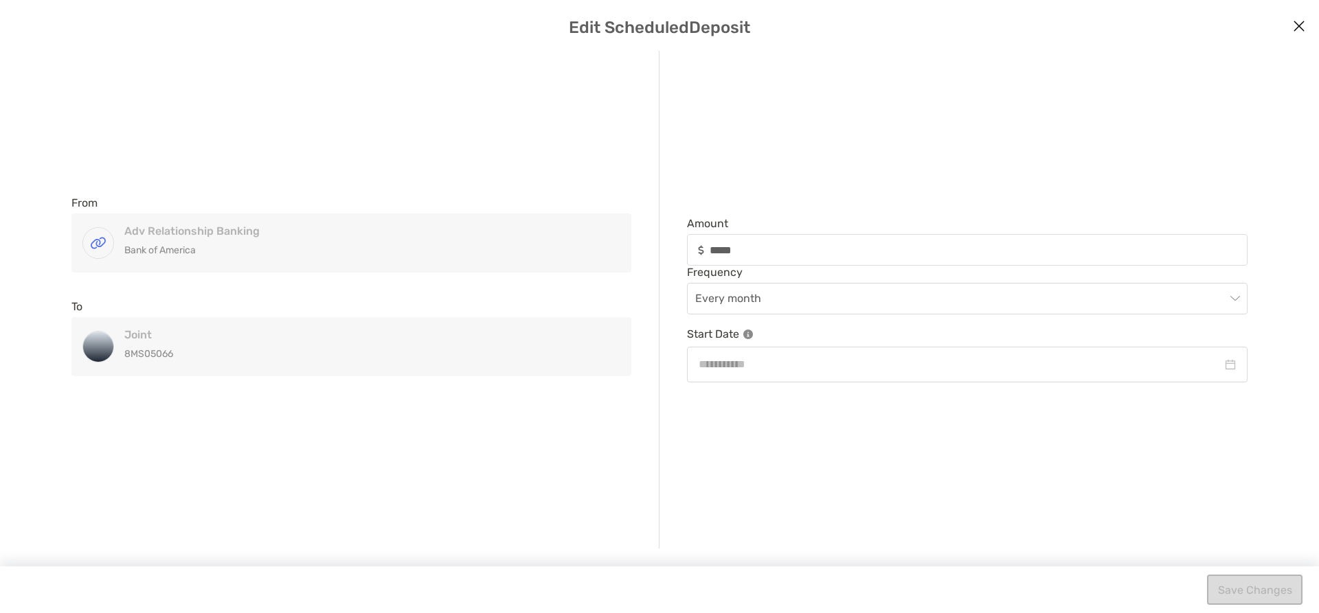
click at [815, 455] on div "From Adv Relationship Banking Bank of America Adv Relationship Banking Bank of …" at bounding box center [659, 300] width 1286 height 498
click at [1228, 361] on div "modal" at bounding box center [967, 364] width 537 height 17
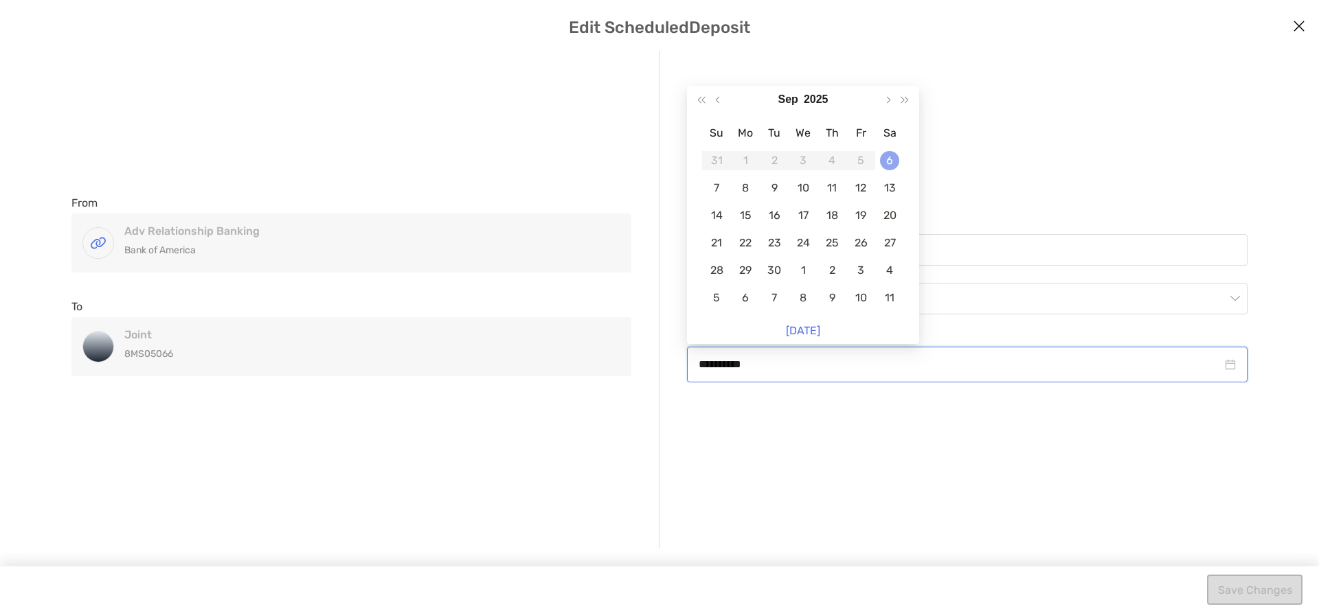
type input "**********"
click at [891, 160] on div "6" at bounding box center [889, 160] width 19 height 19
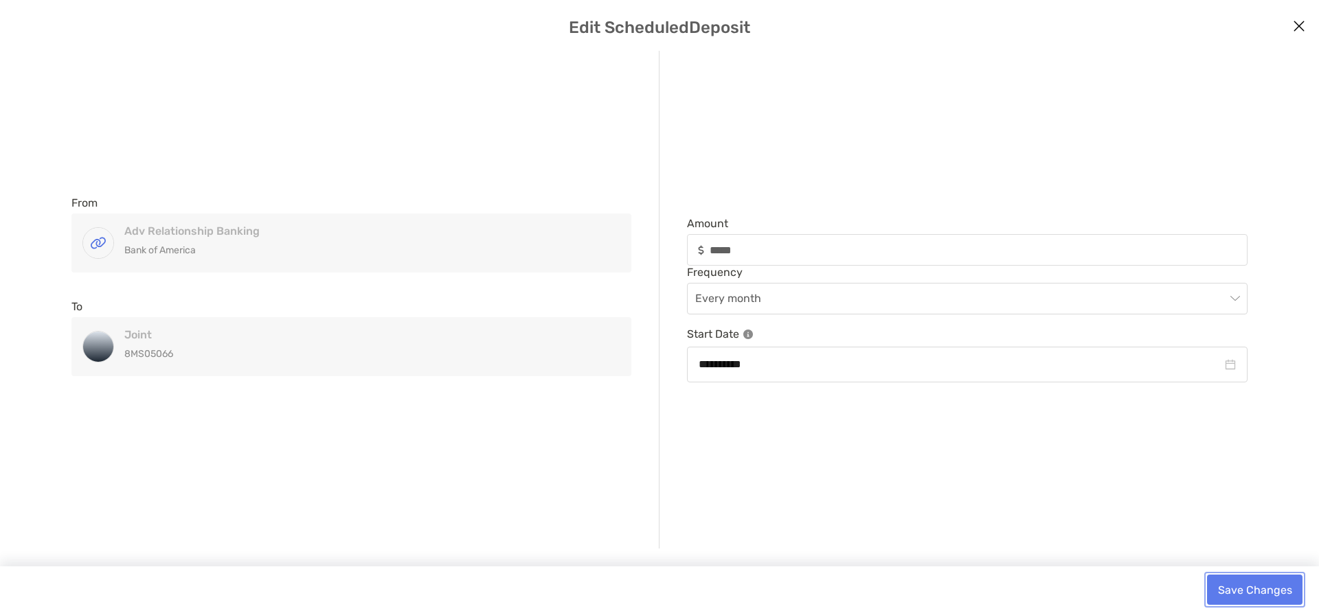
click at [1236, 588] on button "Save Changes" at bounding box center [1254, 590] width 95 height 30
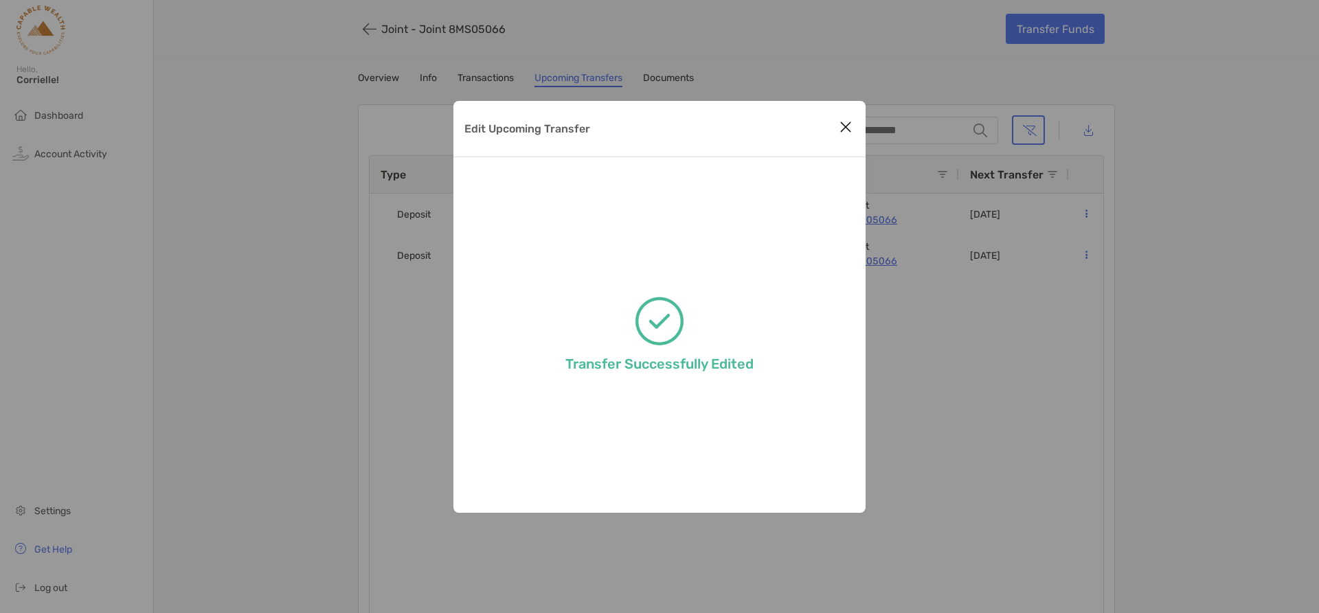
click at [849, 124] on icon "Close modal" at bounding box center [845, 127] width 12 height 16
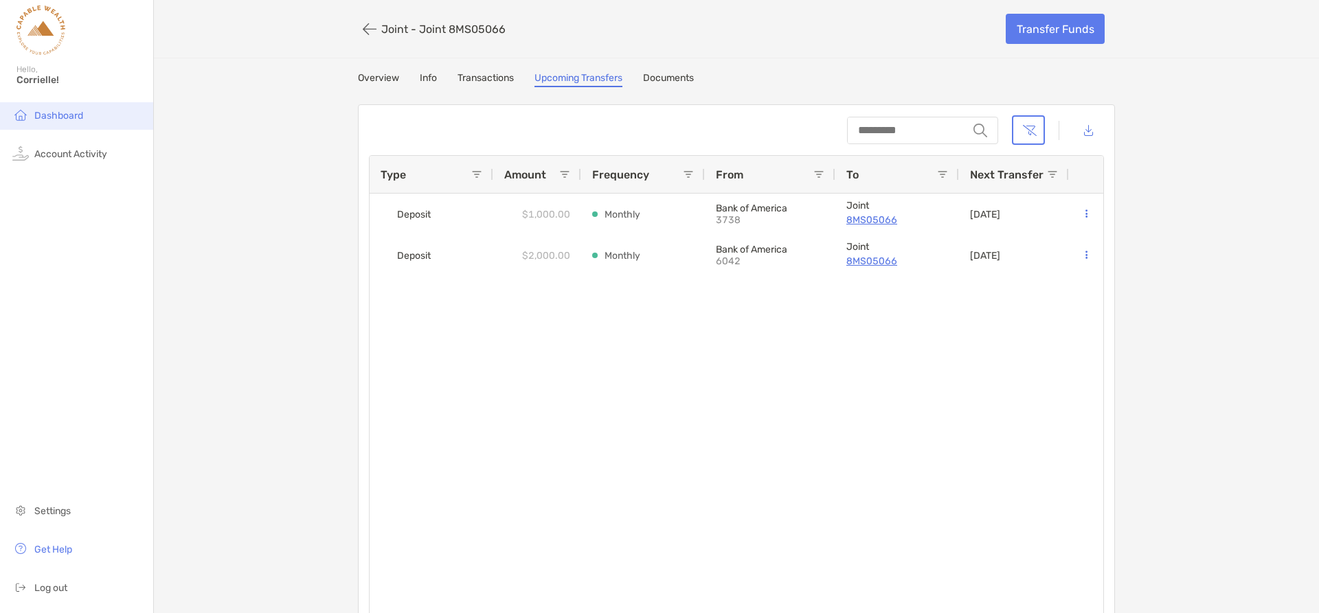
click at [73, 120] on span "Dashboard" at bounding box center [58, 116] width 49 height 12
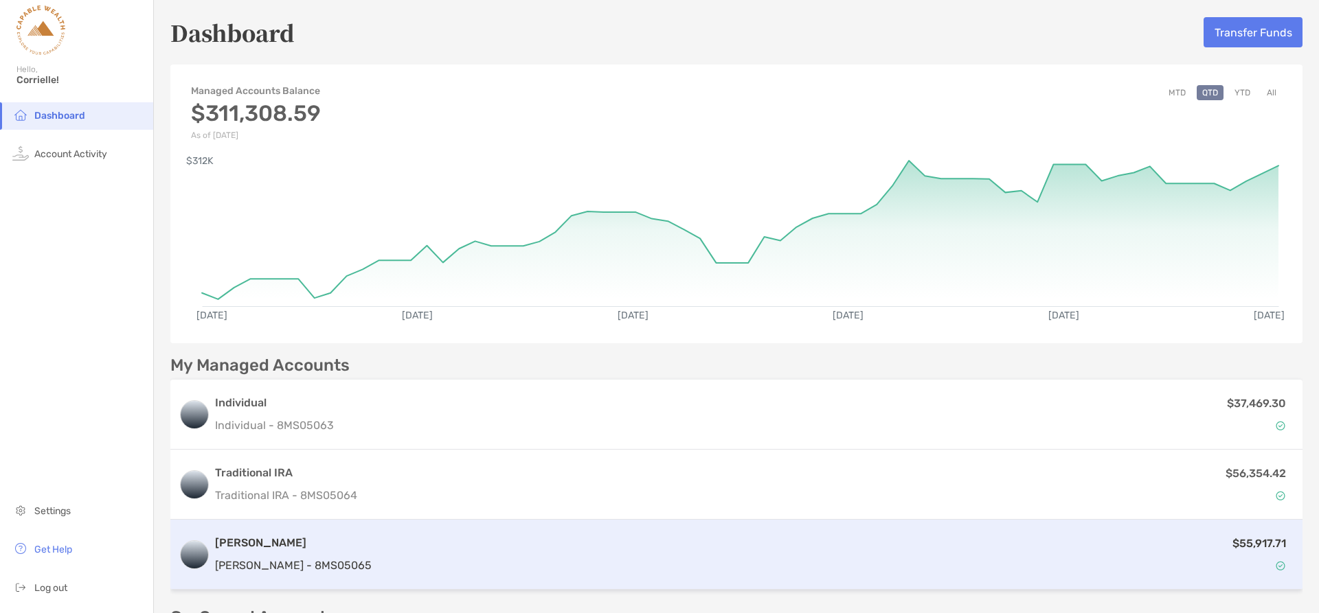
click at [295, 556] on div "[PERSON_NAME] [PERSON_NAME] - 8MS05065" at bounding box center [293, 554] width 157 height 39
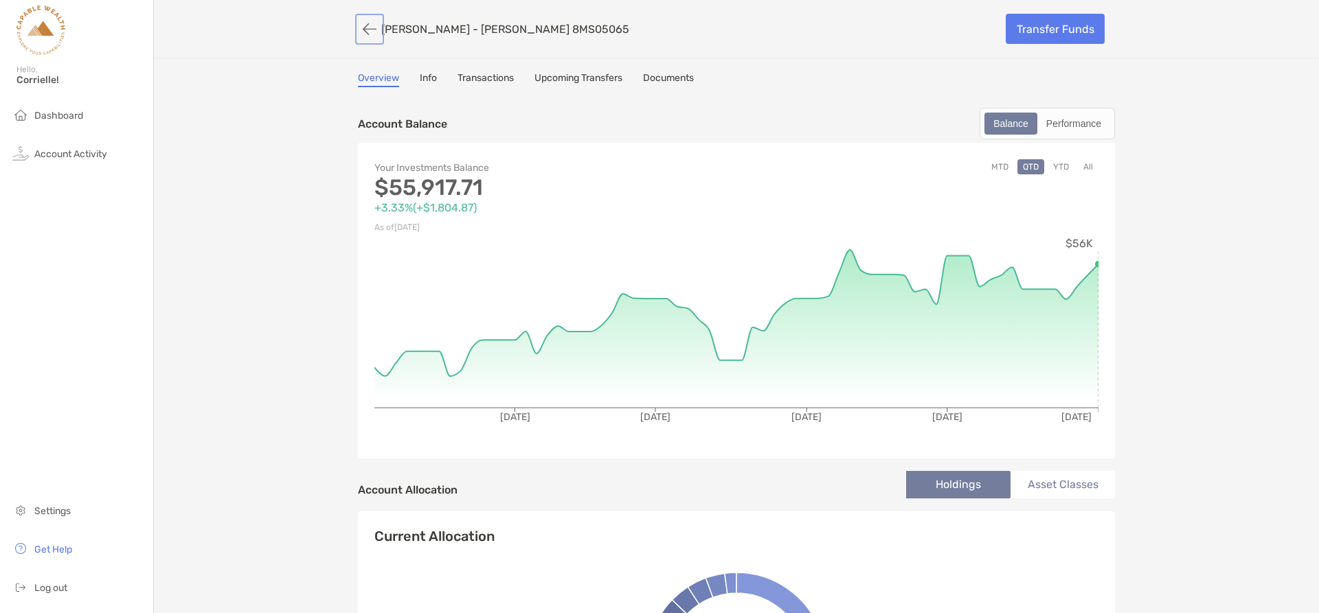
click at [365, 30] on button "button" at bounding box center [369, 28] width 23 height 25
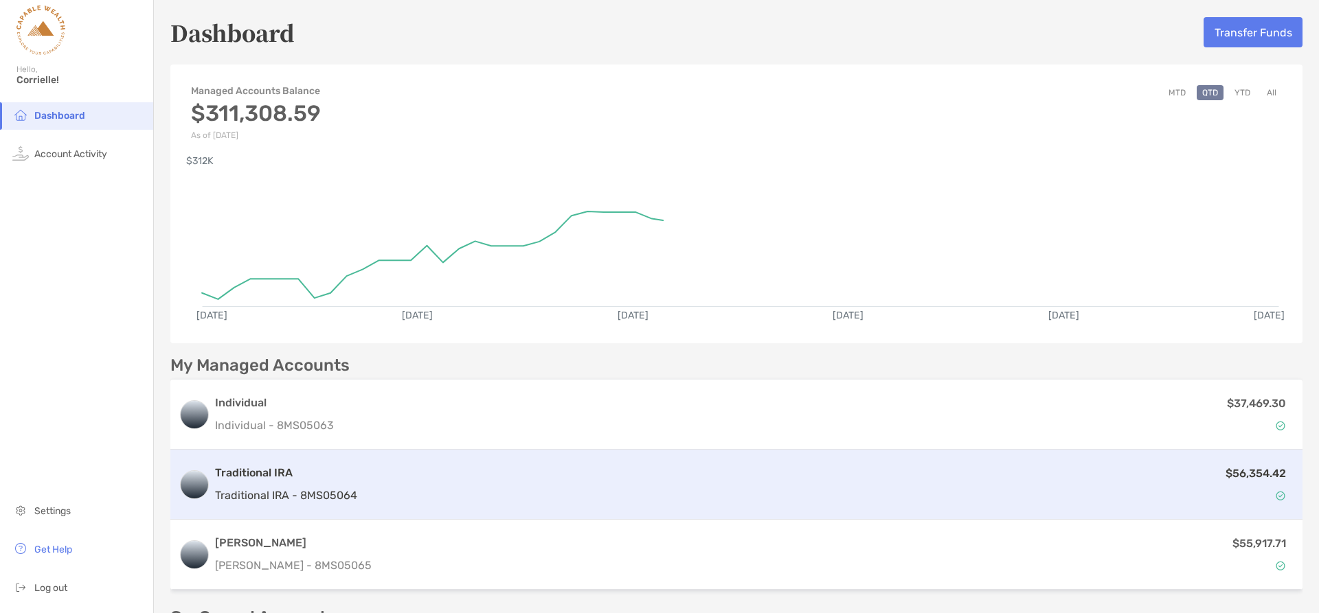
click at [309, 487] on p "Traditional IRA - 8MS05064" at bounding box center [286, 495] width 142 height 17
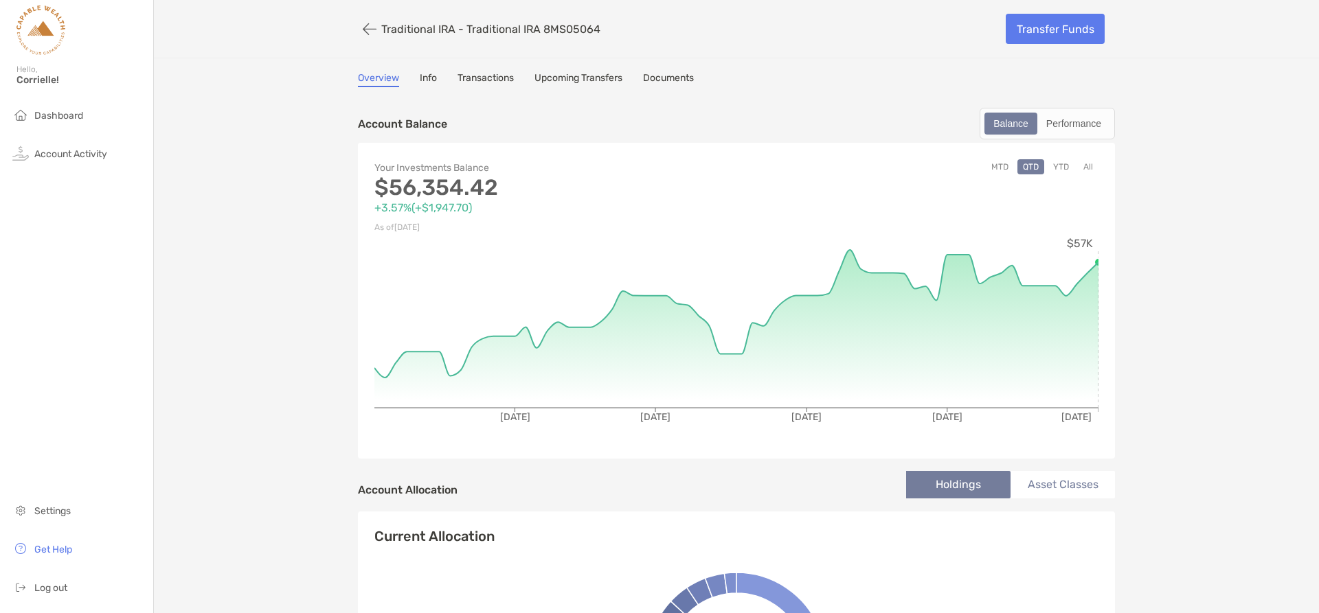
click at [1062, 167] on button "YTD" at bounding box center [1060, 166] width 27 height 15
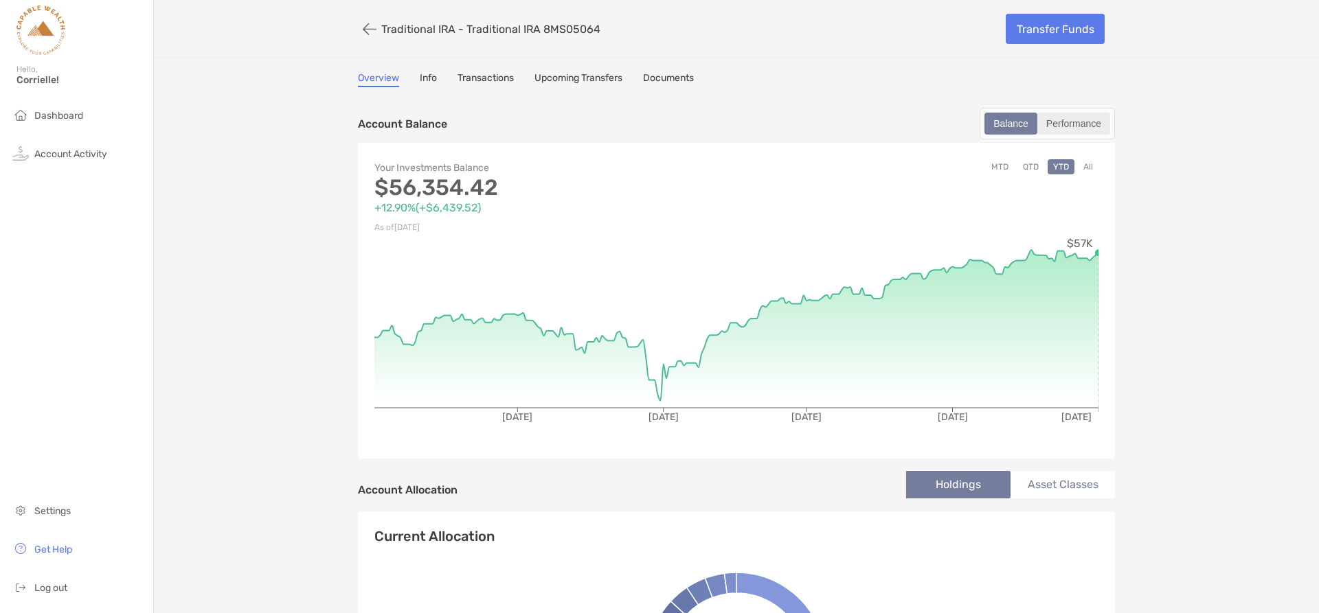
click at [1076, 124] on div "Performance" at bounding box center [1074, 123] width 70 height 19
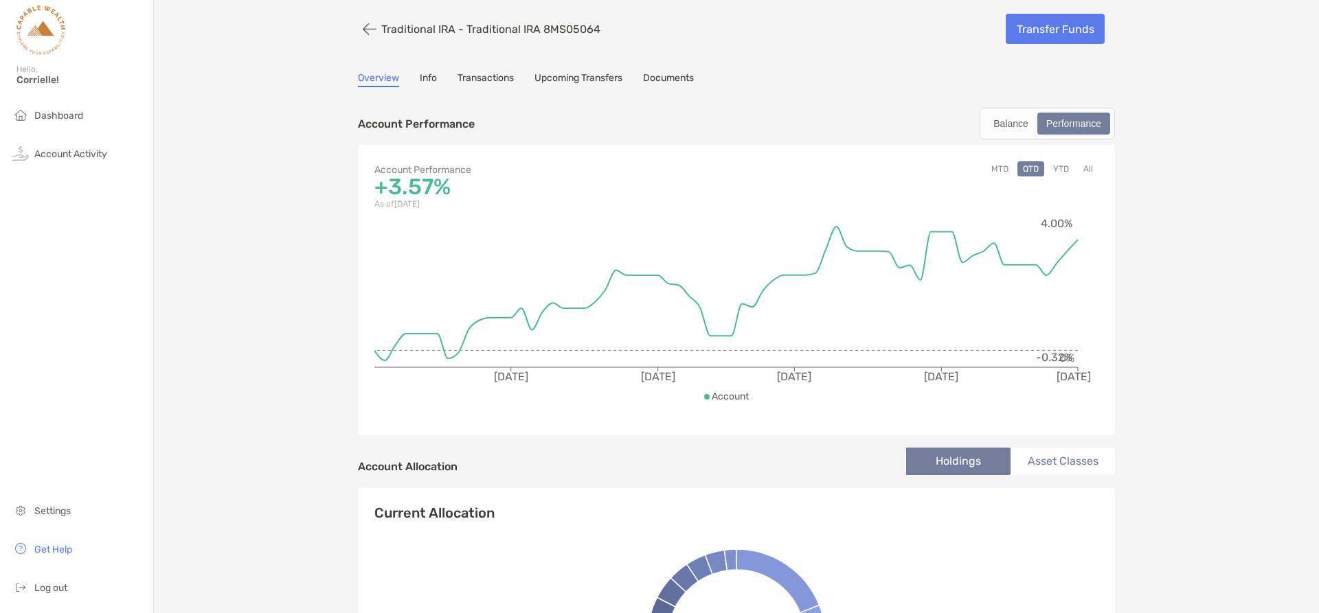
click at [424, 80] on link "Info" at bounding box center [428, 79] width 17 height 15
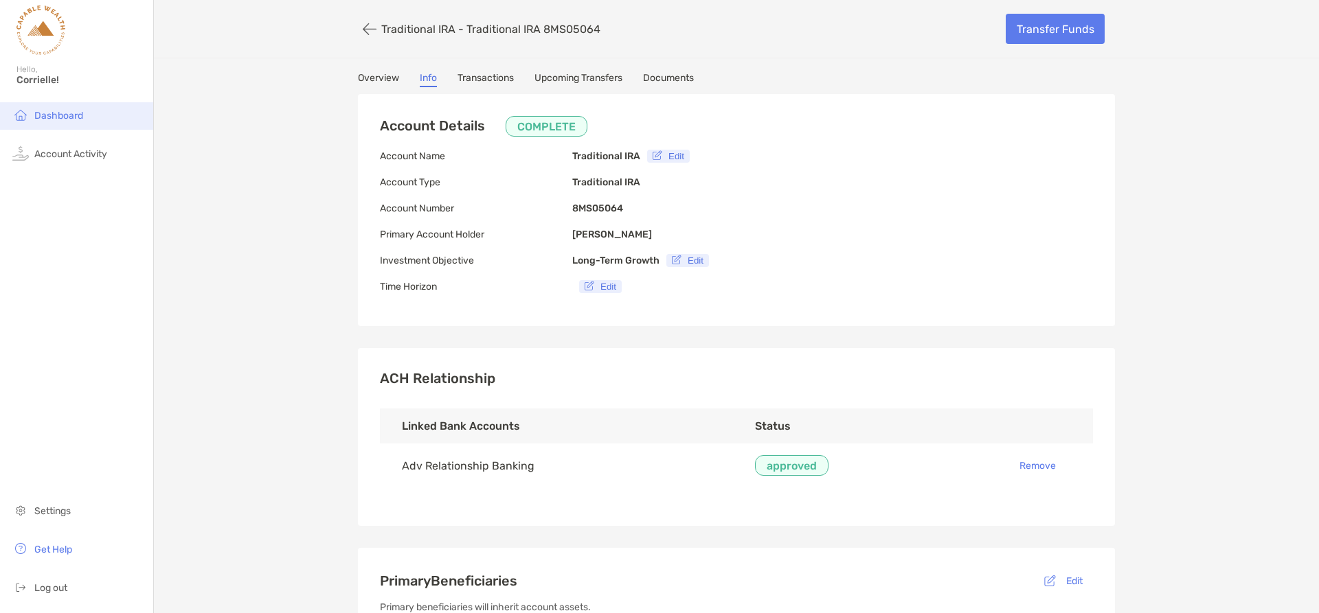
click at [65, 124] on li "Dashboard" at bounding box center [76, 115] width 153 height 27
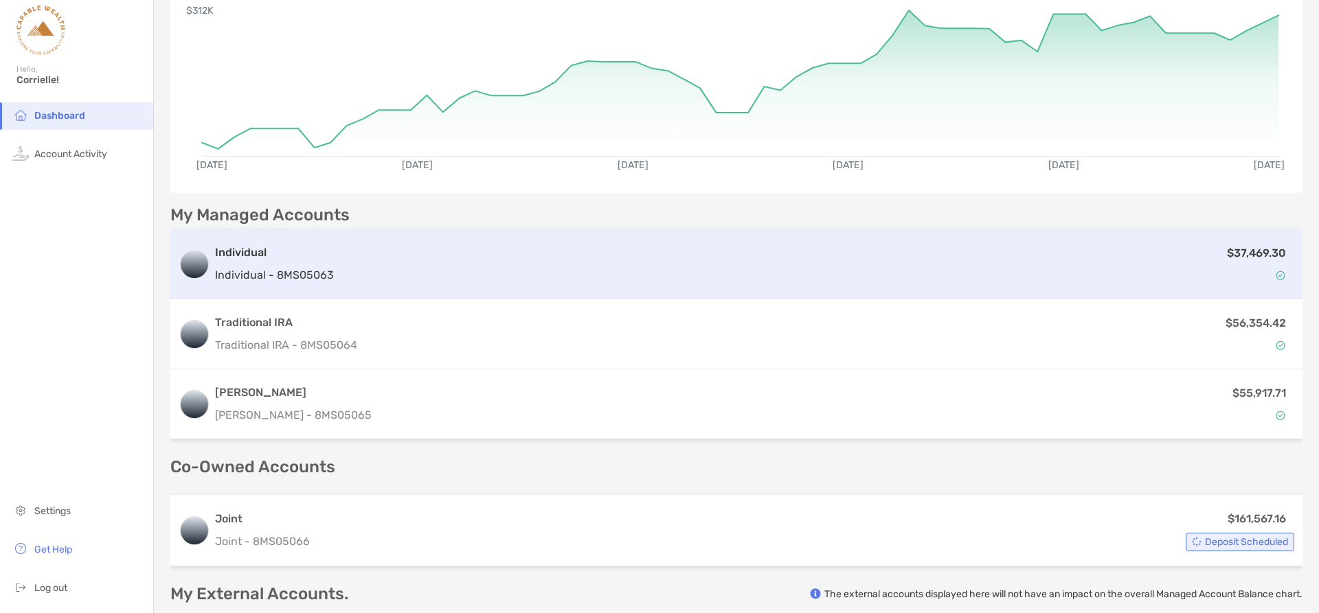
scroll to position [206, 0]
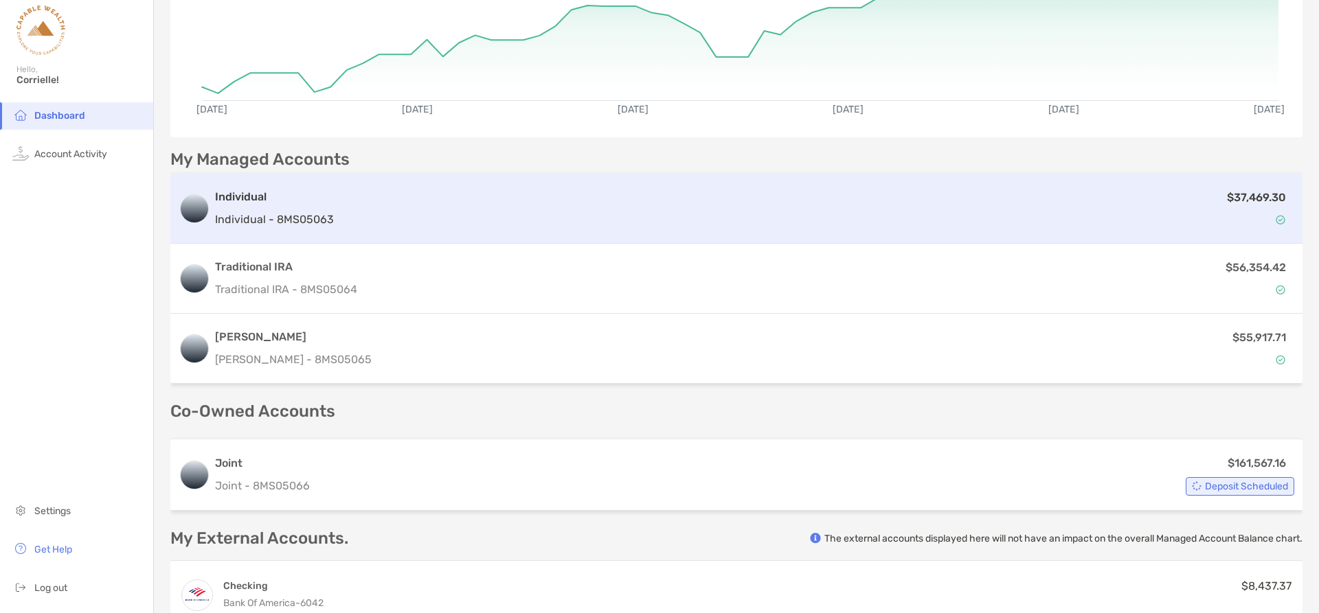
click at [629, 190] on div "$37,469.30" at bounding box center [816, 209] width 955 height 40
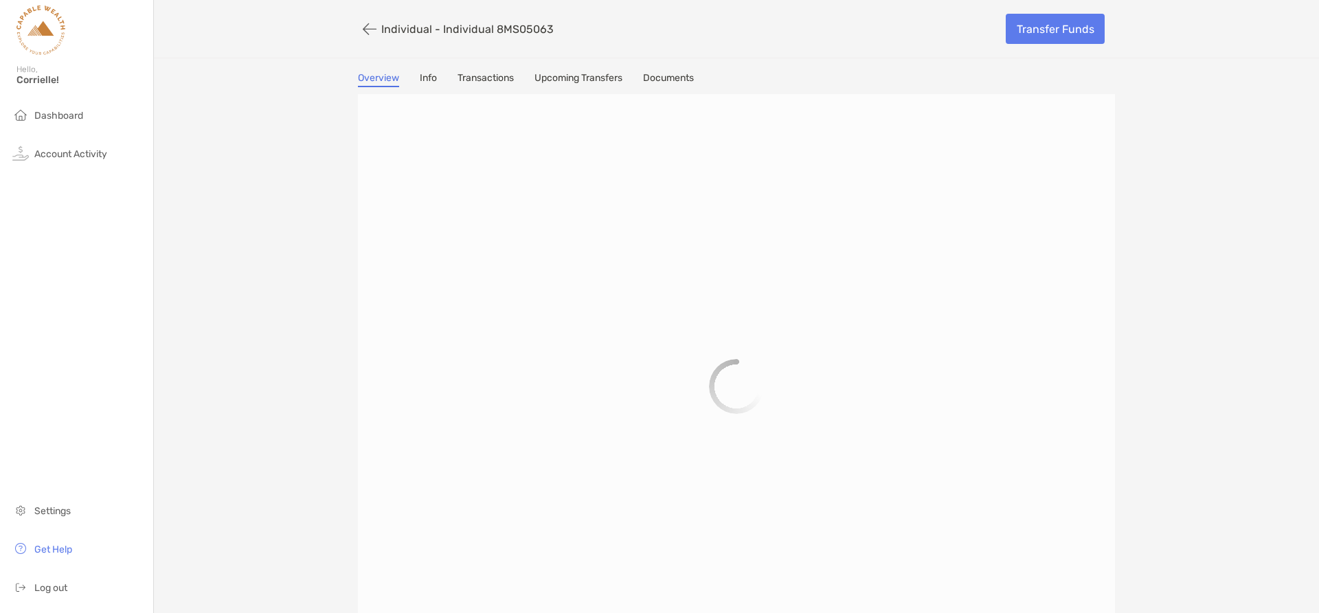
click at [585, 77] on link "Upcoming Transfers" at bounding box center [578, 79] width 88 height 15
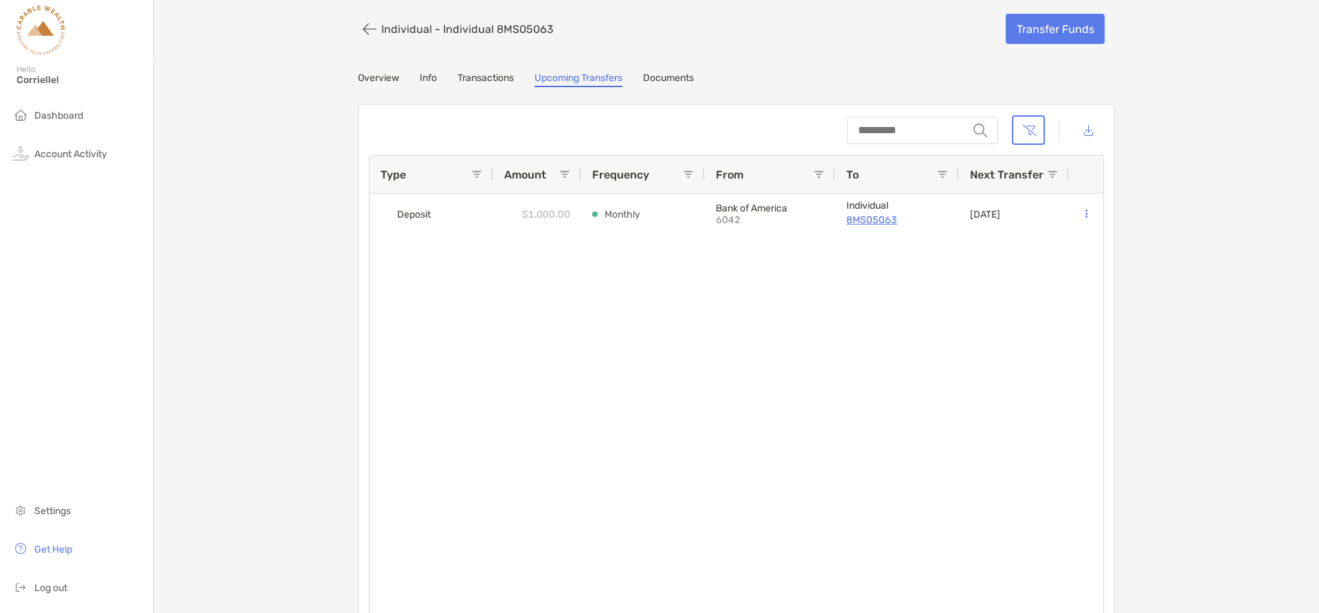
click at [369, 80] on link "Overview" at bounding box center [378, 79] width 41 height 15
